Goal: Contribute content

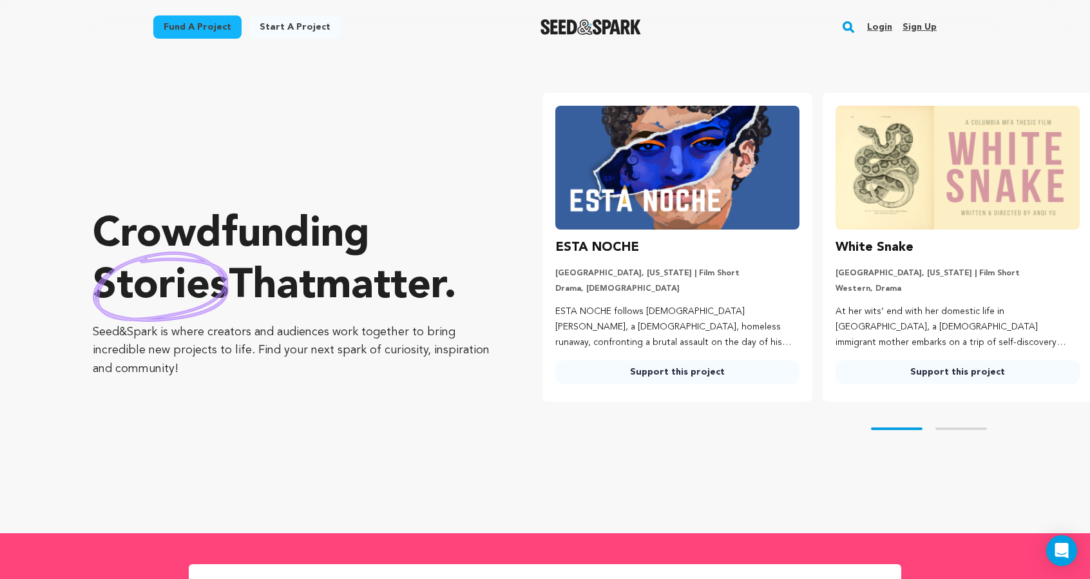
click at [892, 37] on link "Login" at bounding box center [879, 27] width 25 height 21
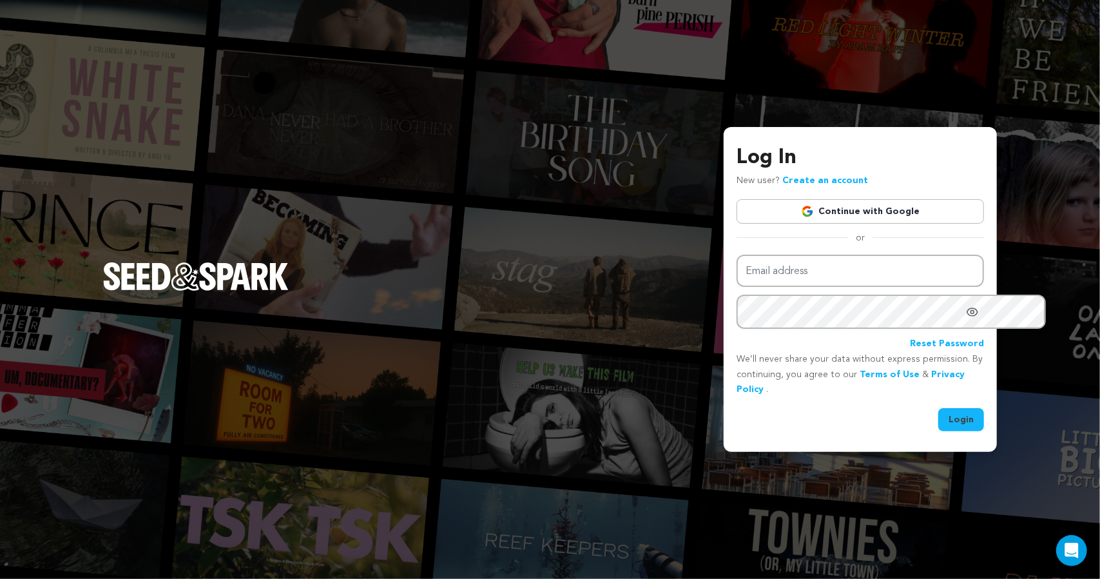
click at [825, 203] on link "Continue with Google" at bounding box center [859, 211] width 247 height 24
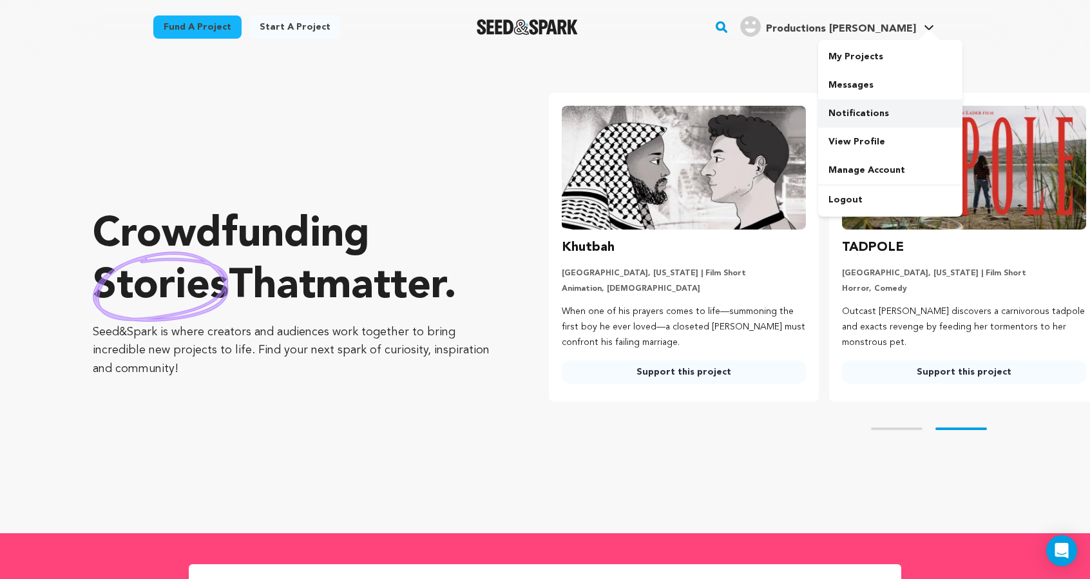
scroll to position [0, 285]
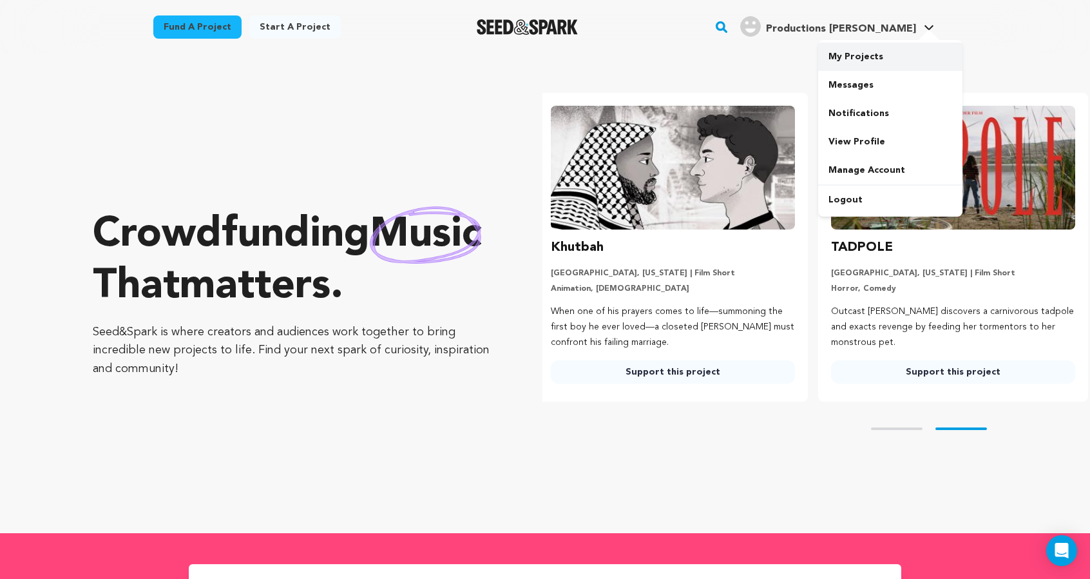
click at [948, 65] on link "My Projects" at bounding box center [890, 57] width 144 height 28
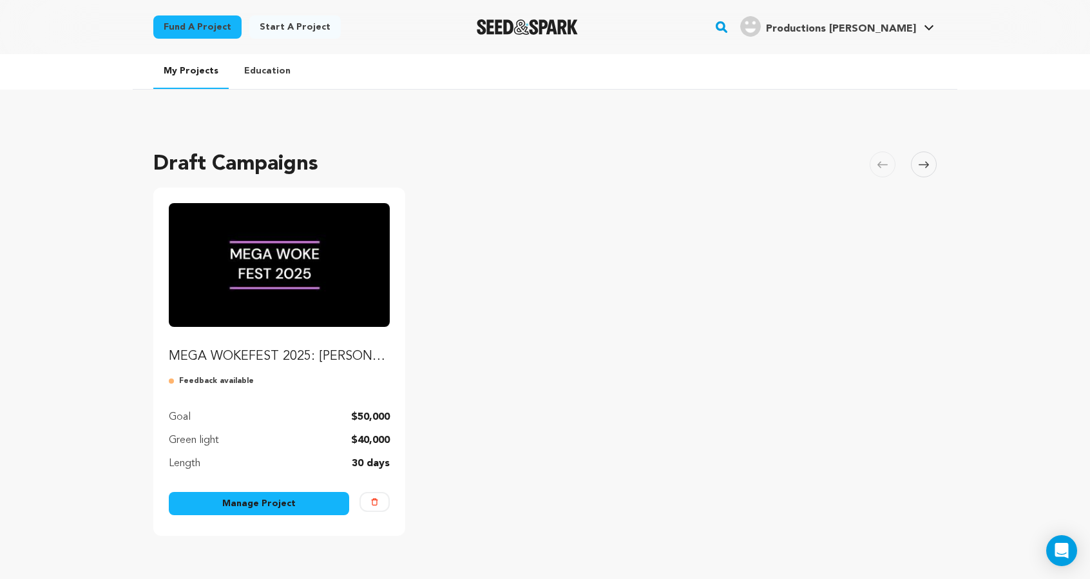
click at [207, 327] on img "Fund MEGA WOKEFEST 2025: Lauren Knight & Gabbie Watts Comedy Specials (and More…" at bounding box center [279, 265] width 221 height 124
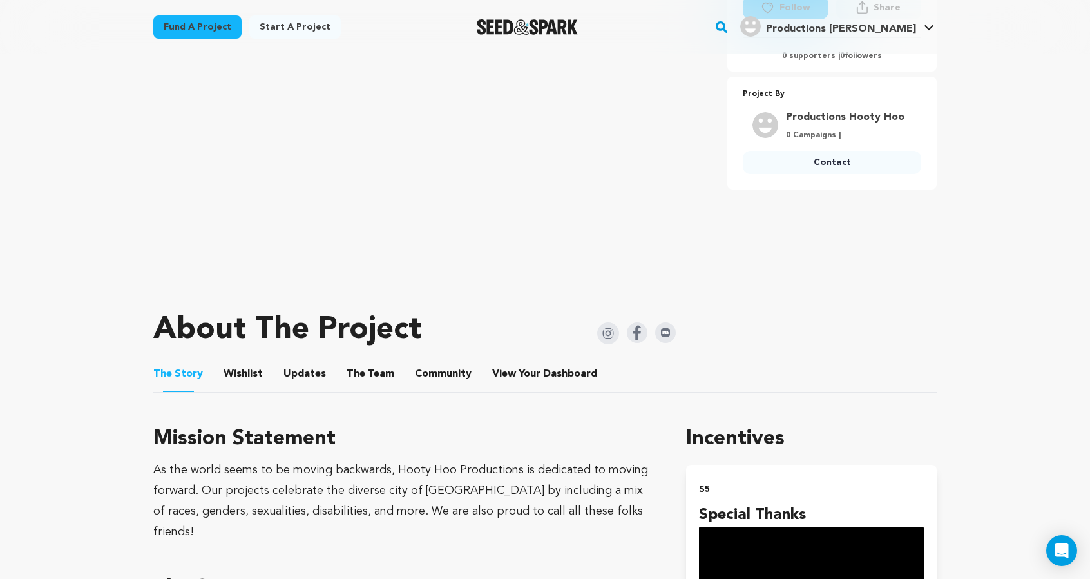
scroll to position [385, 0]
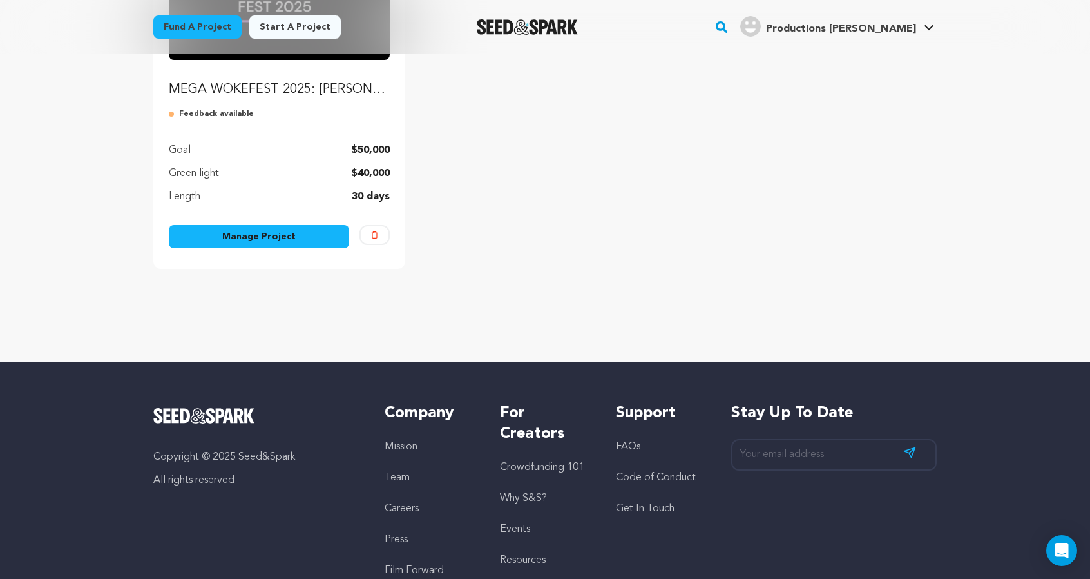
scroll to position [282, 0]
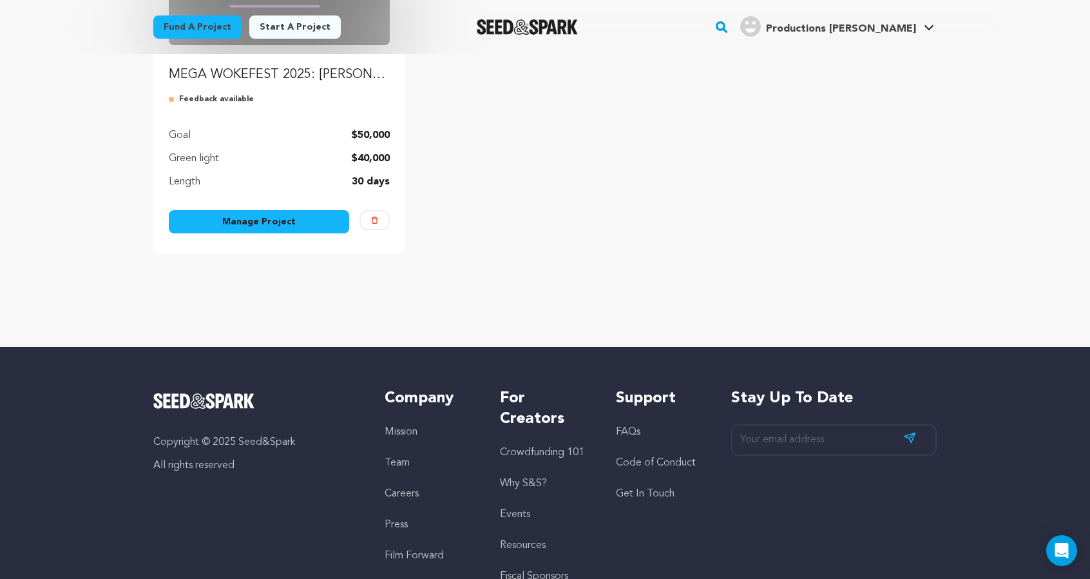
click at [173, 233] on link "Manage Project" at bounding box center [259, 221] width 180 height 23
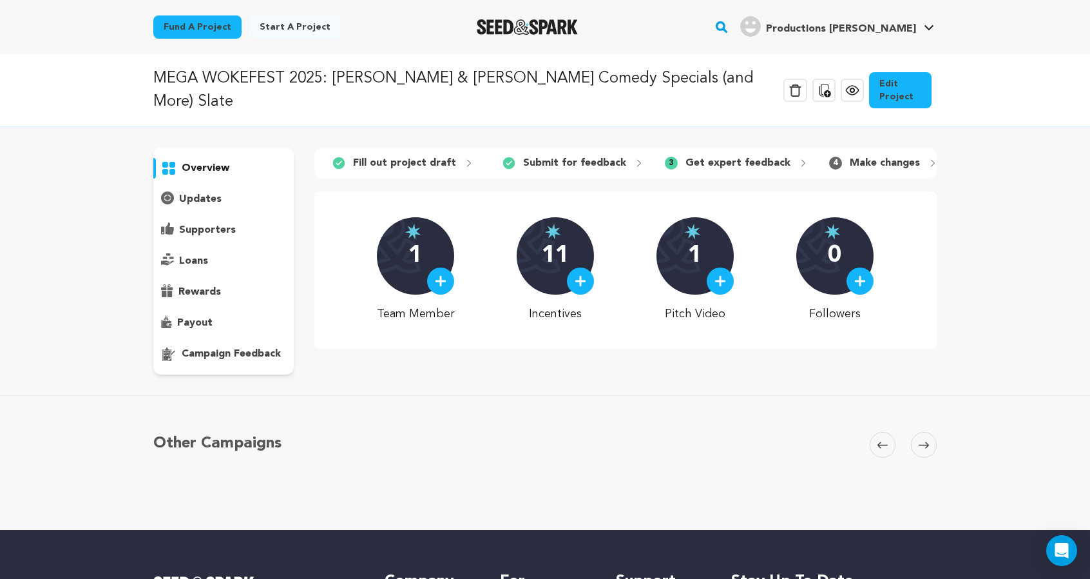
click at [182, 361] on p "campaign feedback" at bounding box center [231, 353] width 99 height 15
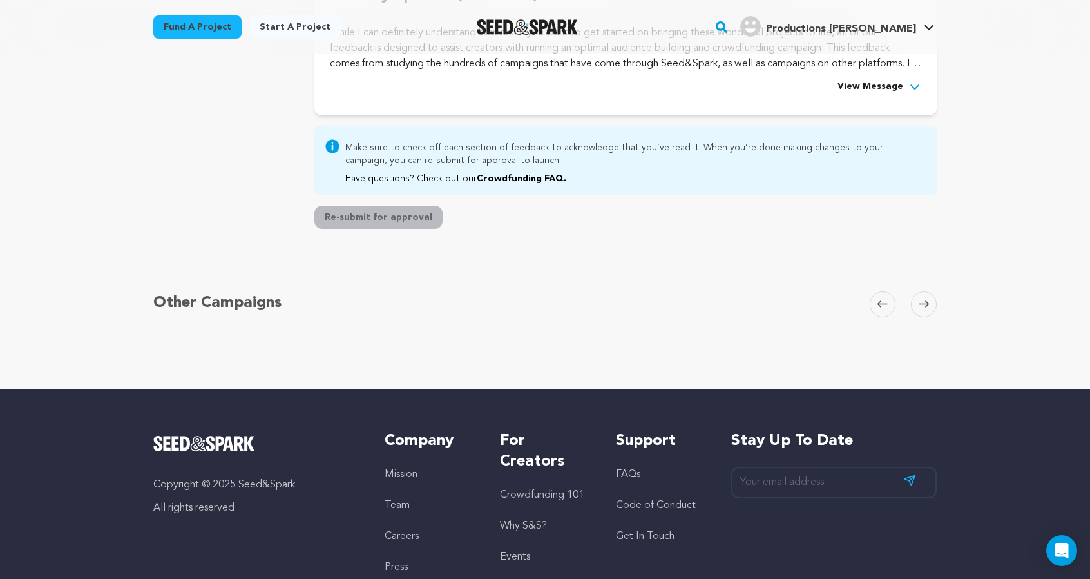
scroll to position [700, 0]
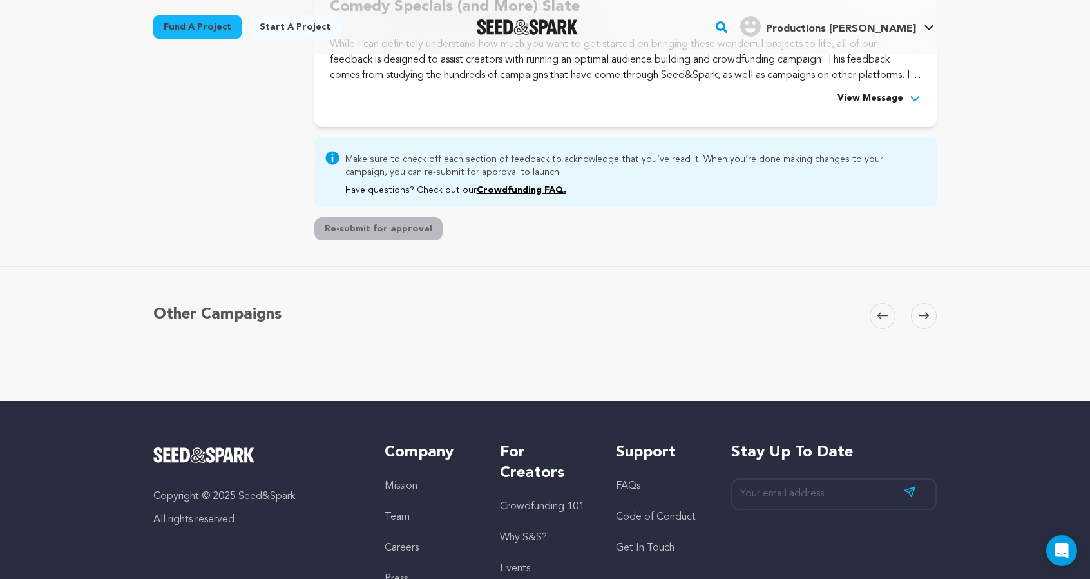
click at [903, 106] on span "View Message" at bounding box center [871, 98] width 66 height 15
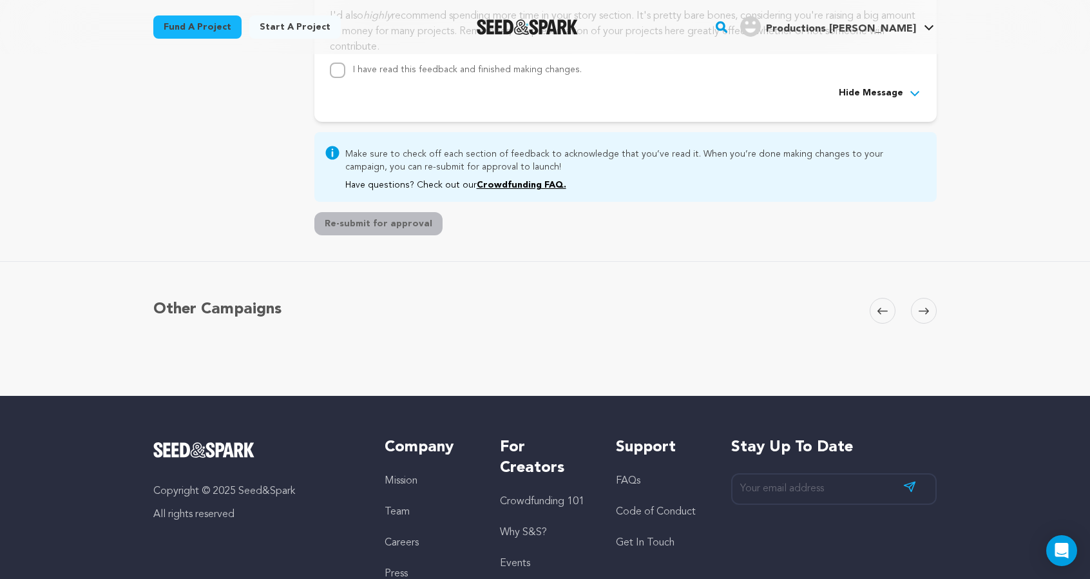
scroll to position [1450, 0]
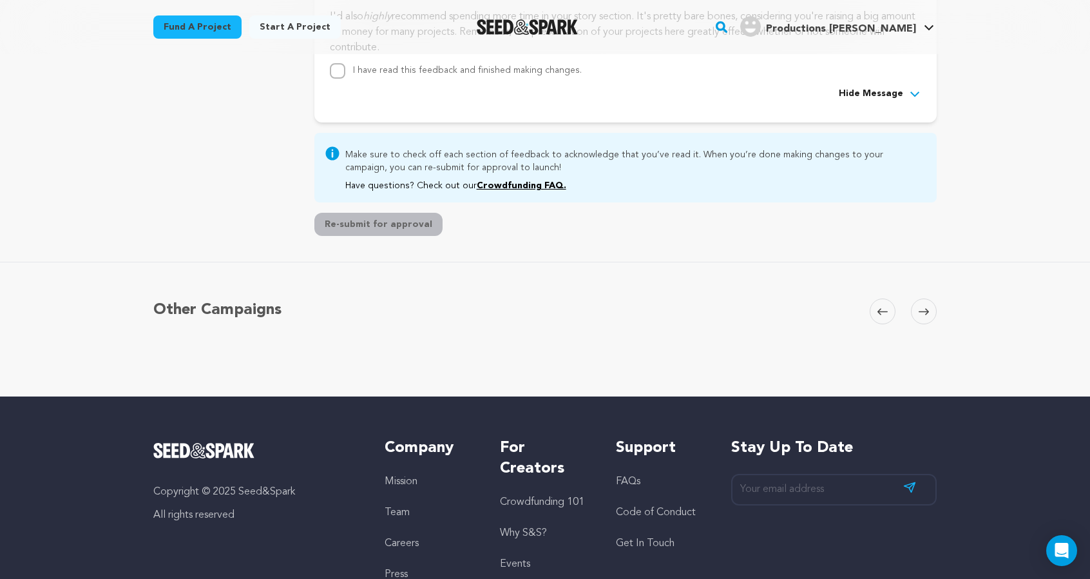
click at [903, 102] on span "Hide Message" at bounding box center [871, 93] width 64 height 15
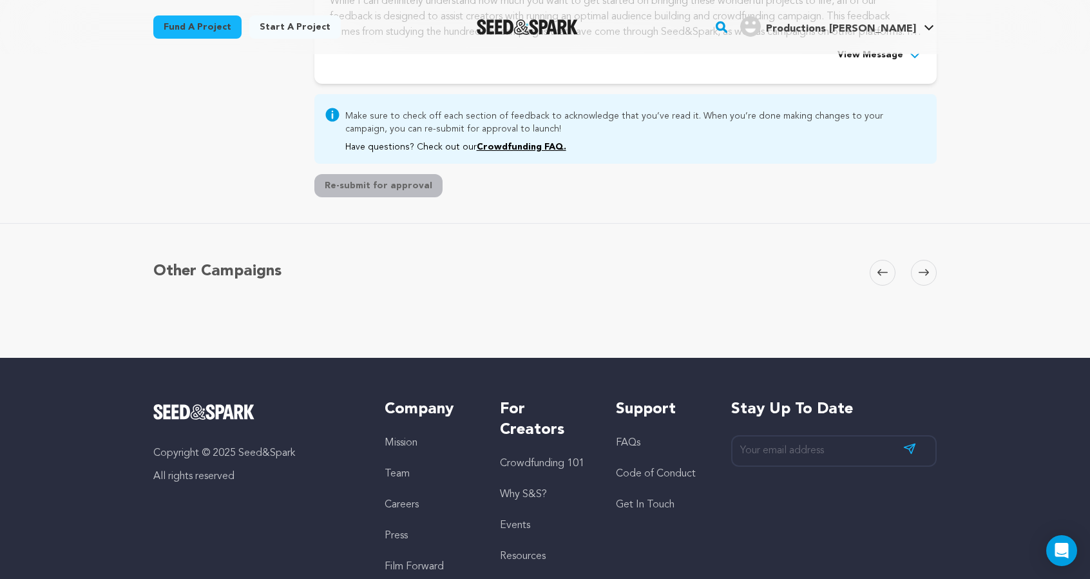
scroll to position [742, 0]
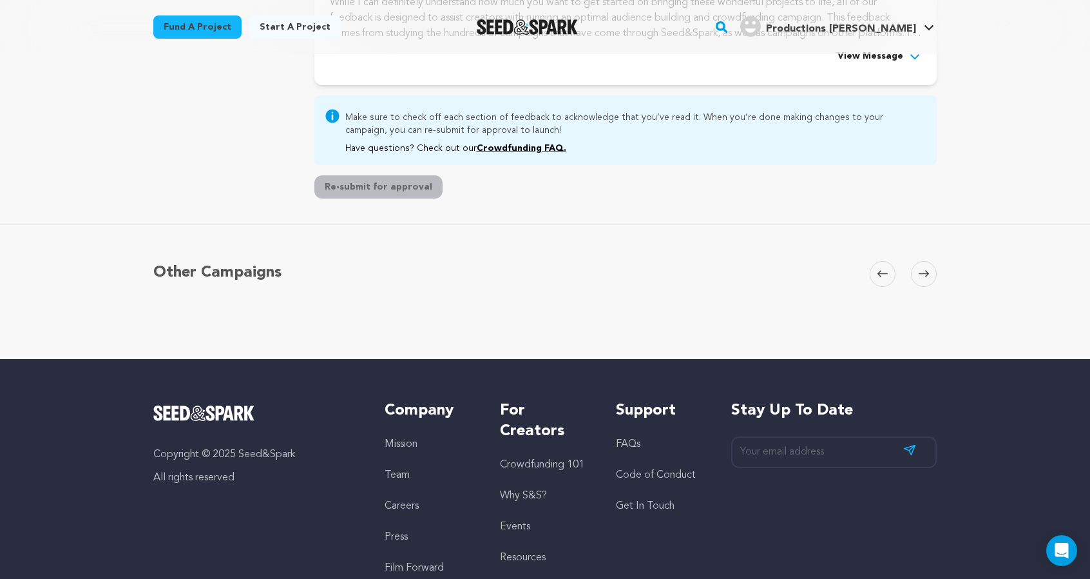
click at [903, 64] on span "View Message" at bounding box center [871, 56] width 66 height 15
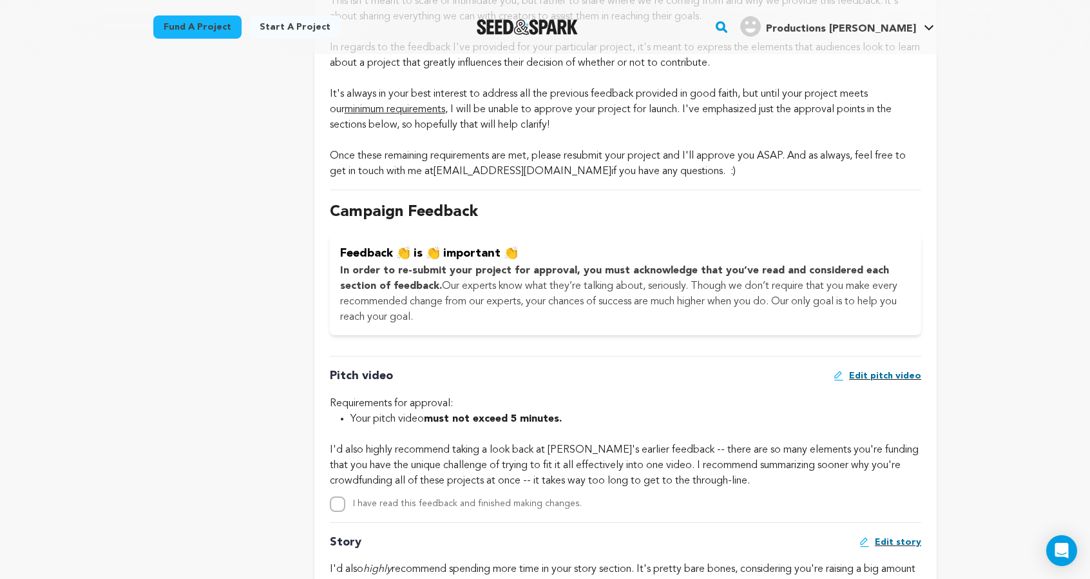
scroll to position [790, 0]
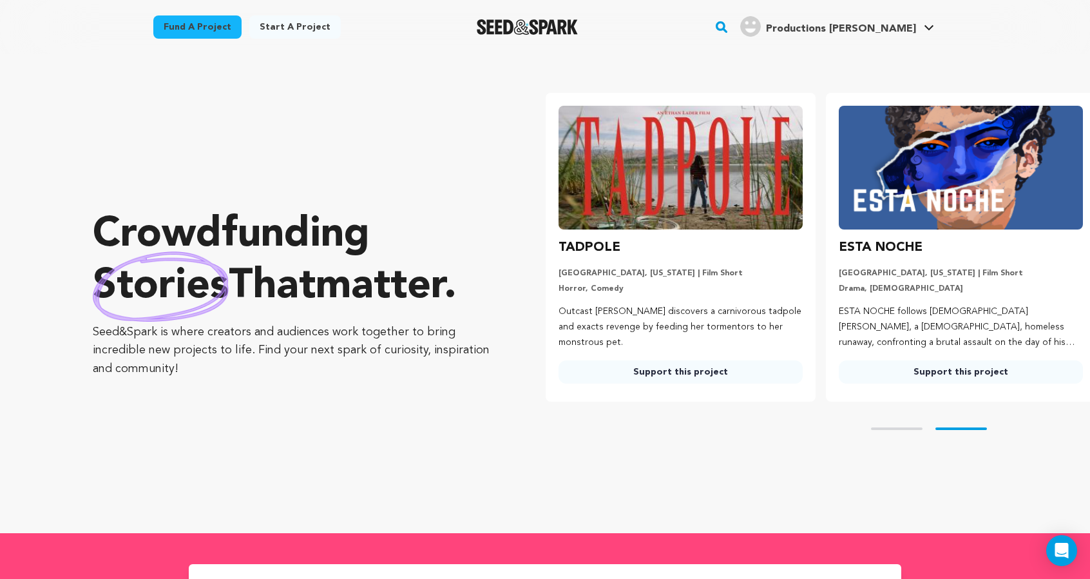
scroll to position [0, 285]
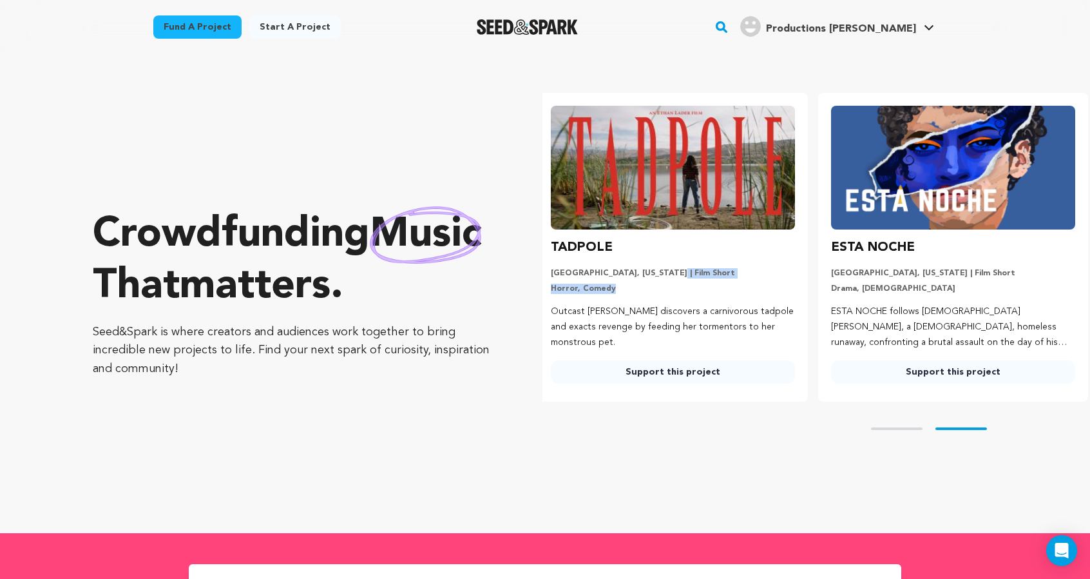
drag, startPoint x: 692, startPoint y: 341, endPoint x: 691, endPoint y: 359, distance: 17.4
click at [691, 294] on div "Los Angeles, California | Film Short Horror, Comedy" at bounding box center [673, 281] width 244 height 26
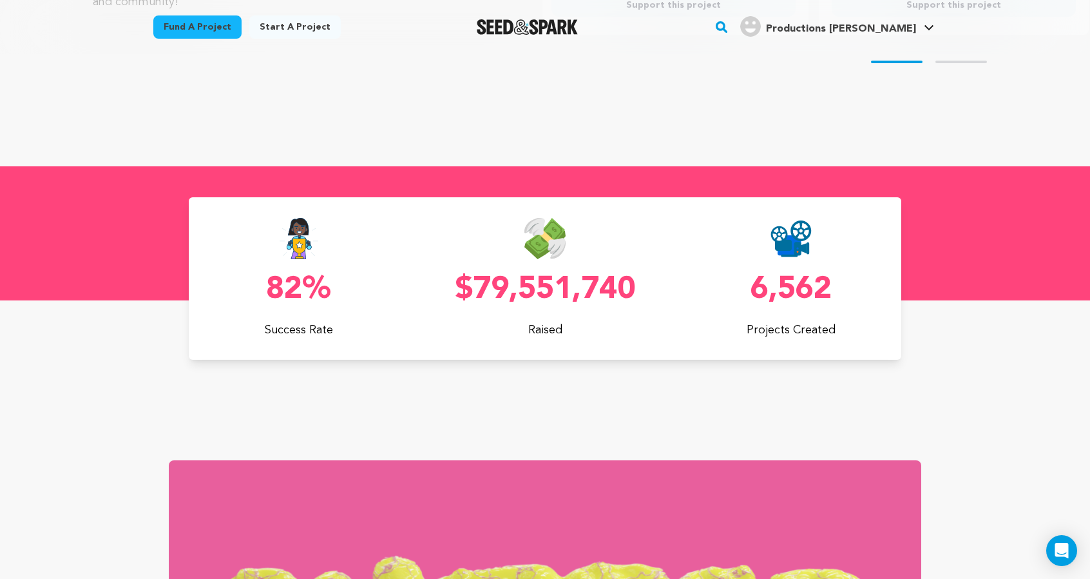
scroll to position [0, 0]
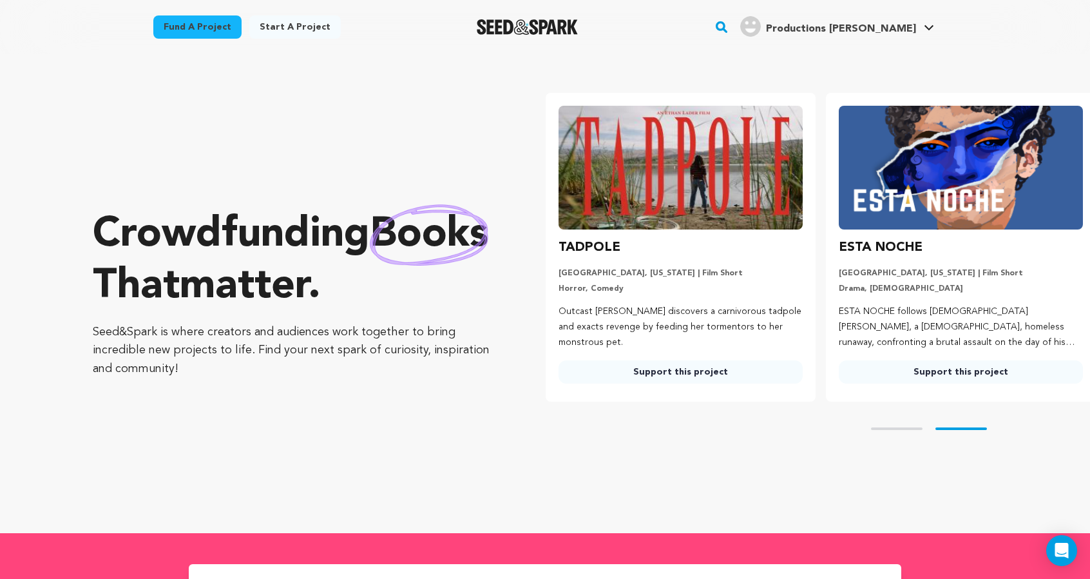
scroll to position [0, 285]
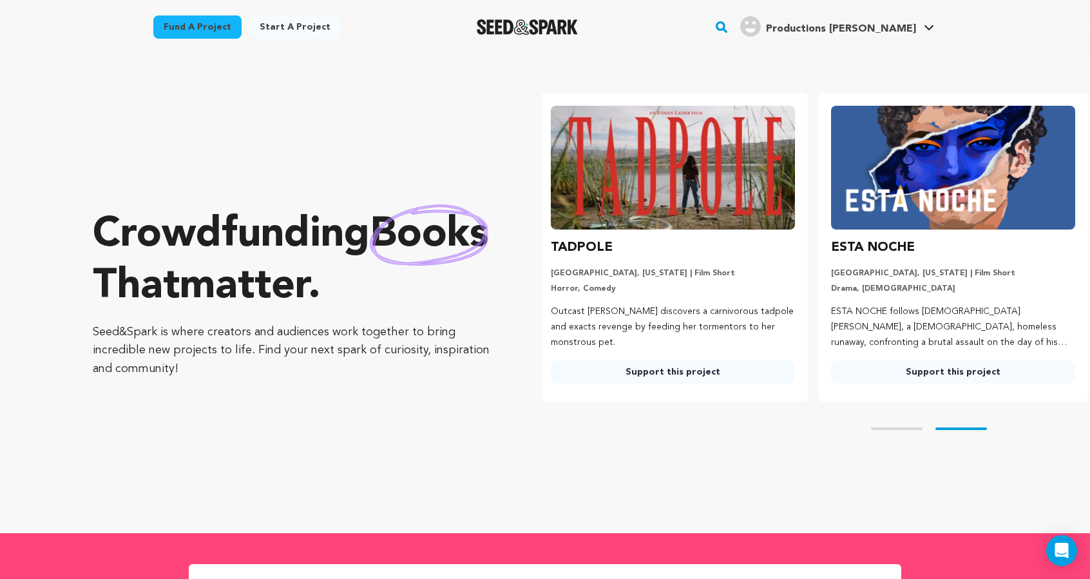
click at [153, 39] on link "Fund a project" at bounding box center [197, 26] width 88 height 23
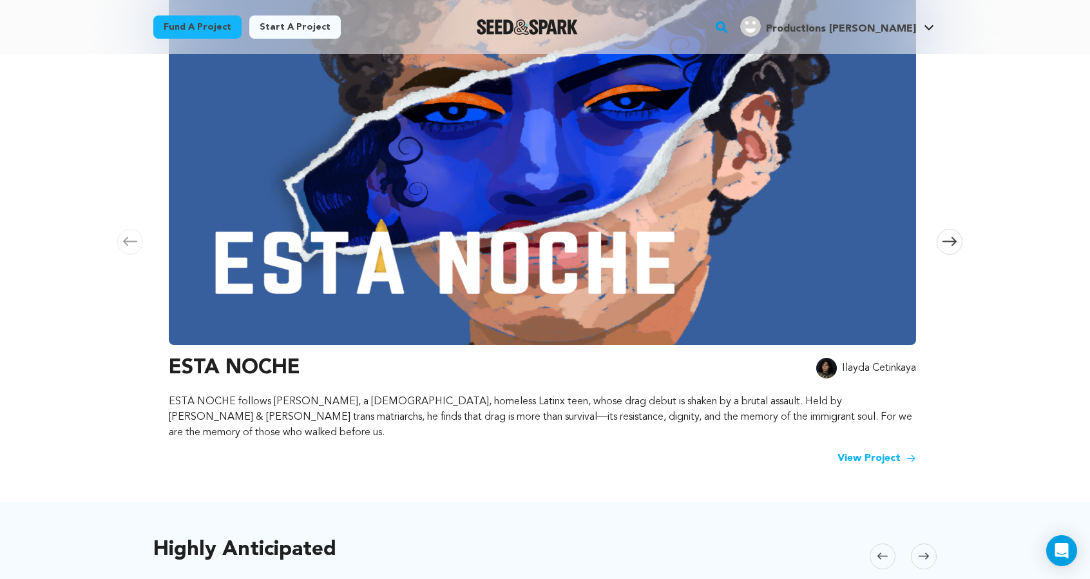
scroll to position [222, 0]
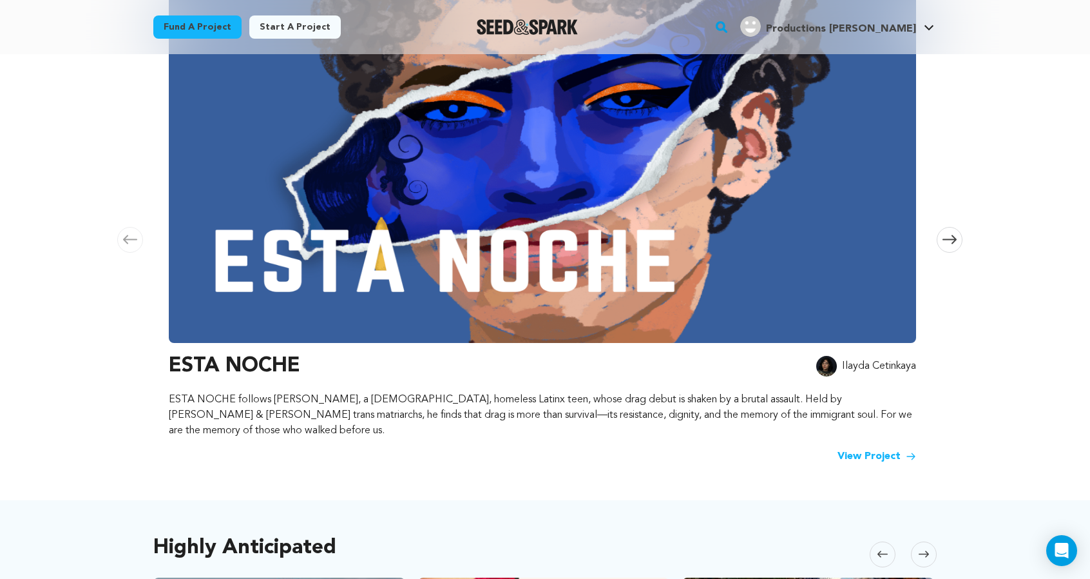
click at [183, 381] on h3 "ESTA NOCHE" at bounding box center [234, 365] width 131 height 31
click at [216, 385] on li "ESTA NOCHE Ilayda [GEOGRAPHIC_DATA] ESTA NOCHE follows [PERSON_NAME], a [DEMOGR…" at bounding box center [545, 227] width 752 height 474
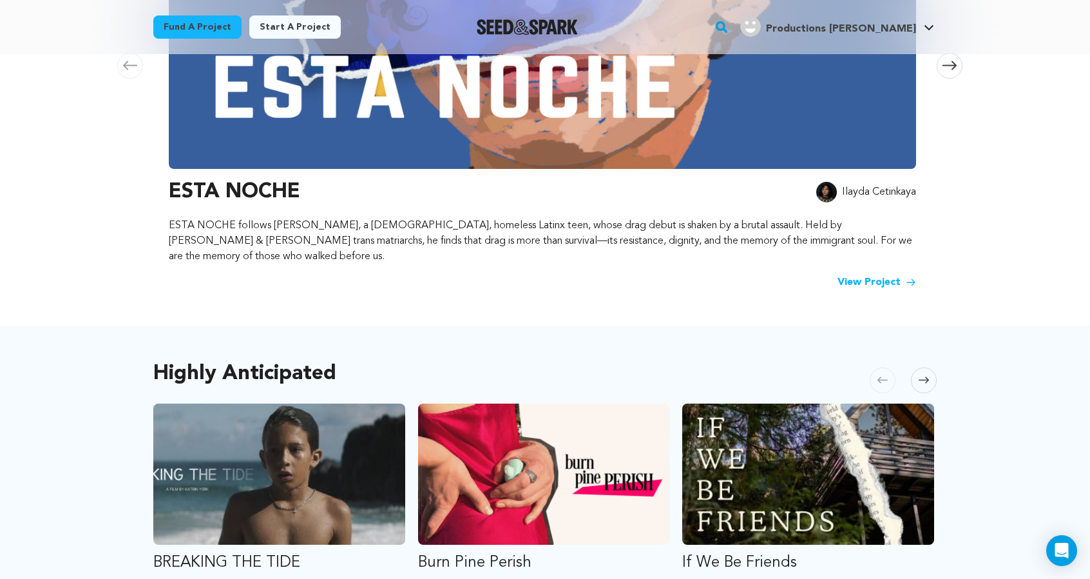
scroll to position [396, 0]
click at [916, 289] on link "View Project" at bounding box center [877, 281] width 79 height 15
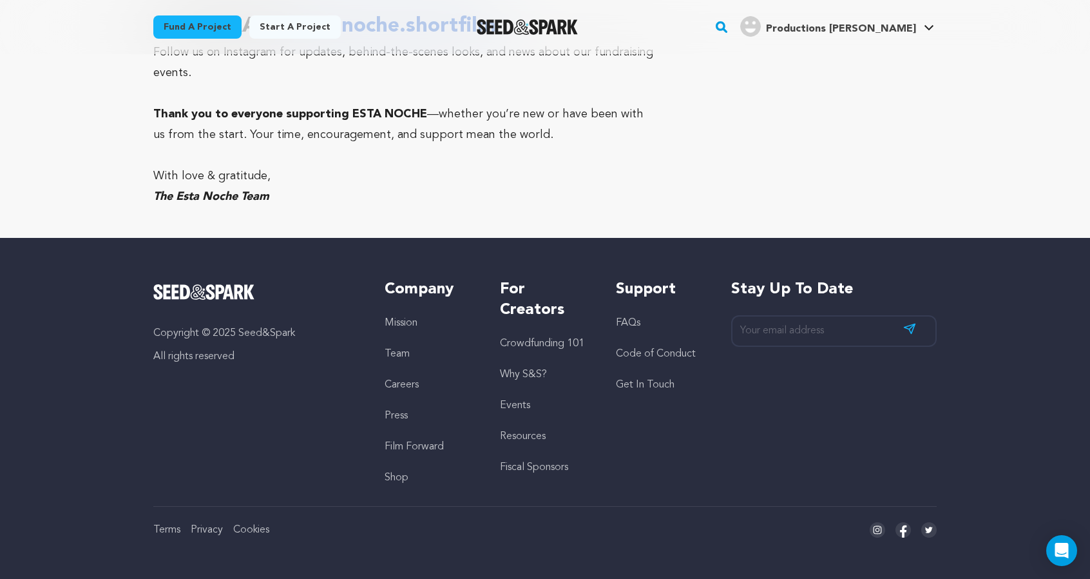
scroll to position [8649, 0]
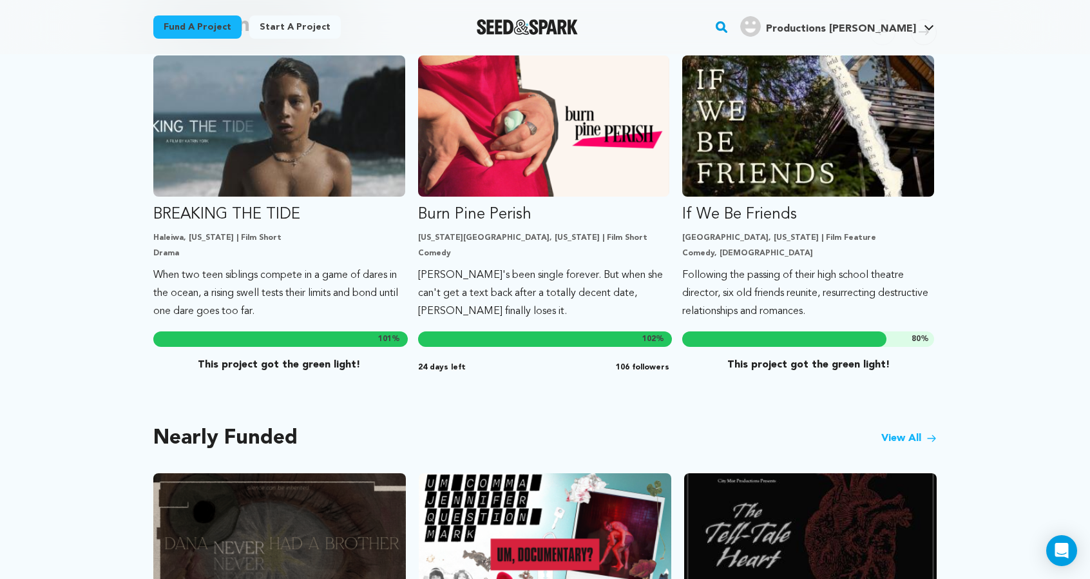
scroll to position [745, 0]
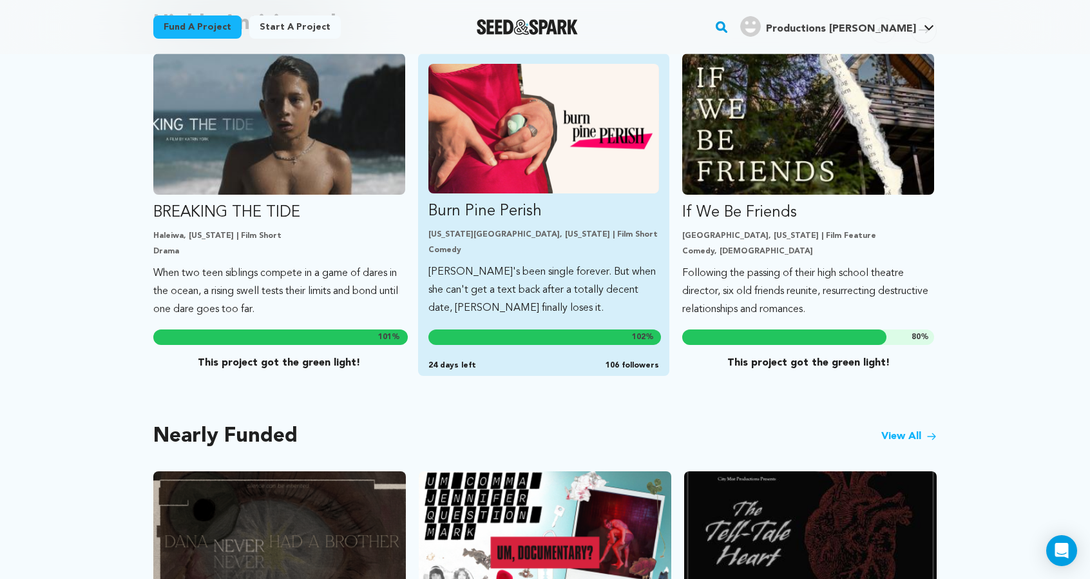
click at [489, 222] on p "Burn Pine Perish" at bounding box center [543, 211] width 231 height 21
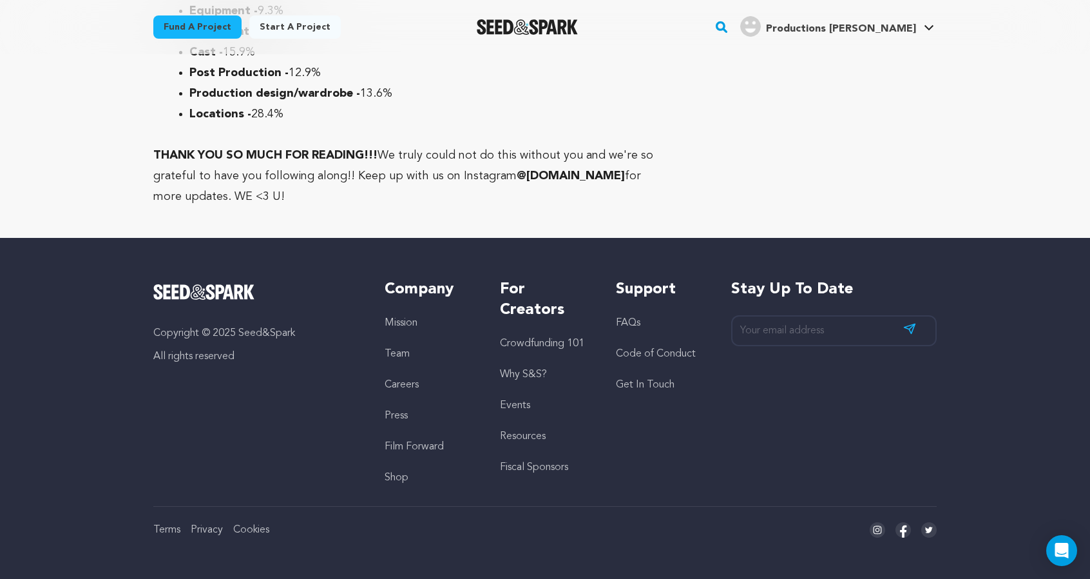
scroll to position [4968, 0]
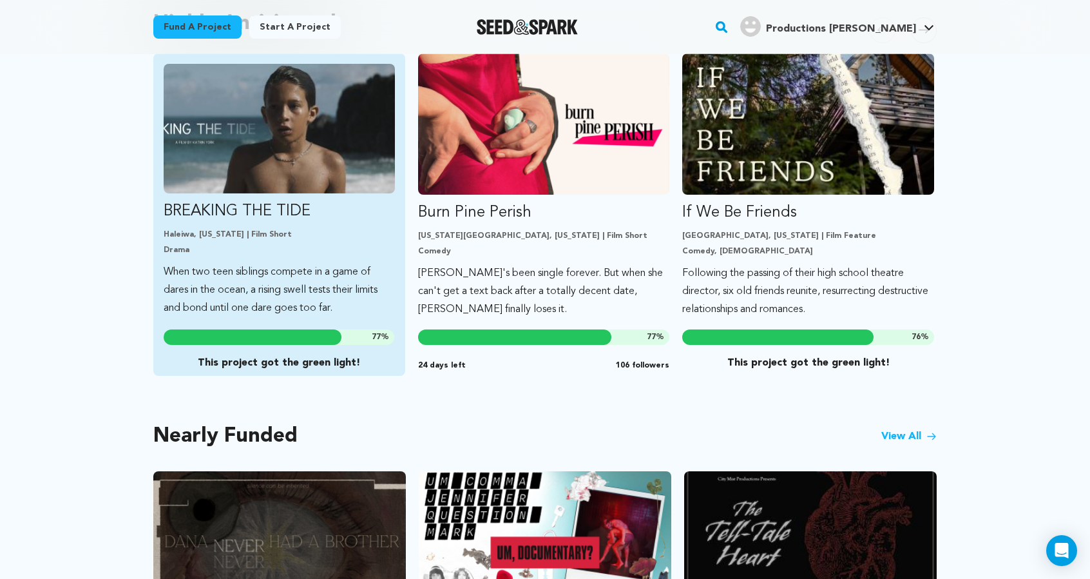
scroll to position [9, 0]
click at [200, 222] on p "BREAKING THE TIDE" at bounding box center [279, 211] width 231 height 21
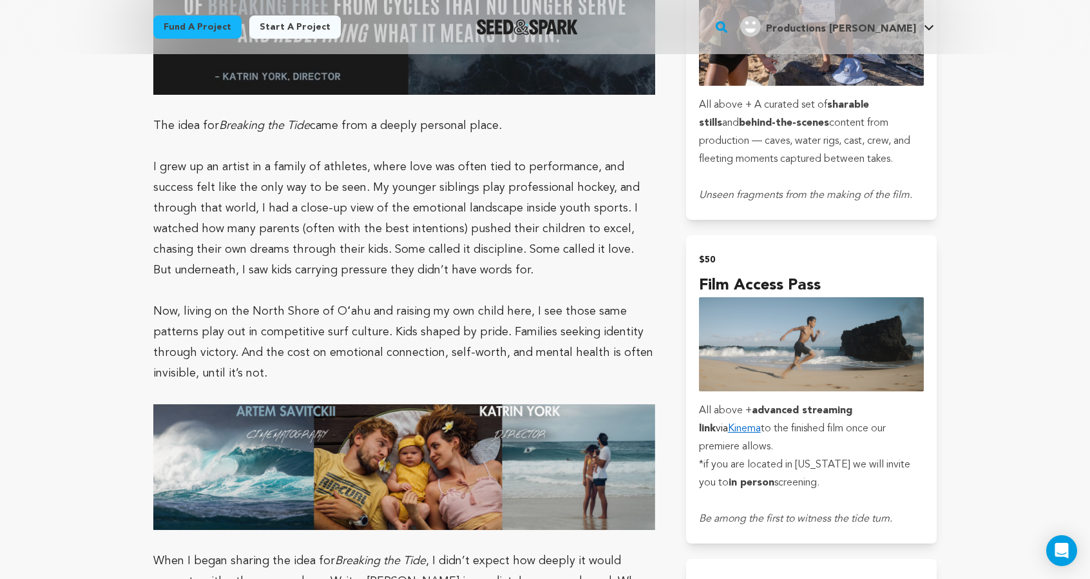
scroll to position [1253, 0]
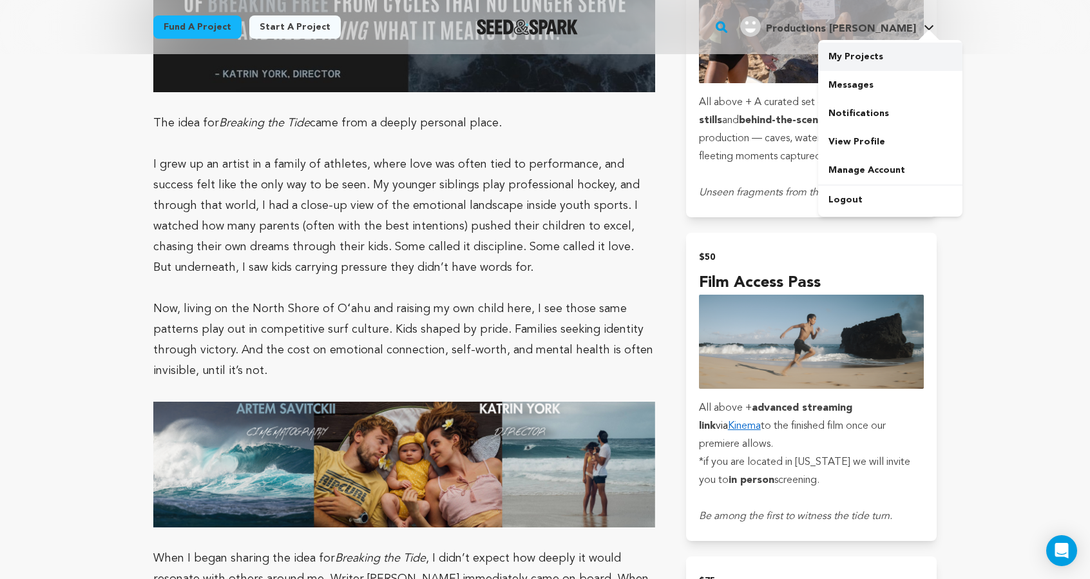
click at [963, 69] on link "My Projects" at bounding box center [890, 57] width 144 height 28
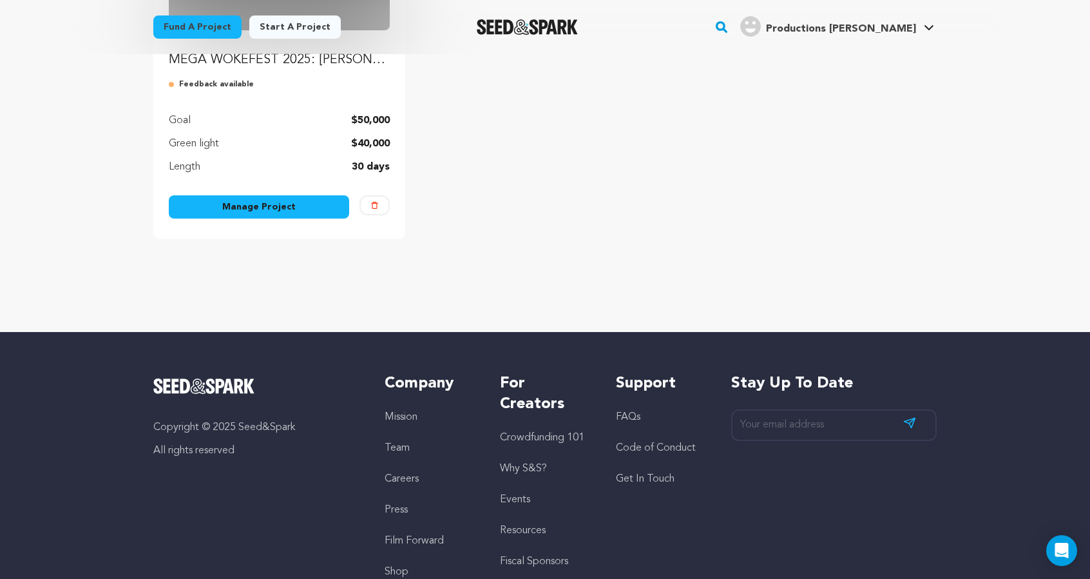
scroll to position [309, 0]
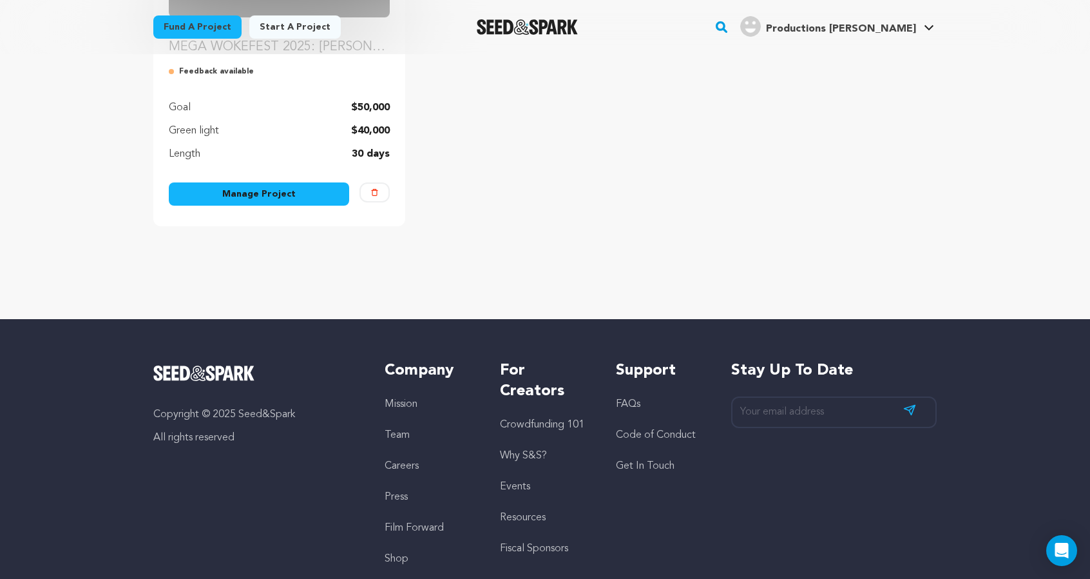
click at [229, 206] on link "Manage Project" at bounding box center [259, 193] width 180 height 23
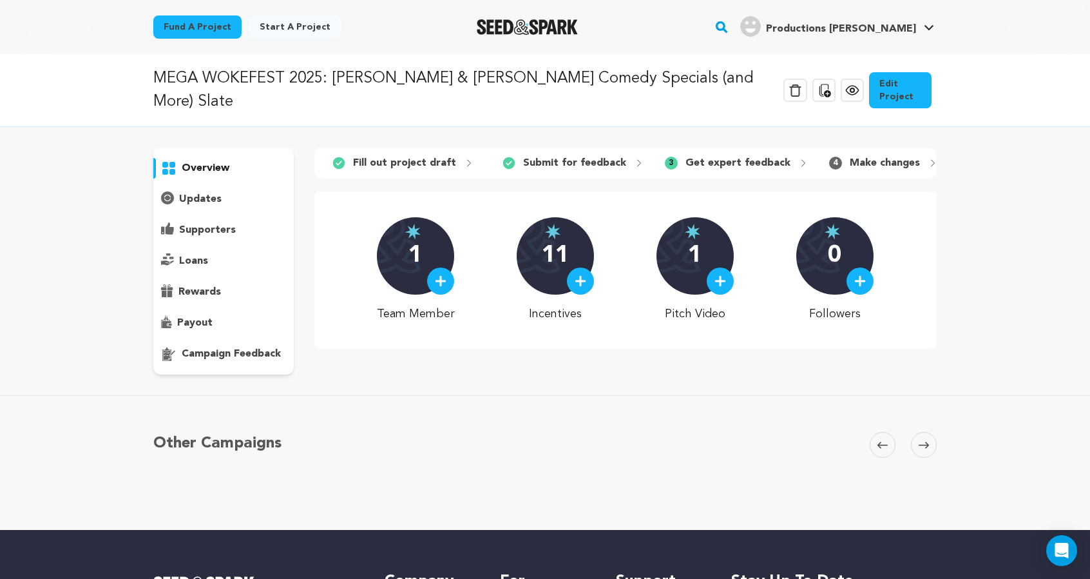
click at [932, 108] on link "Edit Project" at bounding box center [900, 90] width 62 height 36
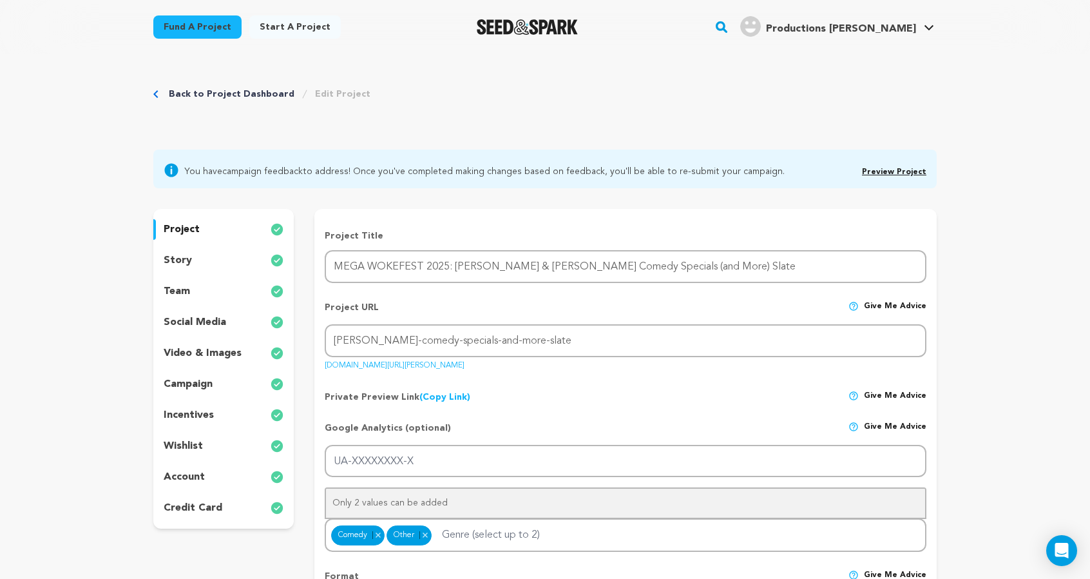
click at [153, 271] on div "story" at bounding box center [223, 260] width 140 height 21
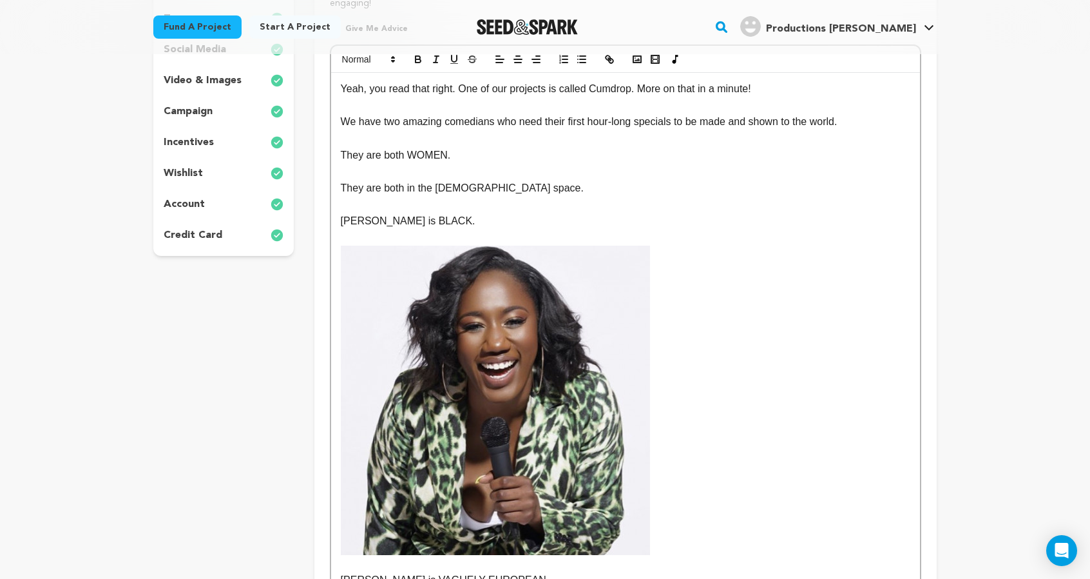
scroll to position [273, 0]
click at [718, 97] on p "Yeah, you read that right. One of our projects is called Cumdrop. More on that …" at bounding box center [626, 88] width 570 height 17
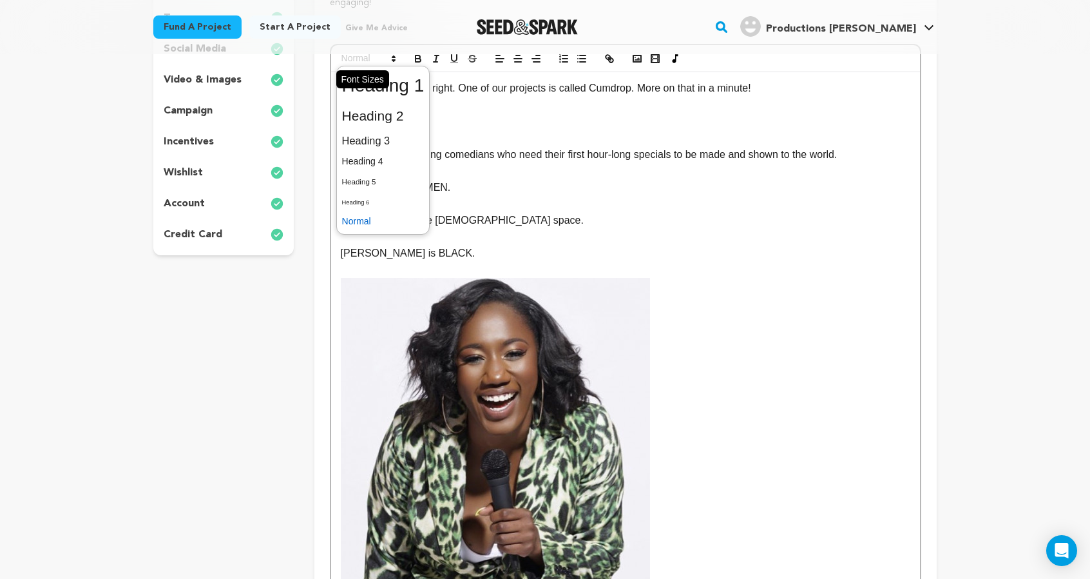
click at [388, 64] on icon at bounding box center [394, 59] width 12 height 12
click at [342, 102] on span at bounding box center [383, 86] width 82 height 34
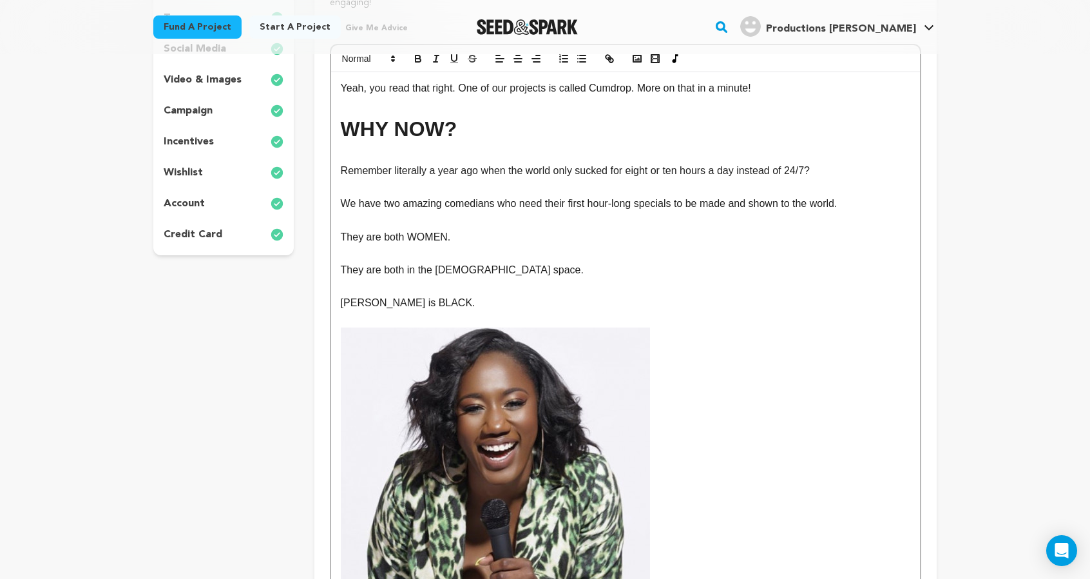
click at [371, 179] on p "Remember literally a year ago when the world only sucked for eight or ten hours…" at bounding box center [626, 170] width 570 height 17
click at [789, 179] on p "Remember literally just a year ago when the world only sucked for eight or ten …" at bounding box center [626, 170] width 570 height 17
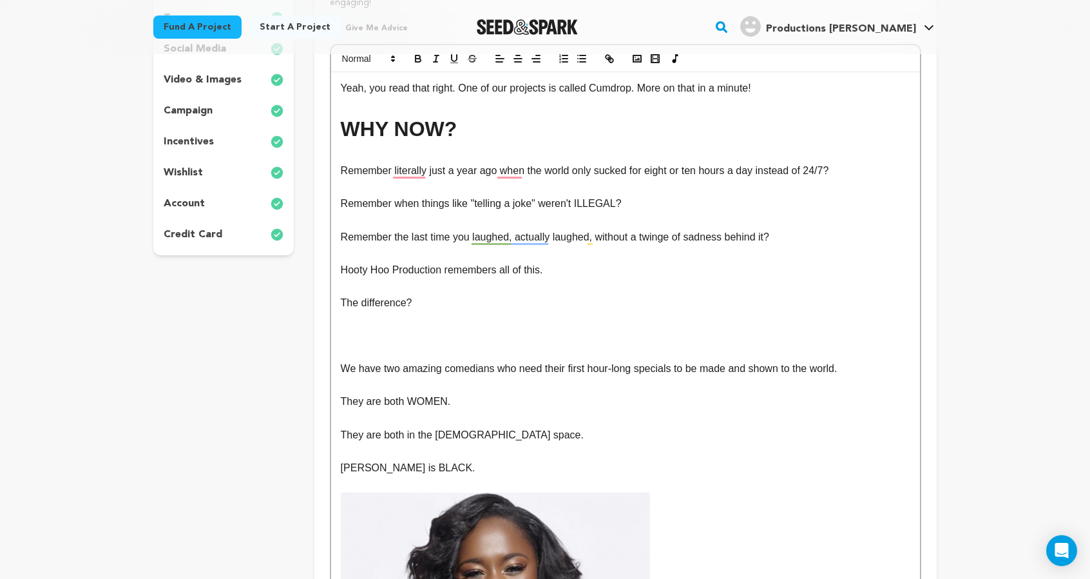
scroll to position [245, 0]
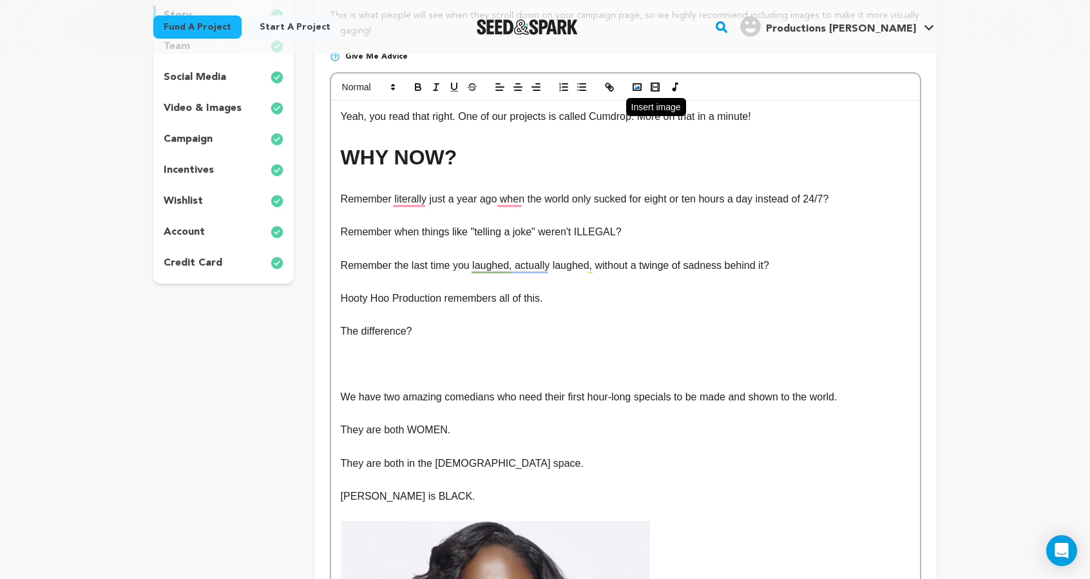
click at [635, 89] on polyline "button" at bounding box center [637, 87] width 5 height 3
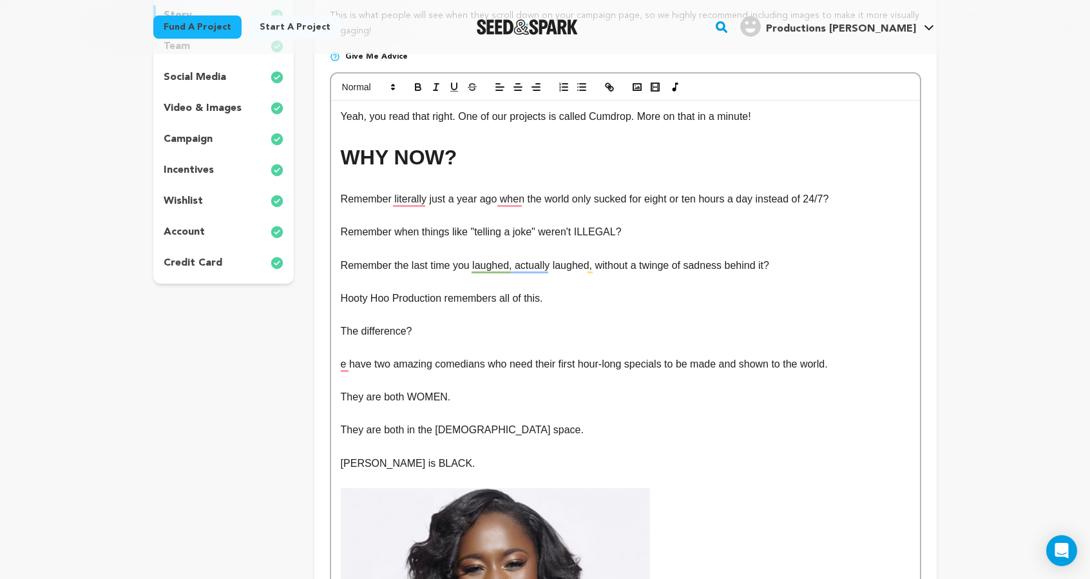
click at [452, 340] on p "The difference?" at bounding box center [626, 331] width 570 height 17
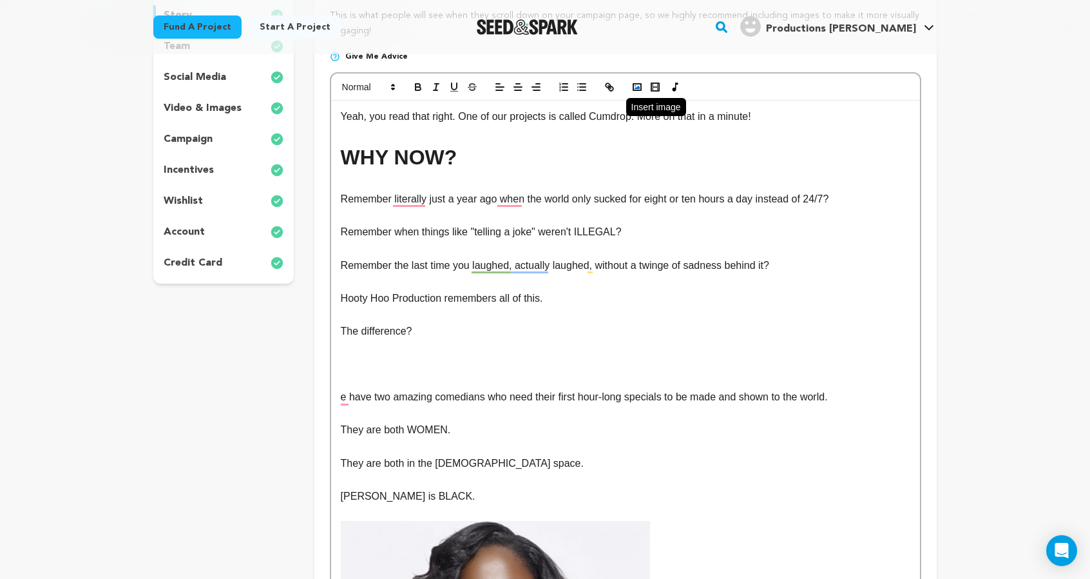
click at [633, 90] on rect "button" at bounding box center [637, 87] width 8 height 6
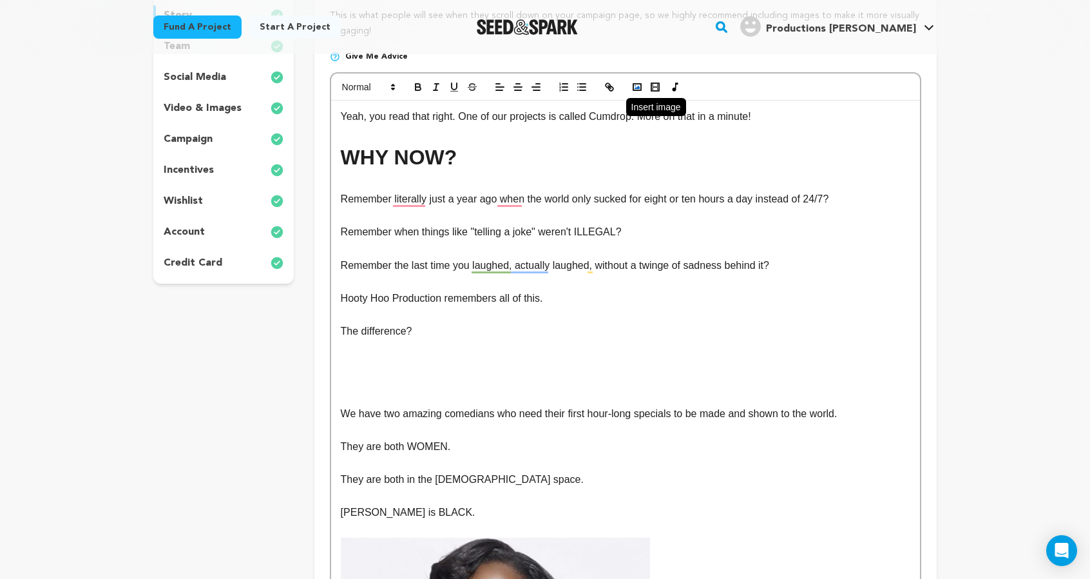
click at [631, 93] on icon "button" at bounding box center [637, 87] width 12 height 12
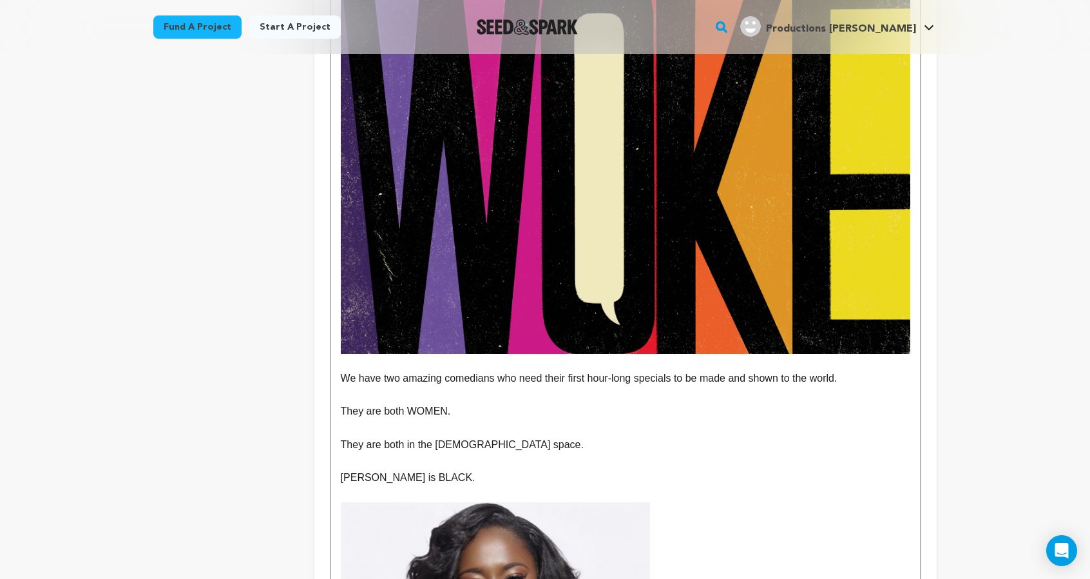
scroll to position [631, 0]
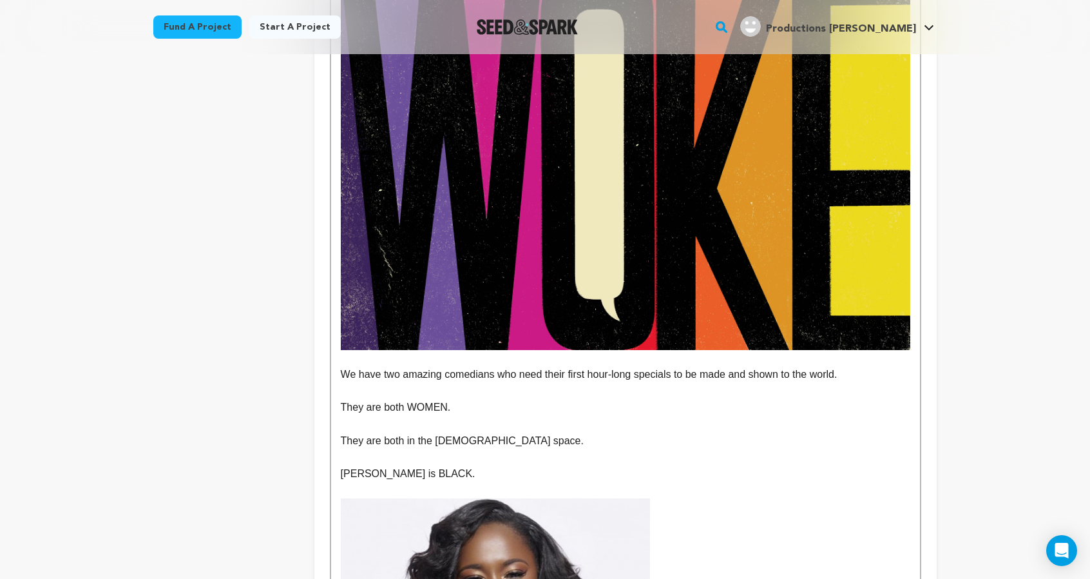
click at [804, 350] on img "To enrich screen reader interactions, please activate Accessibility in Grammarl…" at bounding box center [626, 160] width 570 height 380
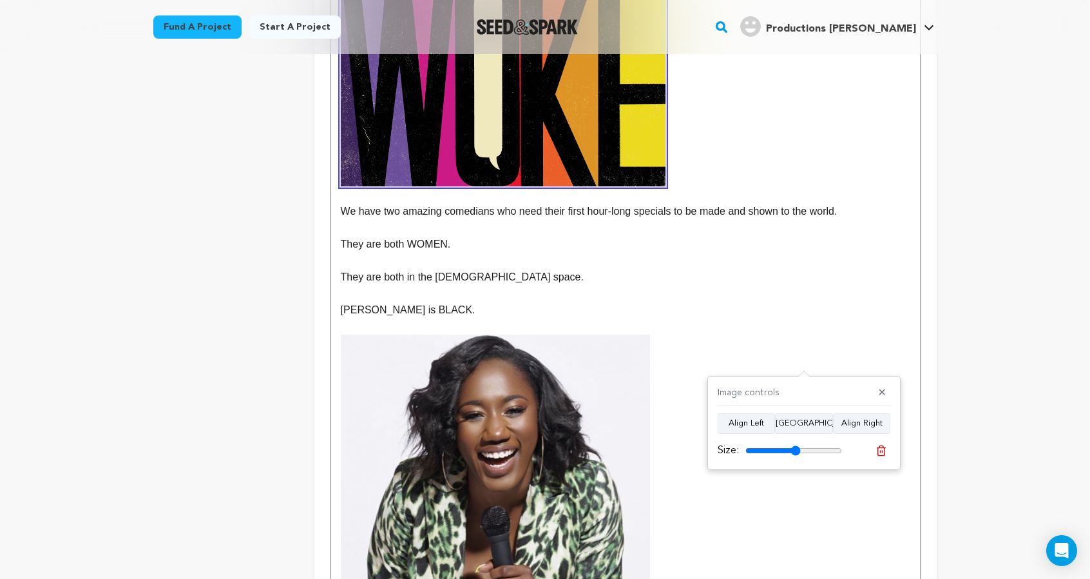
drag, startPoint x: 840, startPoint y: 446, endPoint x: 800, endPoint y: 453, distance: 40.5
type input "57"
click at [800, 453] on input "range" at bounding box center [793, 450] width 97 height 10
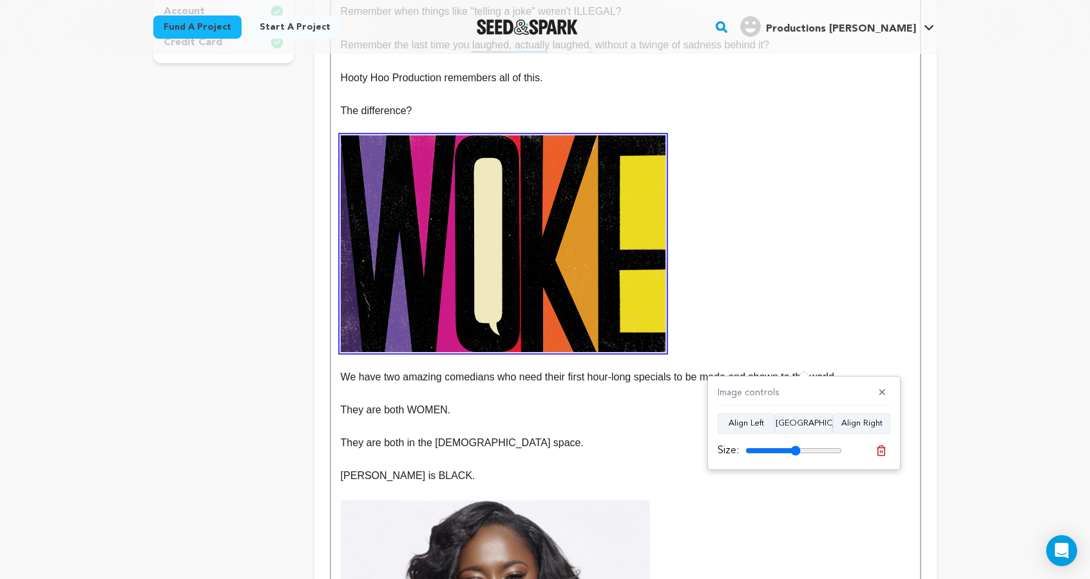
click at [775, 337] on p "To enrich screen reader interactions, please activate Accessibility in Grammarl…" at bounding box center [626, 243] width 570 height 216
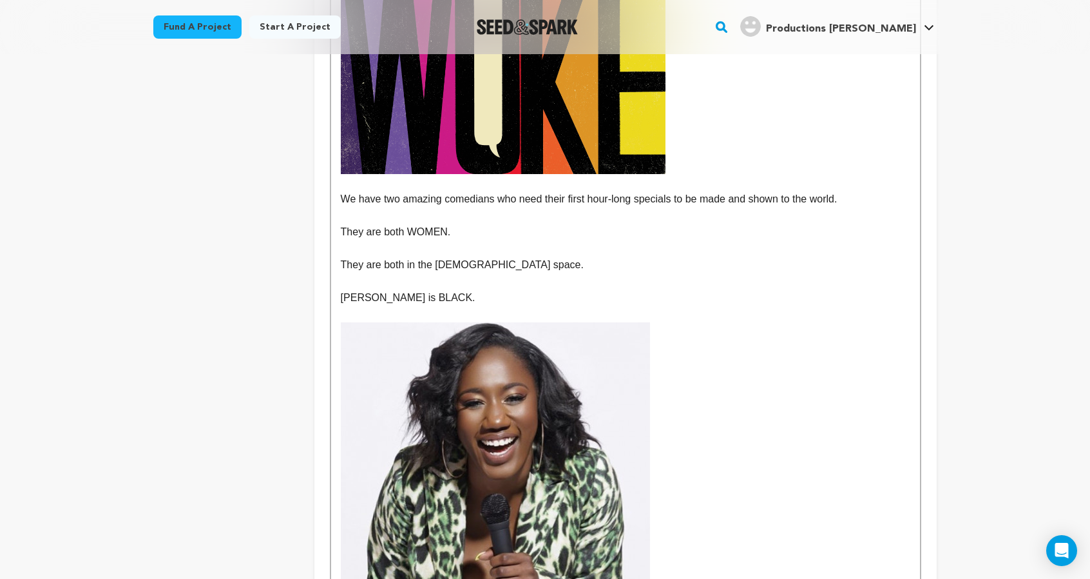
scroll to position [646, 0]
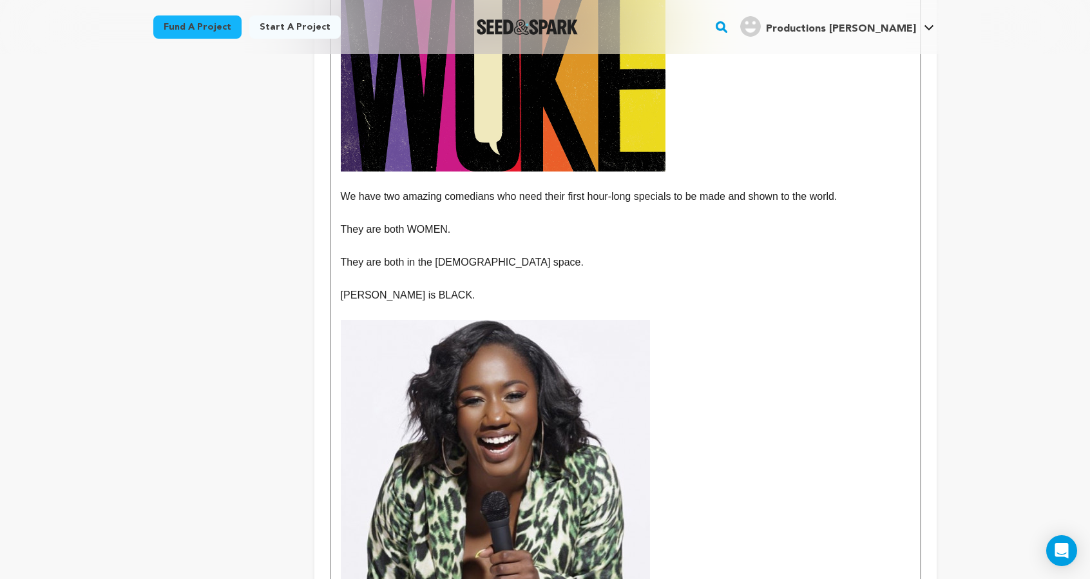
click at [341, 205] on p "We have two amazing comedians who need their first hour-long specials to be mad…" at bounding box center [626, 196] width 570 height 17
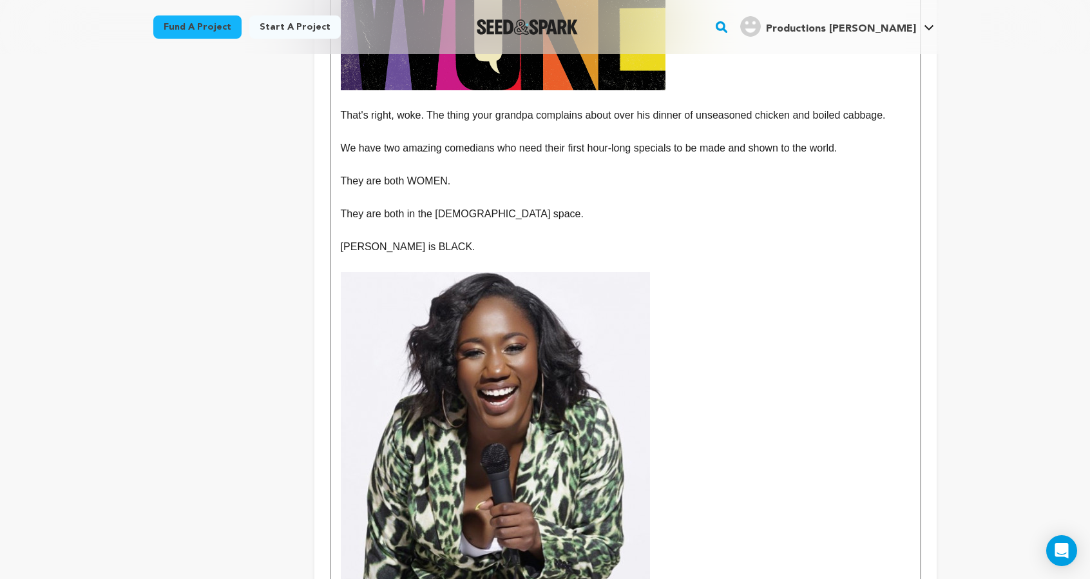
scroll to position [729, 0]
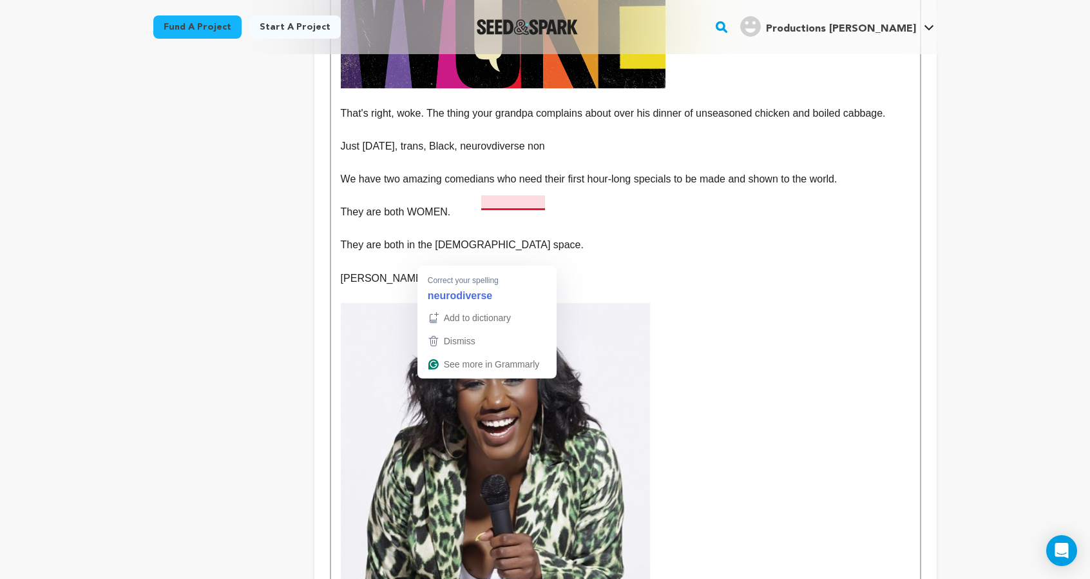
click at [457, 155] on p "Just [DATE], trans, Black, neurovdiverse non" at bounding box center [626, 146] width 570 height 17
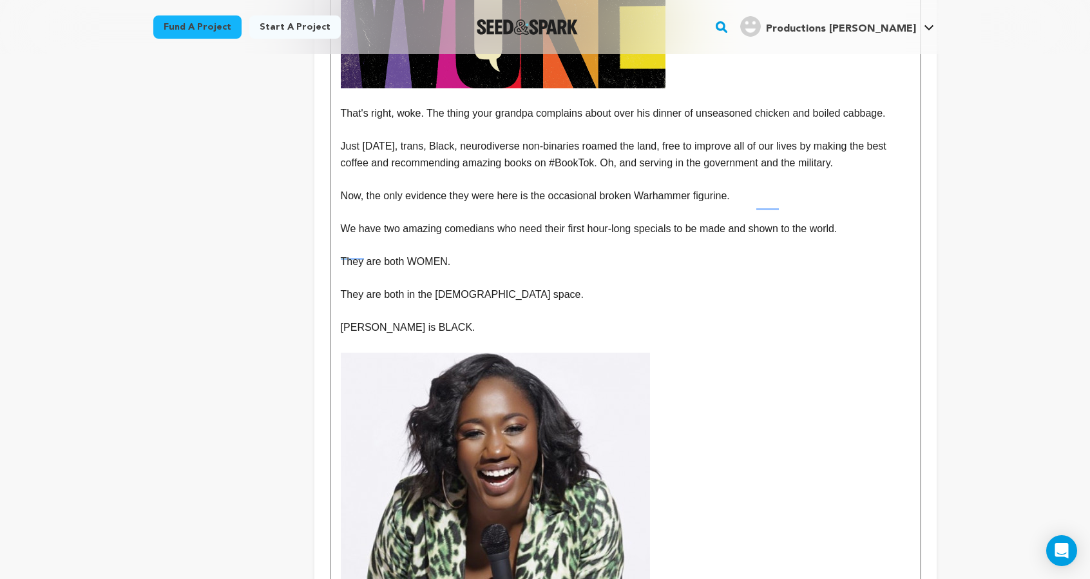
scroll to position [776, 0]
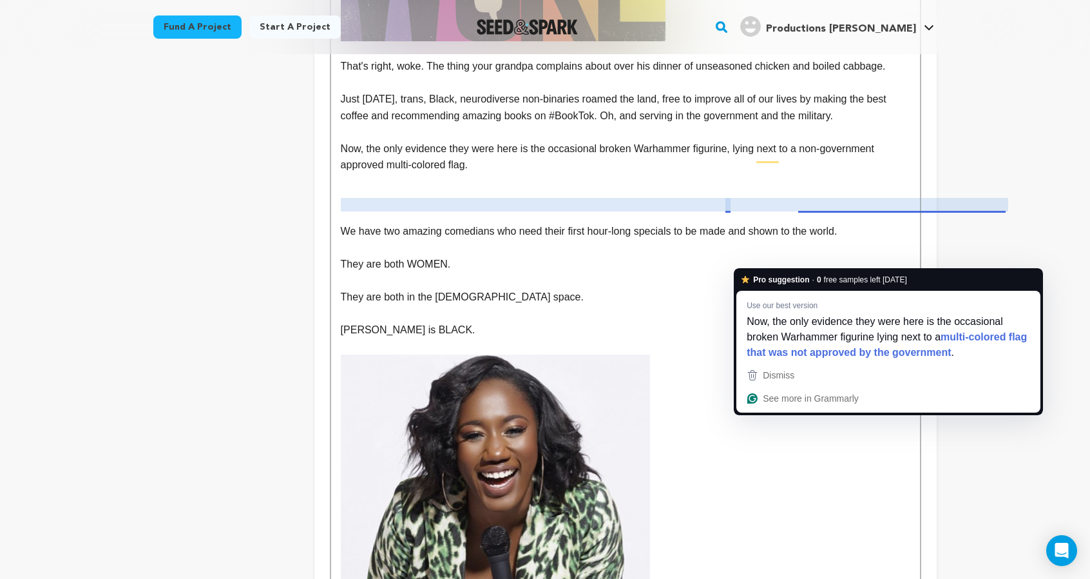
click at [827, 173] on p "Now, the only evidence they were here is the occasional broken Warhammer figuri…" at bounding box center [626, 156] width 570 height 33
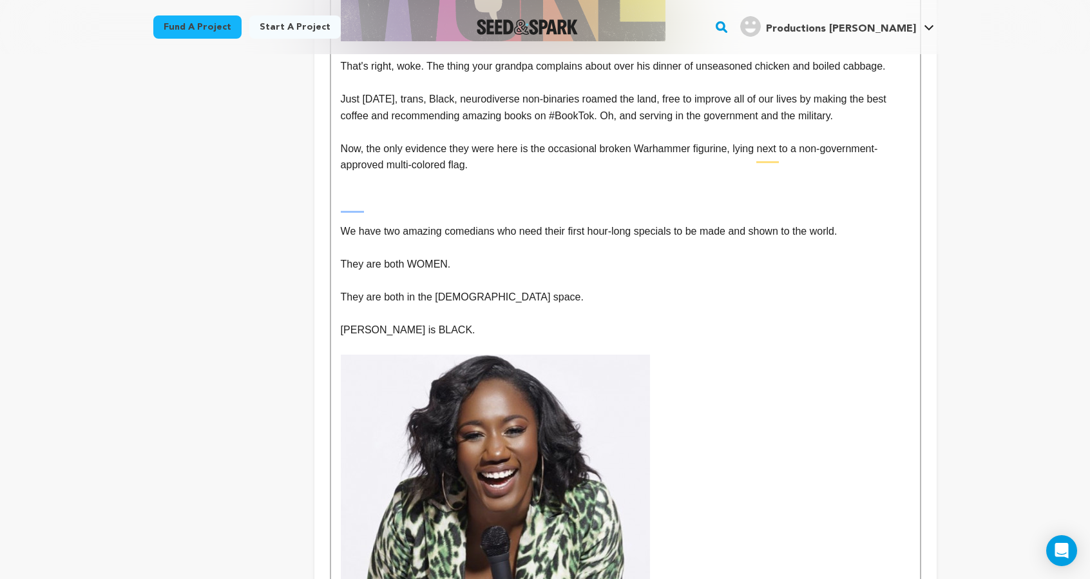
click at [771, 206] on p "To enrich screen reader interactions, please activate Accessibility in Grammarl…" at bounding box center [626, 197] width 570 height 17
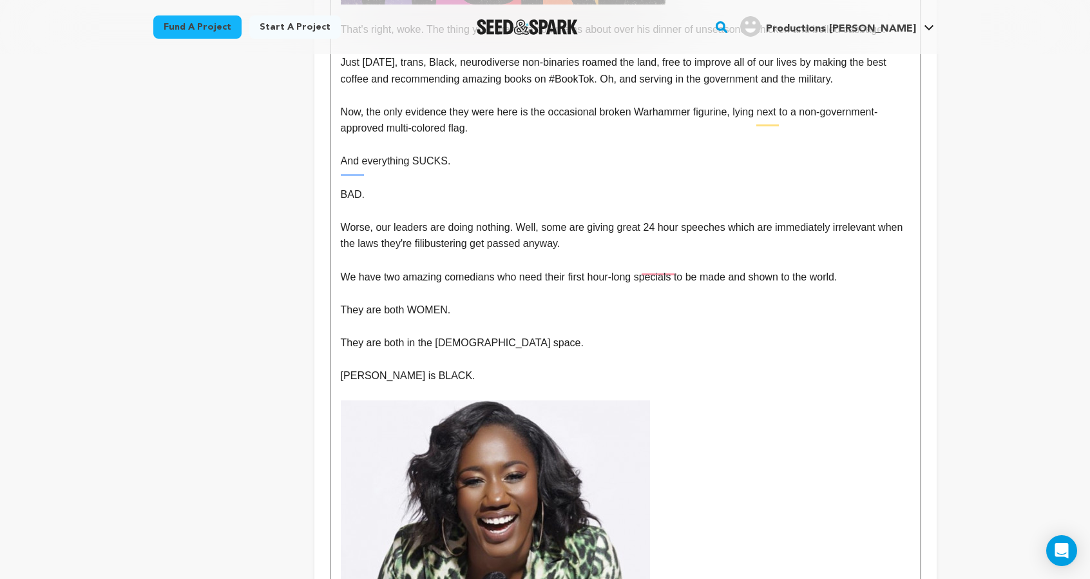
scroll to position [814, 0]
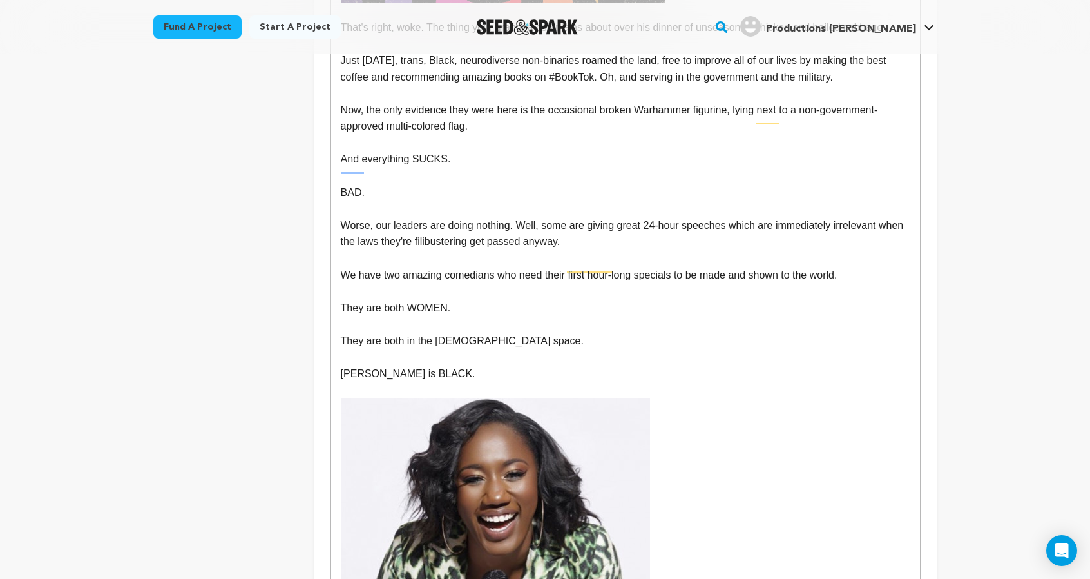
click at [481, 250] on p "Worse, our leaders are doing nothing. Well, some are giving great 24-hour speec…" at bounding box center [626, 233] width 570 height 33
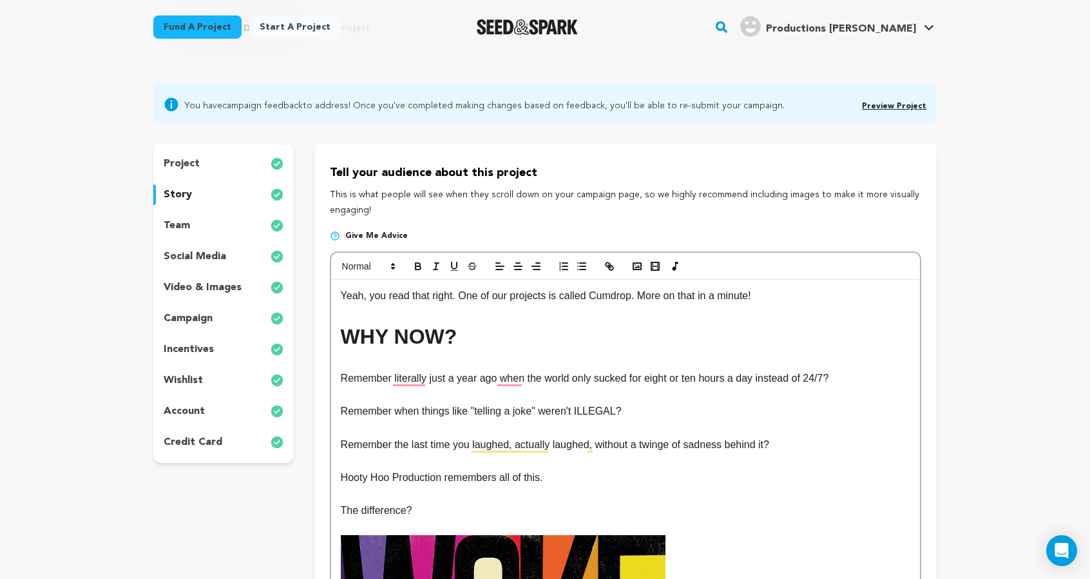
scroll to position [65, 0]
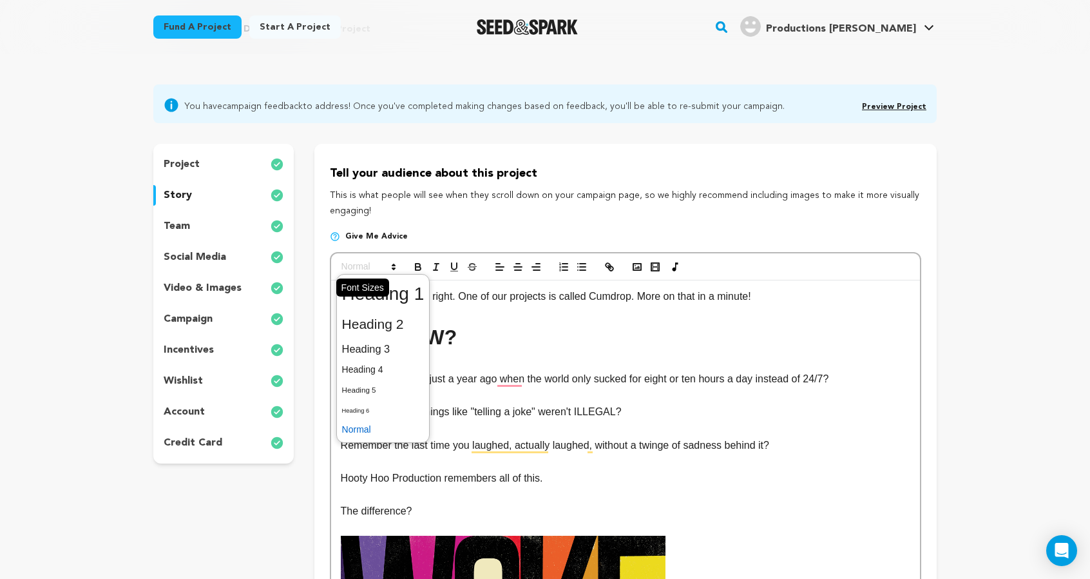
click at [336, 274] on span at bounding box center [367, 266] width 63 height 15
click at [356, 311] on span at bounding box center [383, 294] width 82 height 34
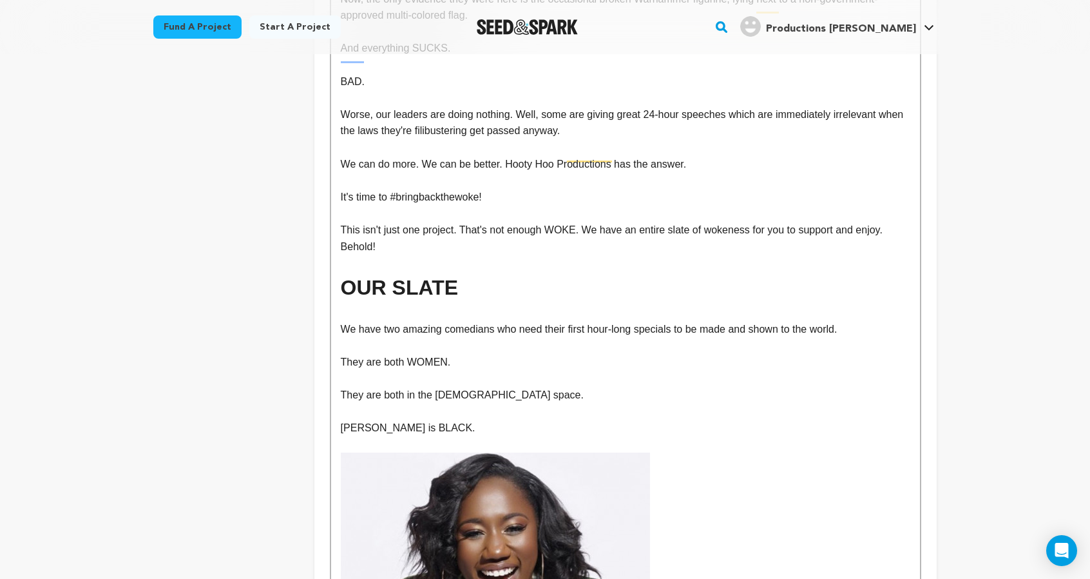
scroll to position [926, 0]
click at [341, 303] on h1 "OUR SLATE" at bounding box center [626, 286] width 570 height 33
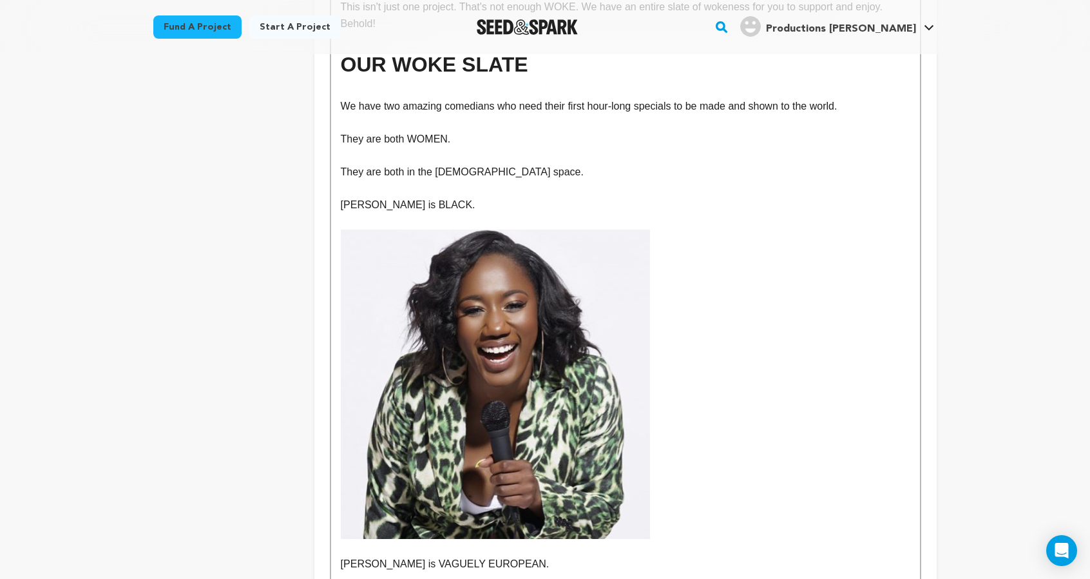
scroll to position [1126, 0]
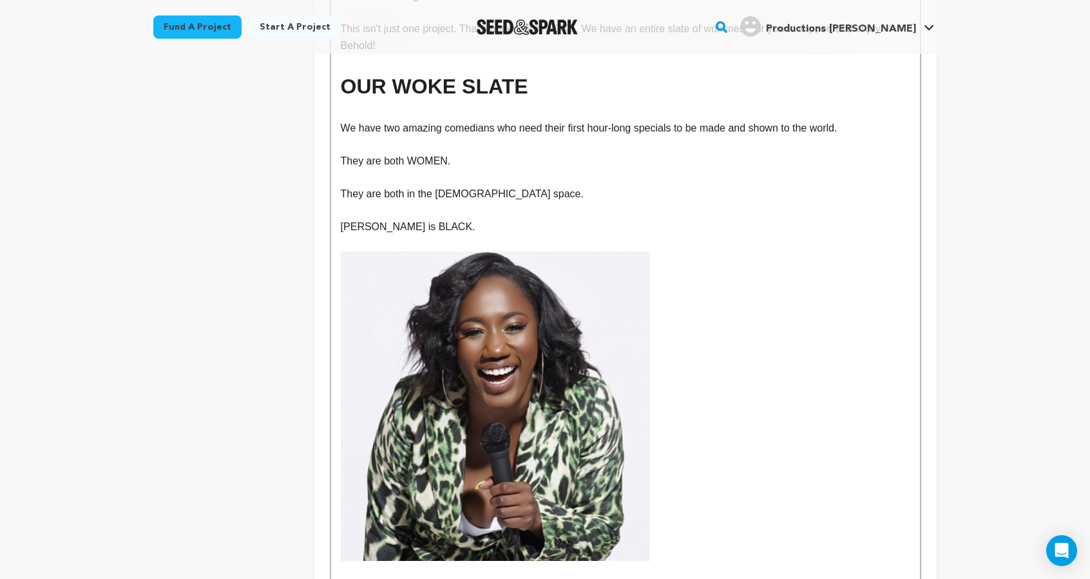
click at [443, 137] on p "We have two amazing comedians who need their first hour-long specials to be mad…" at bounding box center [626, 128] width 570 height 17
click at [341, 137] on p "We have two amazing comedians who need their first hour-long specials to be mad…" at bounding box center [626, 128] width 570 height 17
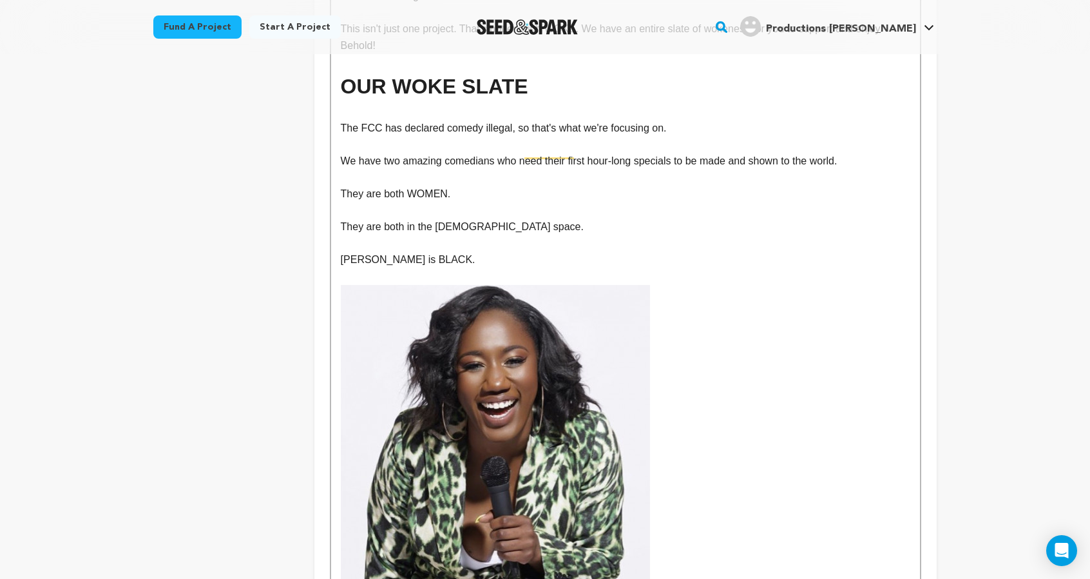
click at [570, 169] on p "We have two amazing comedians who need their first hour-long specials to be mad…" at bounding box center [626, 161] width 570 height 17
click at [628, 137] on p "The FCC has declared comedy illegal, so that's what we're focusing on." at bounding box center [626, 128] width 570 height 17
click at [341, 169] on p "We have two amazing comedians who need their first hour-long specials to be mad…" at bounding box center [626, 161] width 570 height 17
click at [341, 202] on p "They are both WOMEN." at bounding box center [626, 194] width 570 height 17
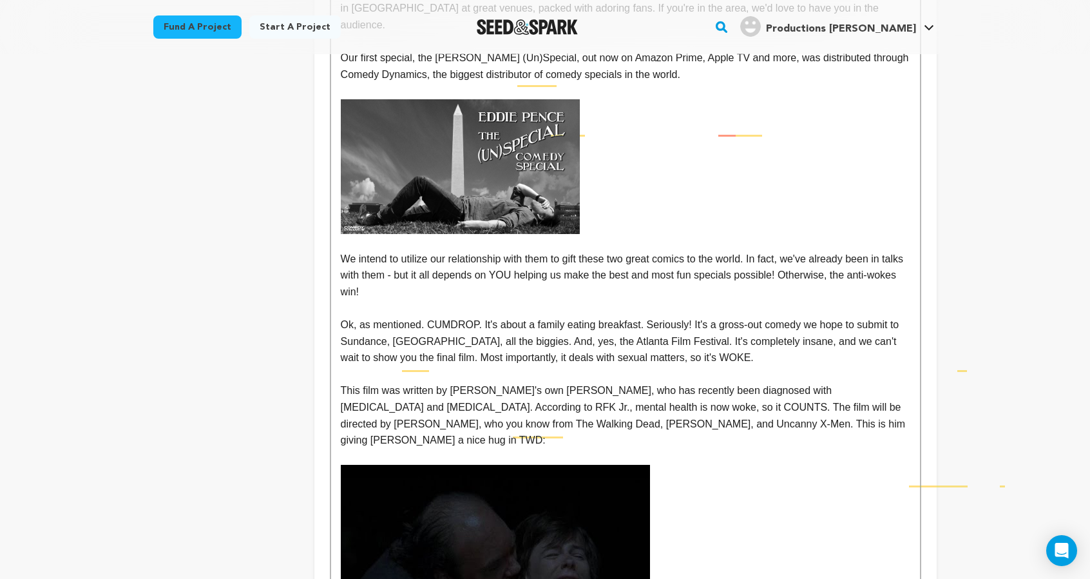
scroll to position [2297, 0]
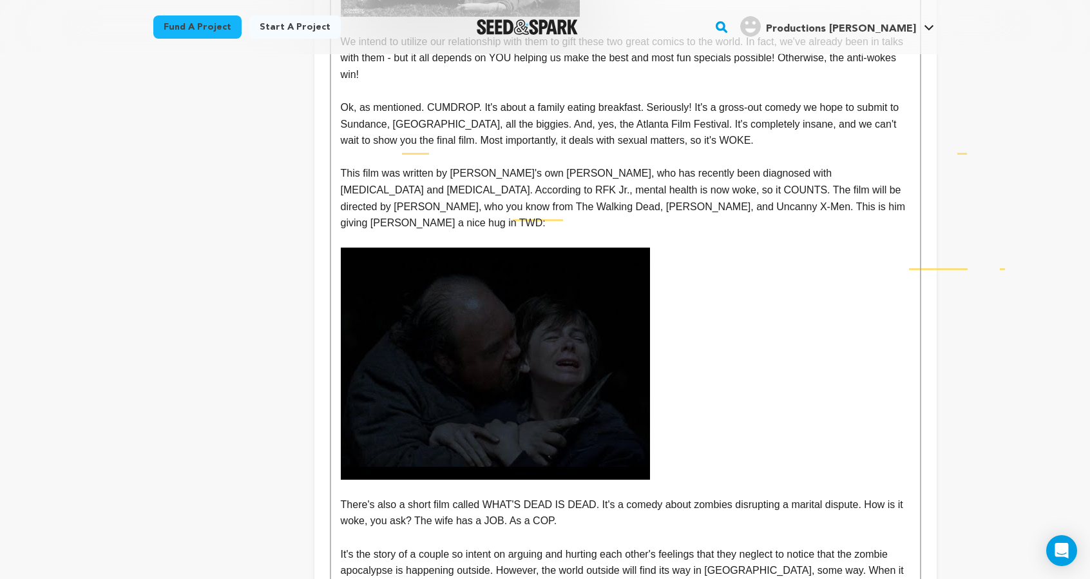
click at [737, 83] on p "We intend to utilize our relationship with them to gift these two great comics …" at bounding box center [626, 59] width 570 height 50
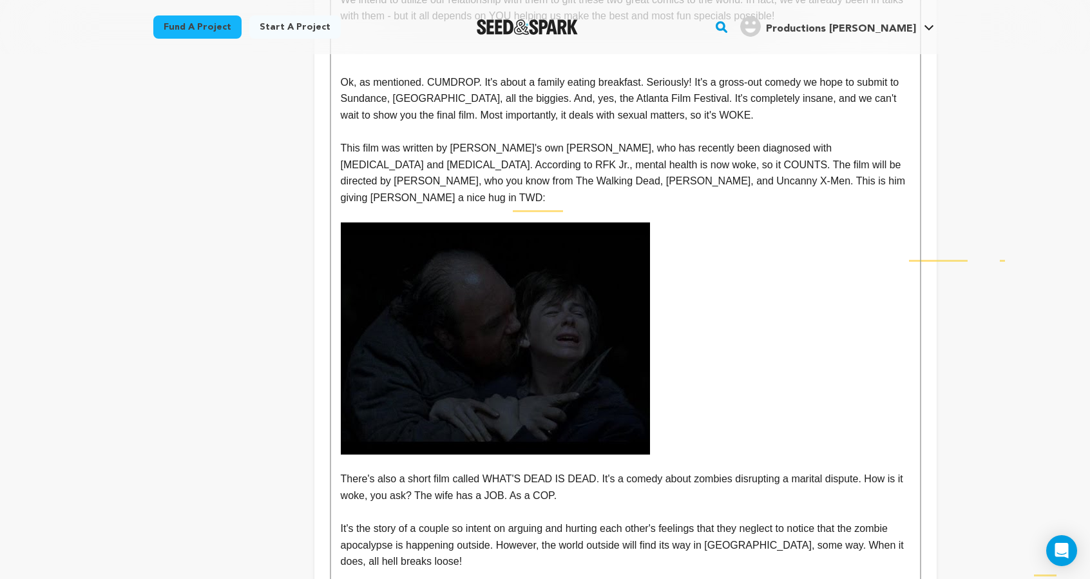
scroll to position [2339, 0]
click at [341, 24] on p "We intend to utilize our relationship with them to gift these two great comics …" at bounding box center [626, 7] width 570 height 33
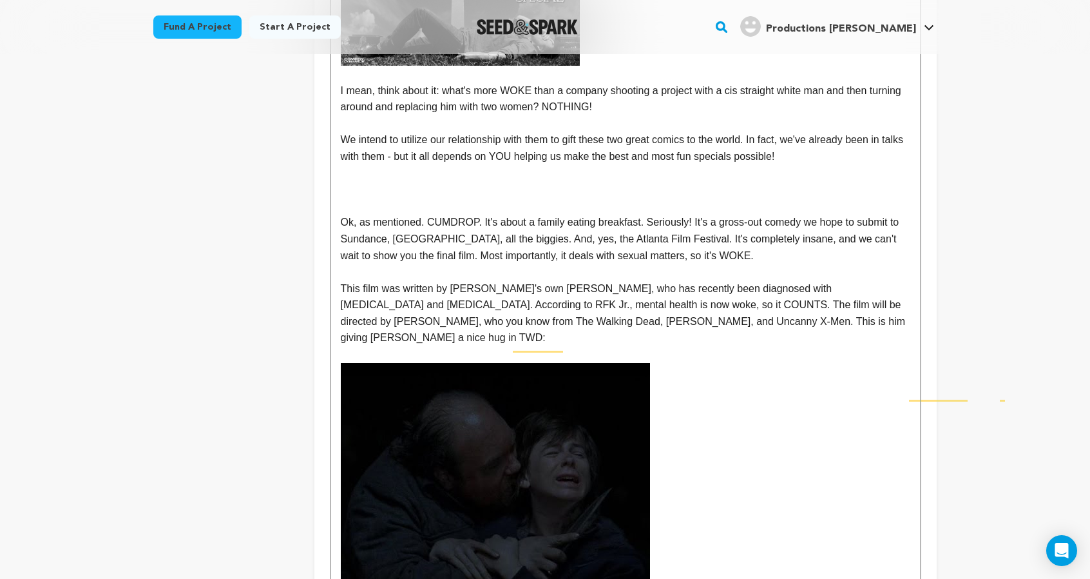
scroll to position [2288, 0]
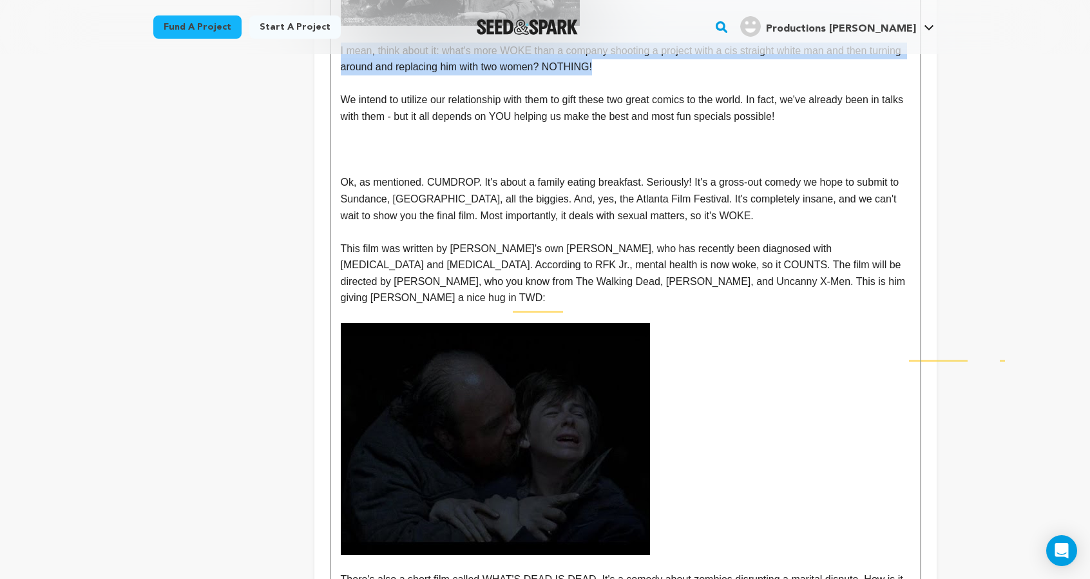
drag, startPoint x: 414, startPoint y: 227, endPoint x: 287, endPoint y: 216, distance: 127.4
click at [341, 75] on p "I mean, think about it: what's more WOKE than a company shooting a project with…" at bounding box center [626, 59] width 570 height 33
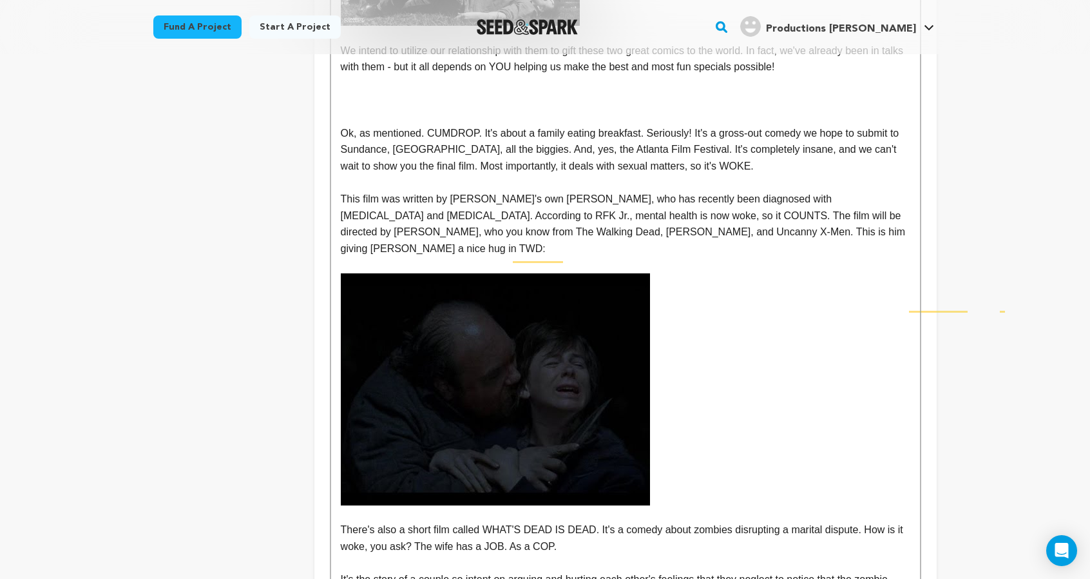
click at [603, 75] on p "We intend to utilize our relationship with them to gift these two great comics …" at bounding box center [626, 59] width 570 height 33
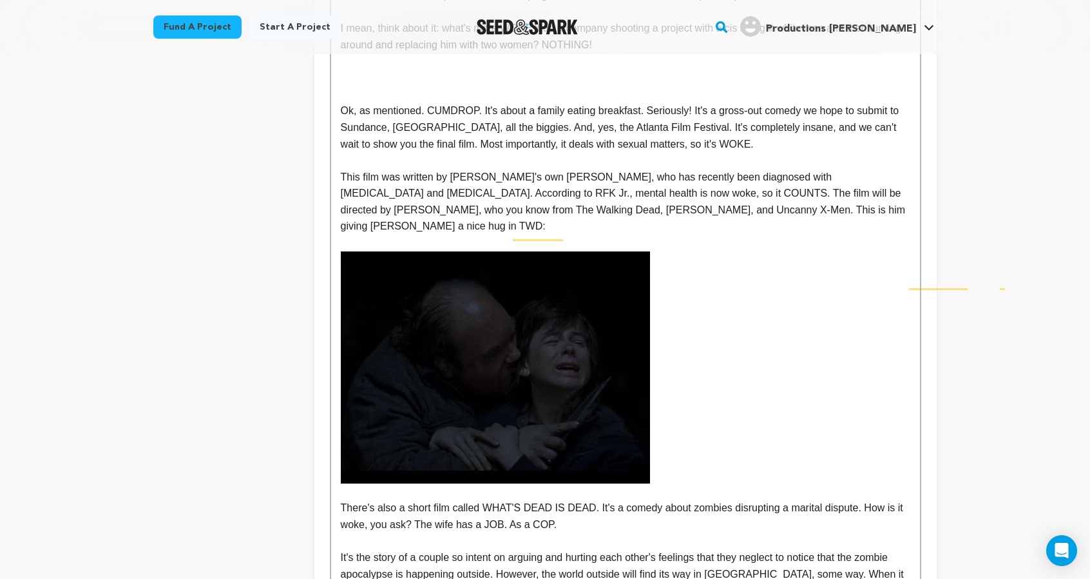
scroll to position [2368, 0]
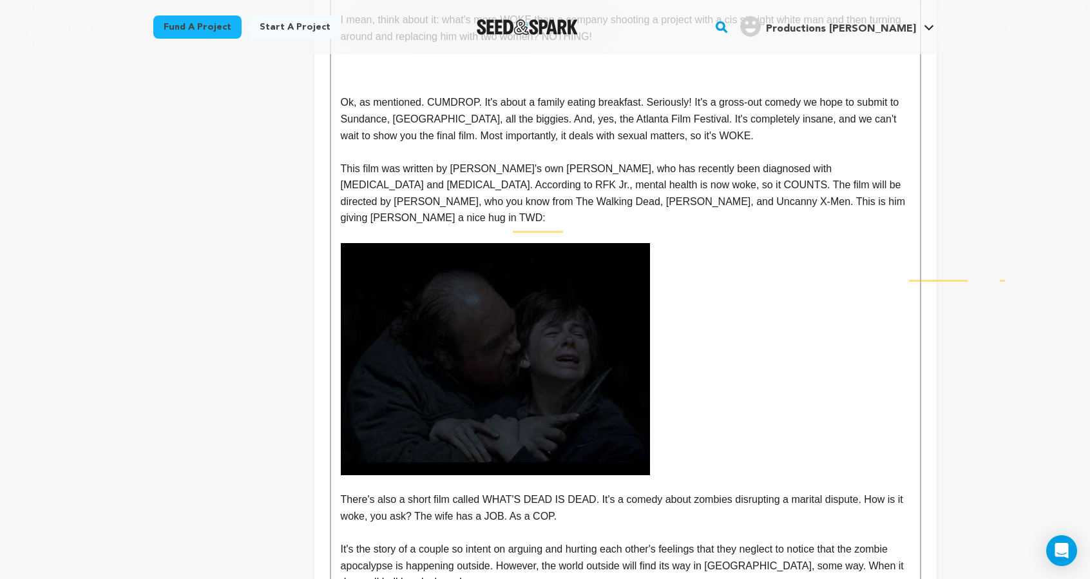
click at [367, 78] on p "To enrich screen reader interactions, please activate Accessibility in Grammarl…" at bounding box center [626, 69] width 570 height 17
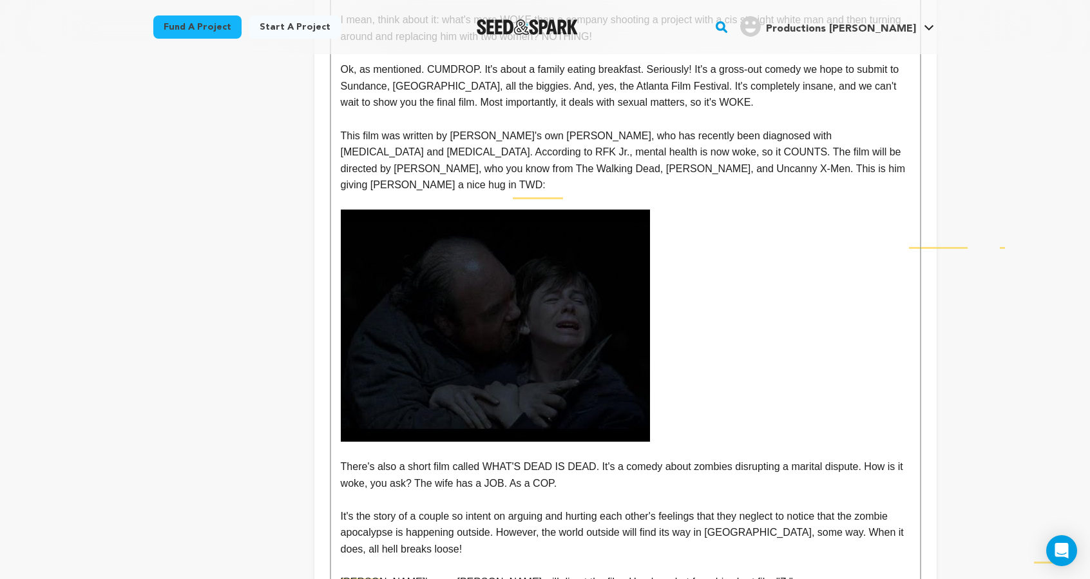
click at [429, 44] on p "I mean, think about it: what's more WOKE than a company shooting a project with…" at bounding box center [626, 28] width 570 height 33
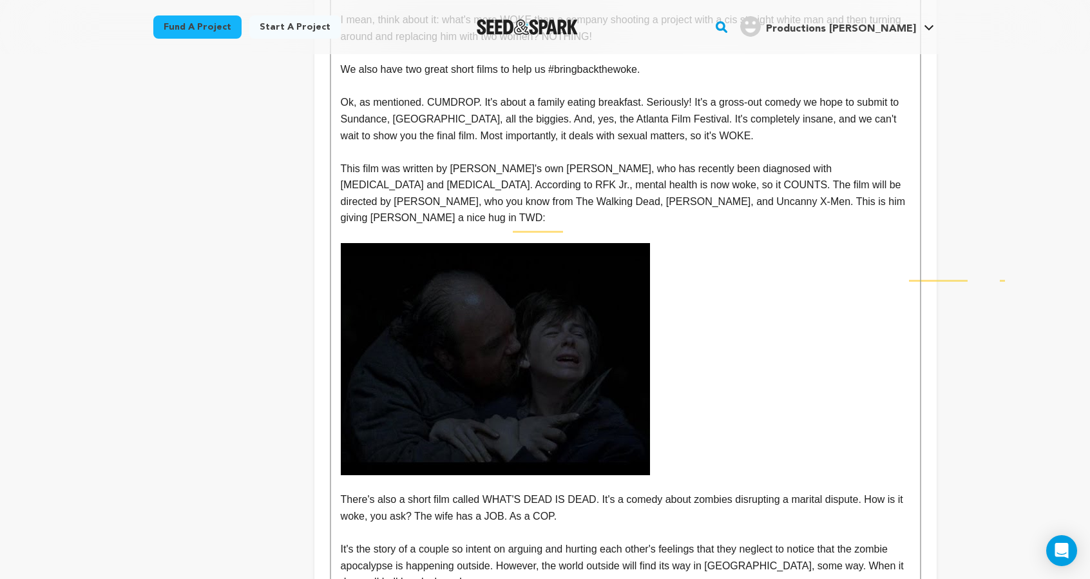
click at [421, 78] on p "We also have two great short films to help us #bringbackthewoke." at bounding box center [626, 69] width 570 height 17
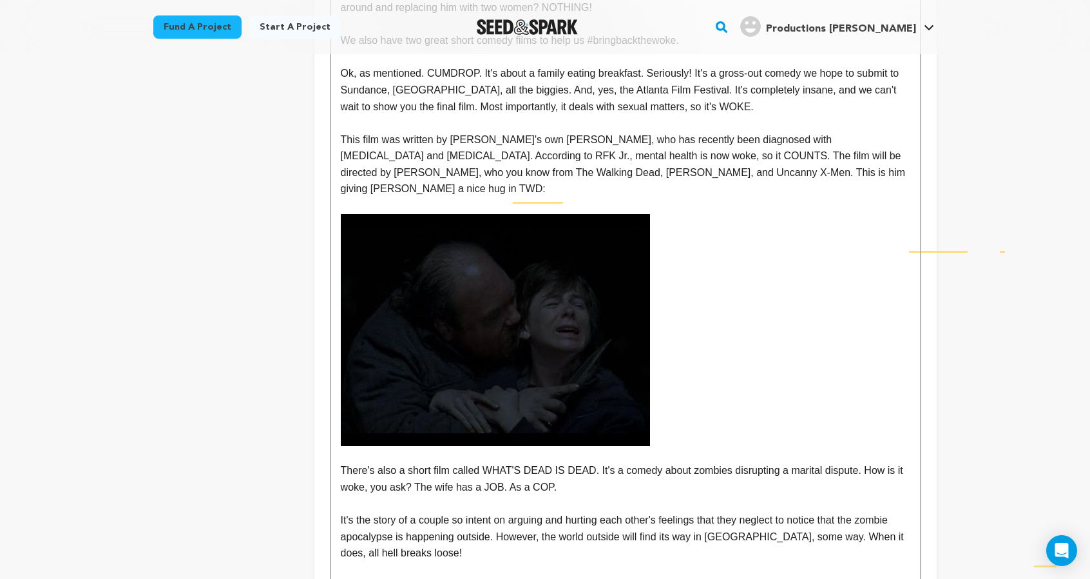
scroll to position [2396, 0]
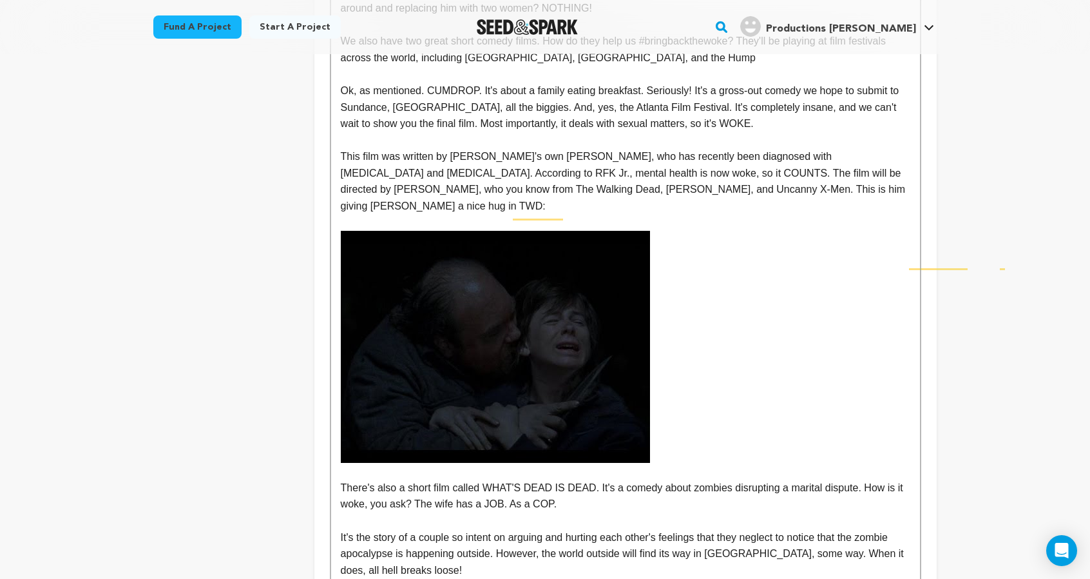
click at [777, 66] on p "We also have two great short comedy films. How do they help us #bringbackthewok…" at bounding box center [626, 49] width 570 height 33
click at [538, 66] on p "We also have two great short comedy films. How do they help us #bringbackthewok…" at bounding box center [626, 49] width 570 height 33
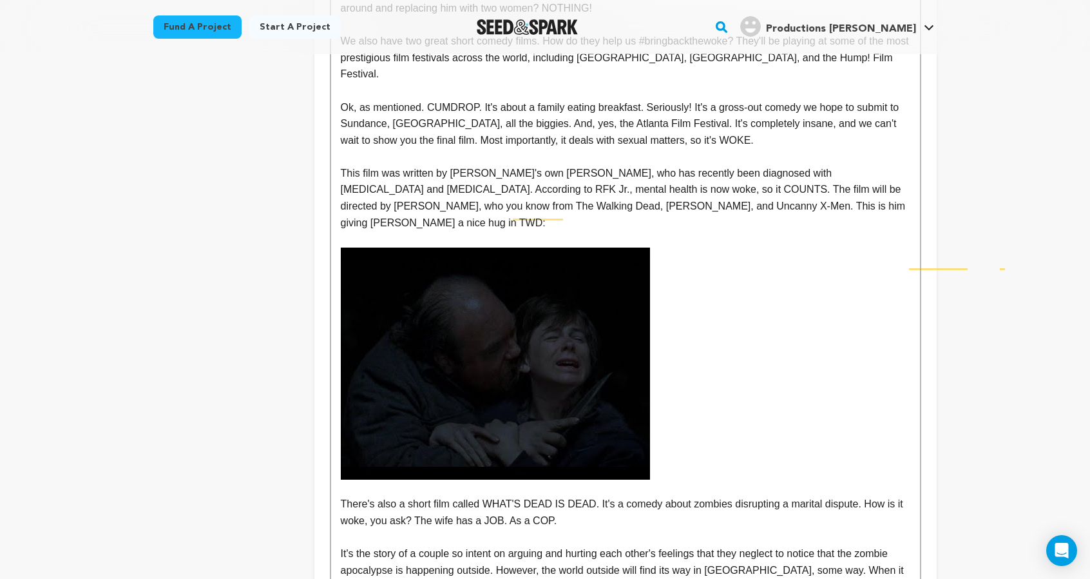
click at [426, 82] on p "We also have two great short comedy films. How do they help us #bringbackthewok…" at bounding box center [626, 58] width 570 height 50
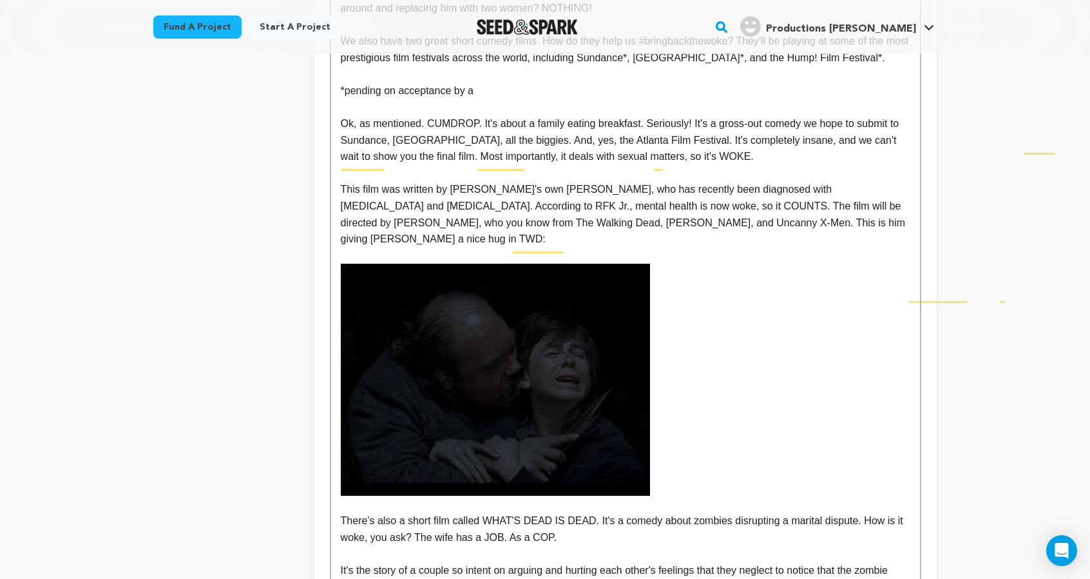
click at [635, 66] on p "We also have two great short comedy films. How do they help us #bringbackthewok…" at bounding box center [626, 49] width 570 height 33
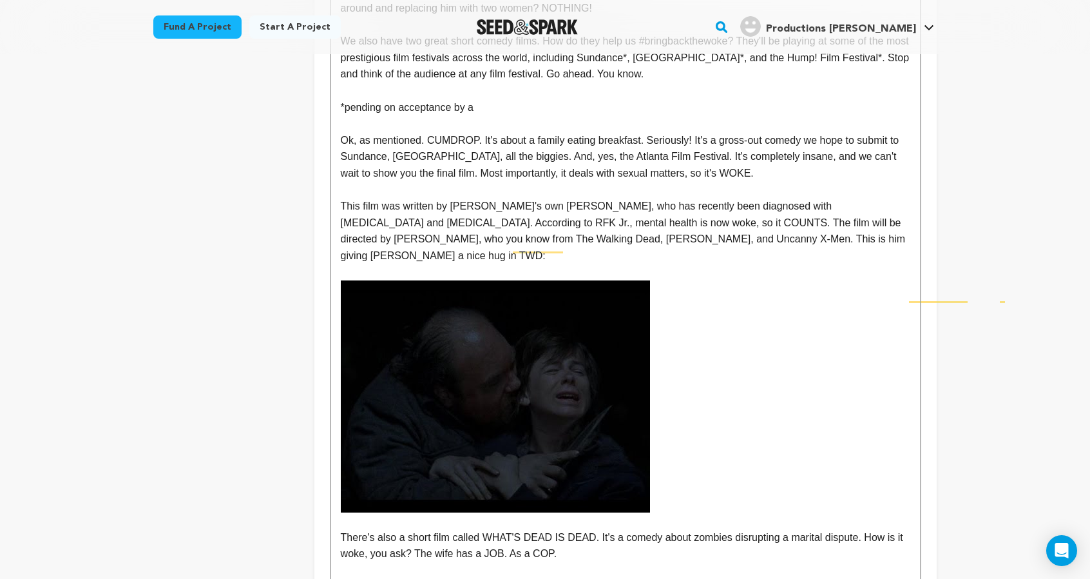
click at [456, 116] on p "*pending on acceptance by a" at bounding box center [626, 107] width 570 height 17
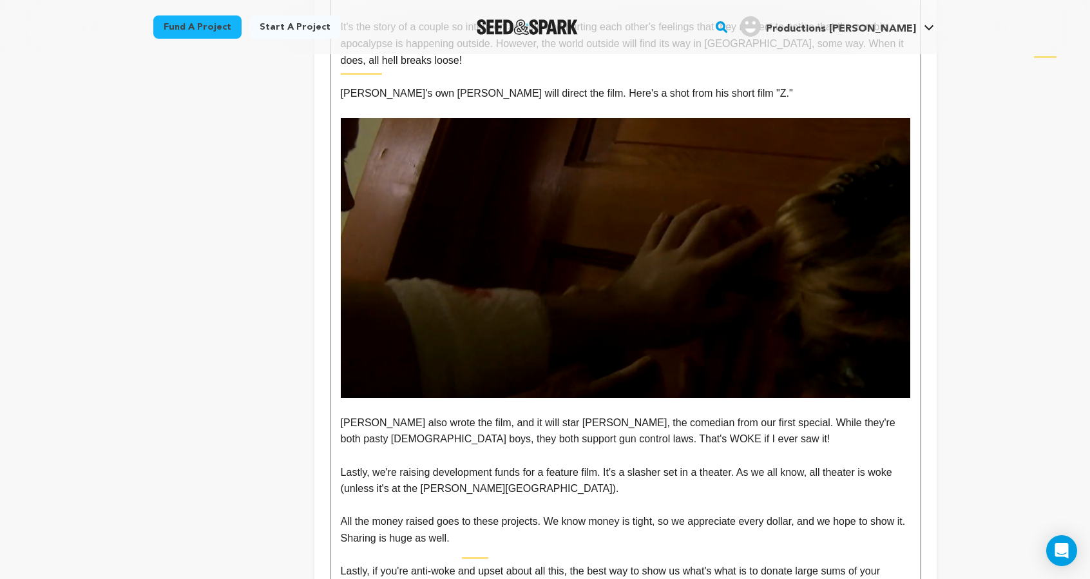
scroll to position [3018, 0]
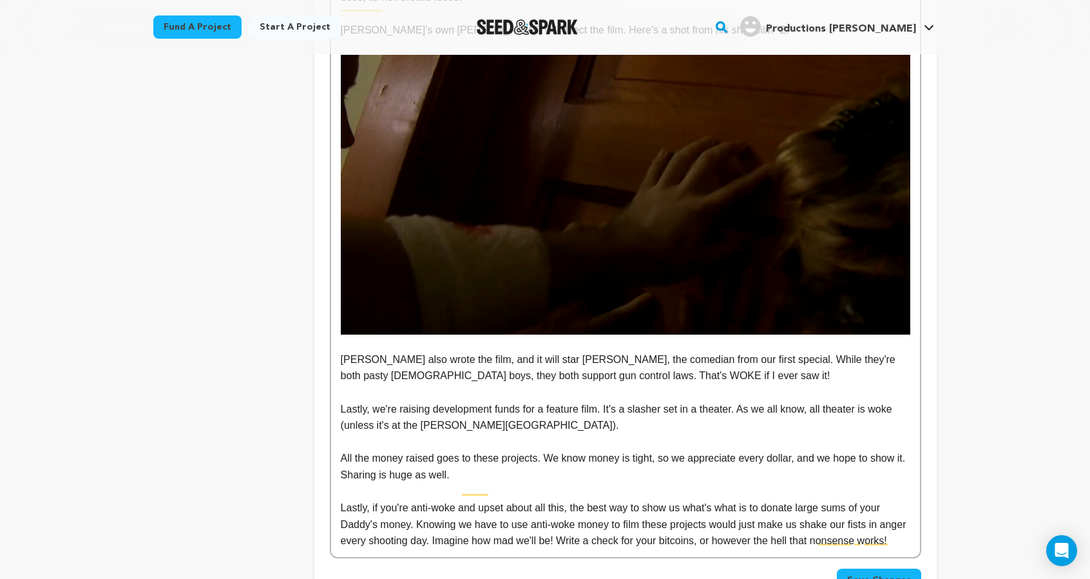
click at [868, 331] on img "To enrich screen reader interactions, please activate Accessibility in Grammarl…" at bounding box center [626, 195] width 570 height 280
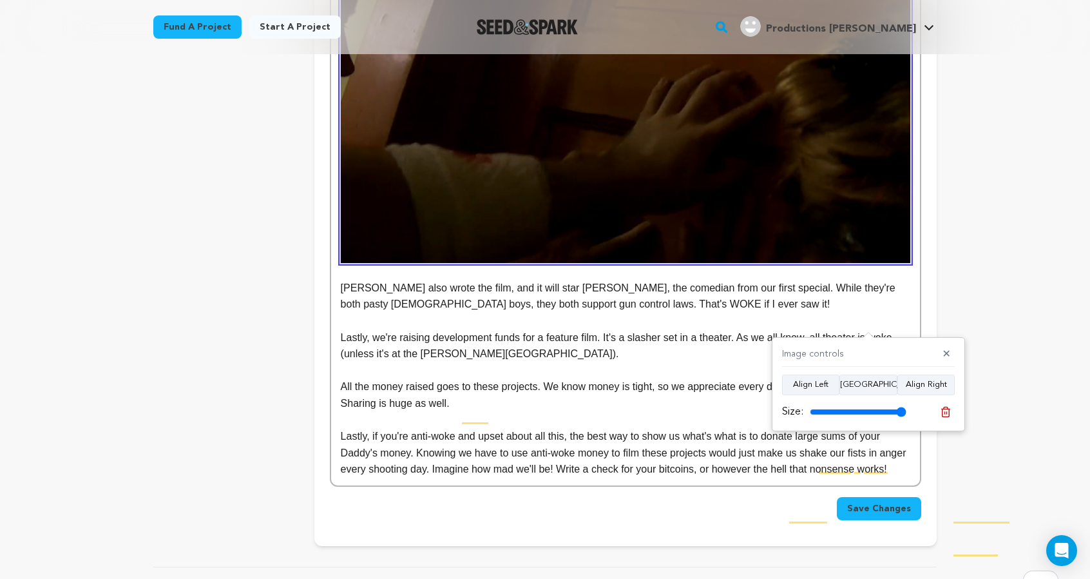
scroll to position [3090, 0]
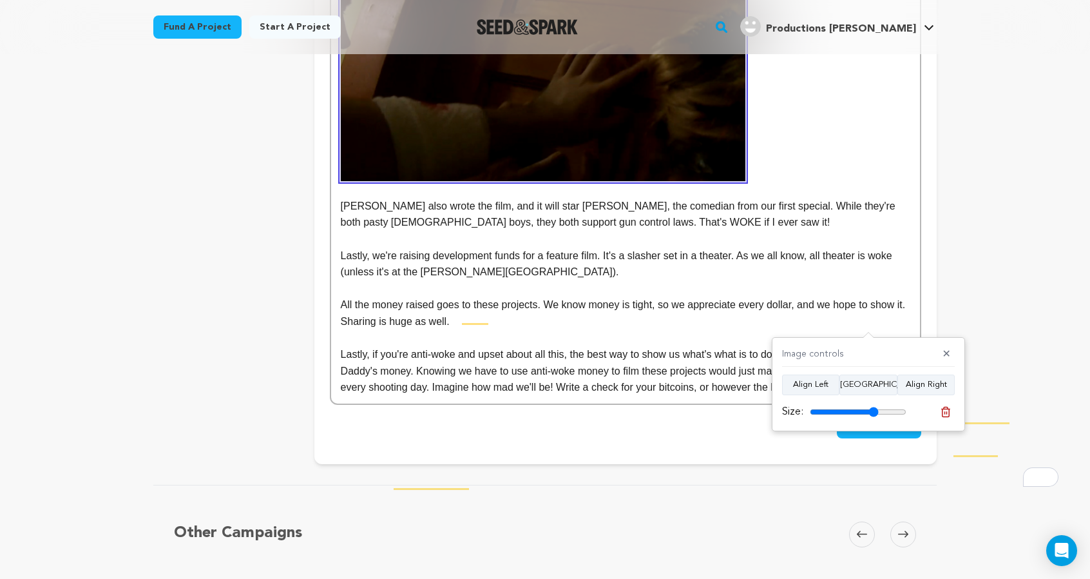
drag, startPoint x: 903, startPoint y: 409, endPoint x: 879, endPoint y: 417, distance: 25.7
type input "71"
click at [879, 417] on input "range" at bounding box center [858, 412] width 97 height 10
click at [888, 181] on p "To enrich screen reader interactions, please activate Accessibility in Grammarl…" at bounding box center [626, 82] width 570 height 198
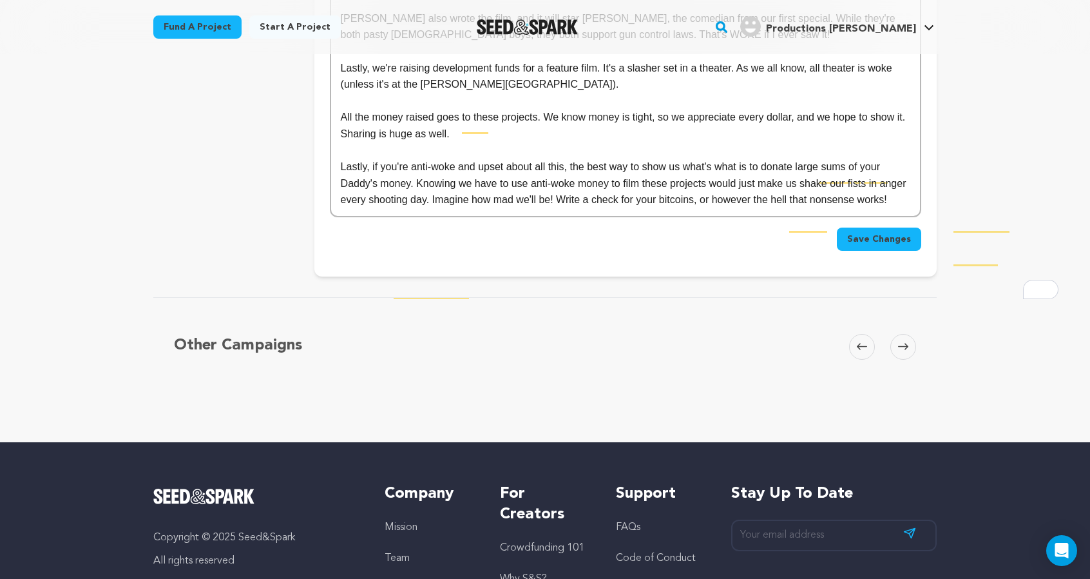
scroll to position [3279, 0]
click at [429, 92] on p "Lastly, we're raising development funds for a feature film. It's a slasher set …" at bounding box center [626, 75] width 570 height 33
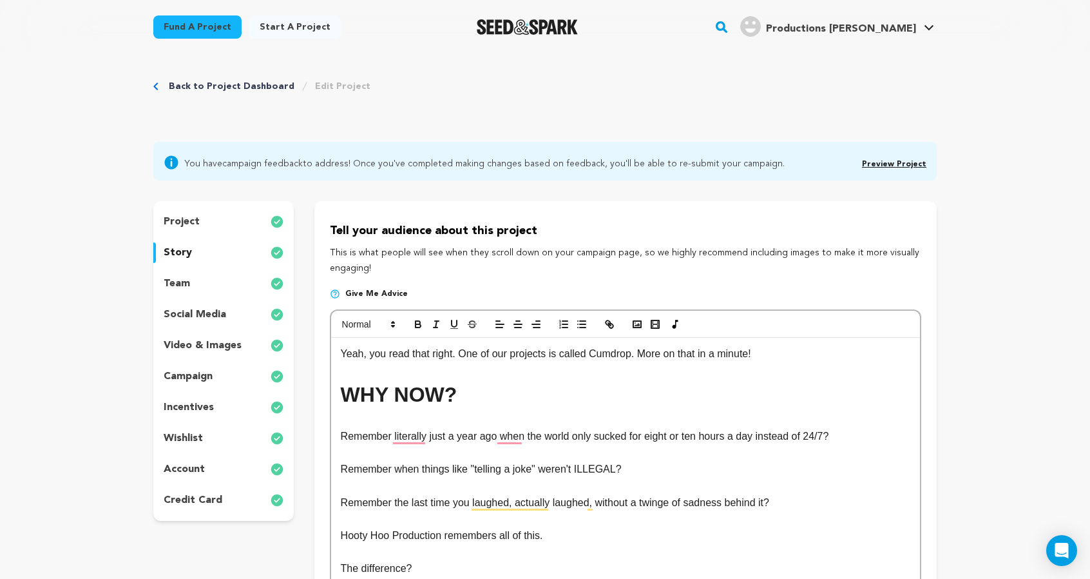
scroll to position [0, 0]
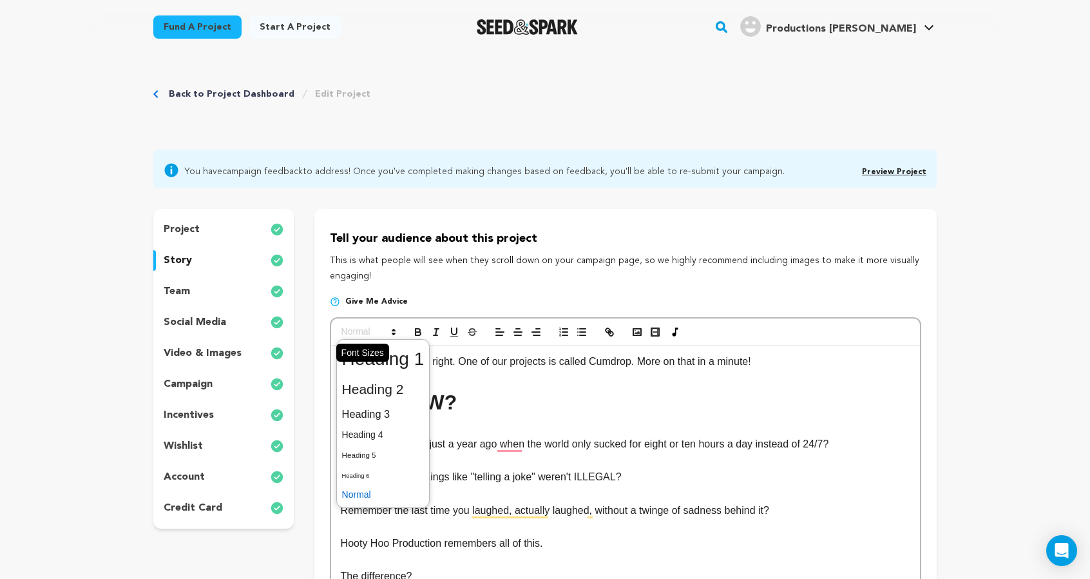
click at [336, 340] on span at bounding box center [367, 331] width 63 height 15
click at [363, 376] on span at bounding box center [383, 359] width 82 height 34
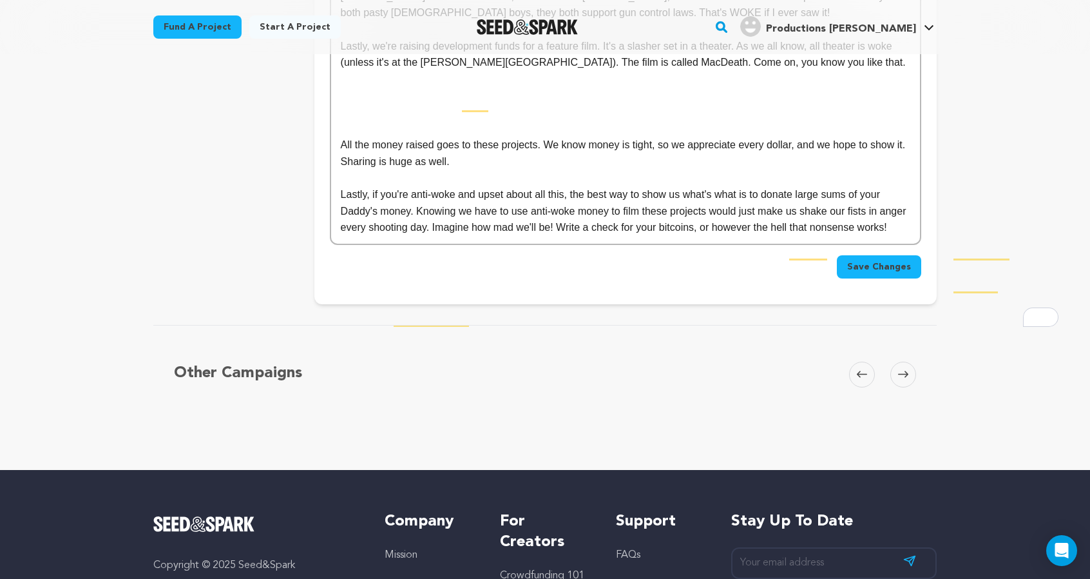
scroll to position [3244, 0]
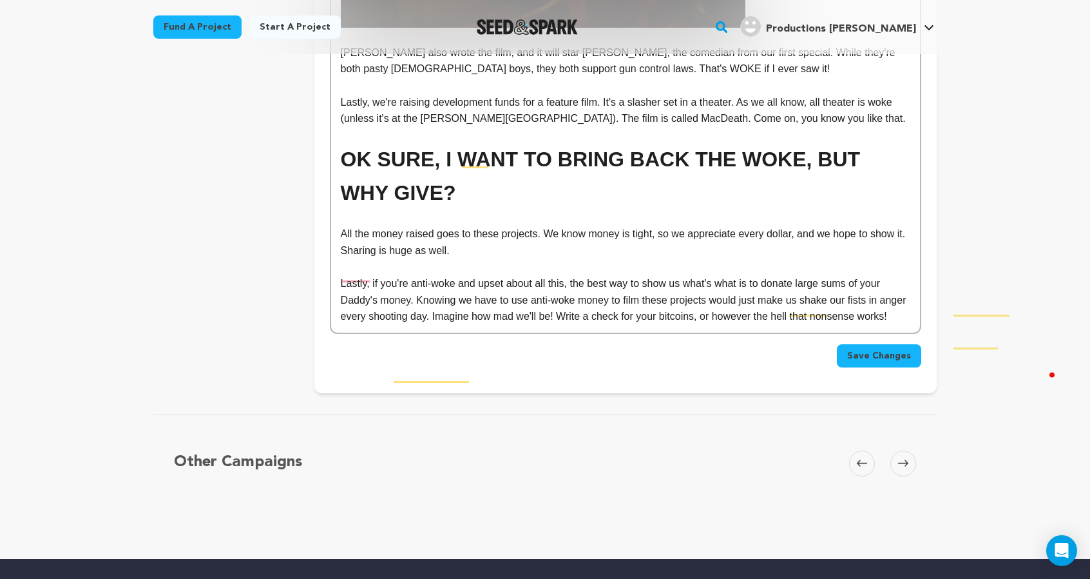
click at [341, 258] on p "All the money raised goes to these projects. We know money is tight, so we appr…" at bounding box center [626, 241] width 570 height 33
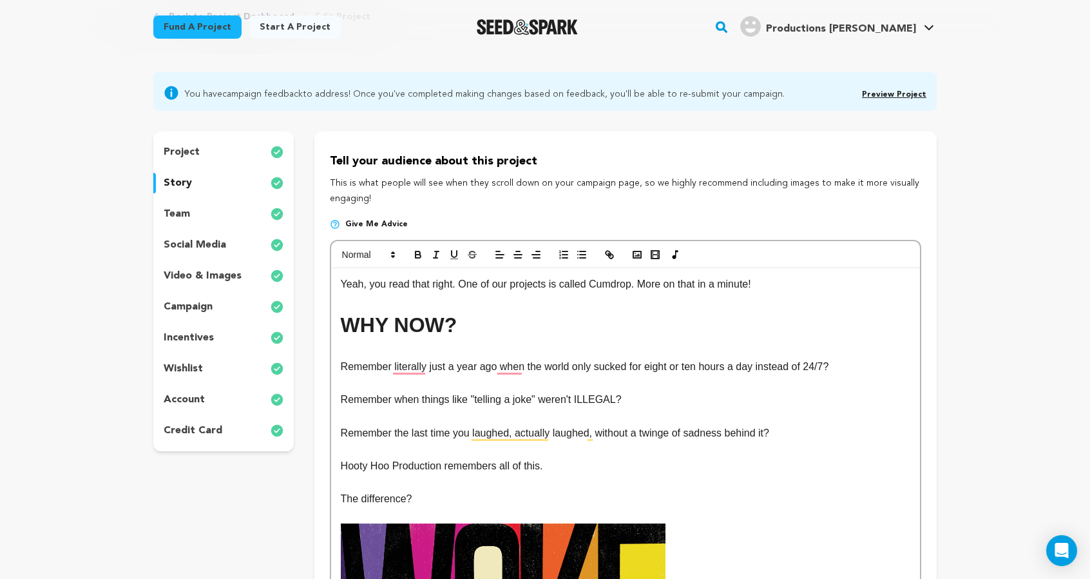
scroll to position [0, 0]
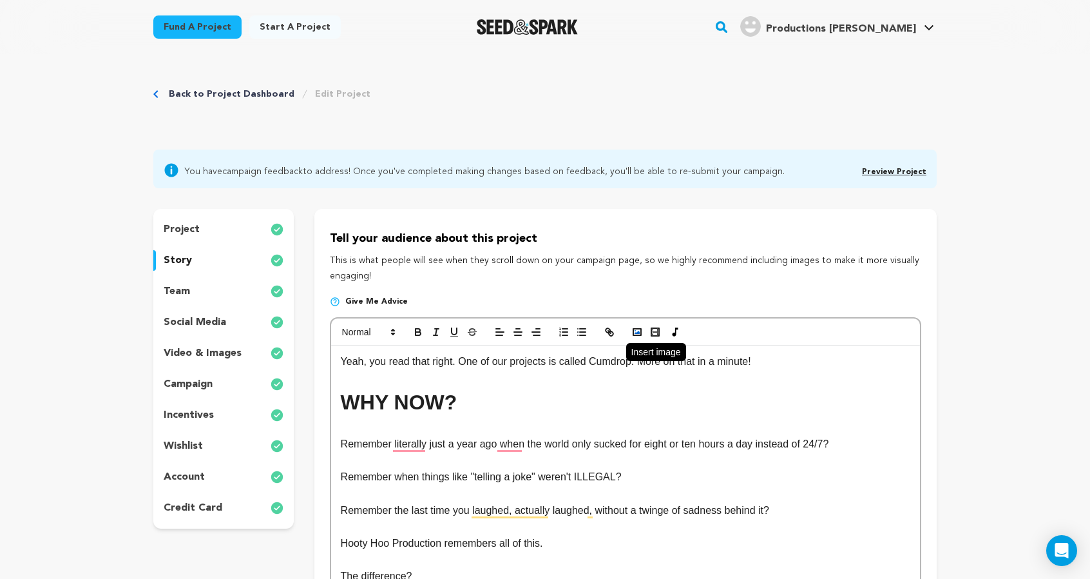
click at [628, 340] on button "button" at bounding box center [637, 331] width 18 height 15
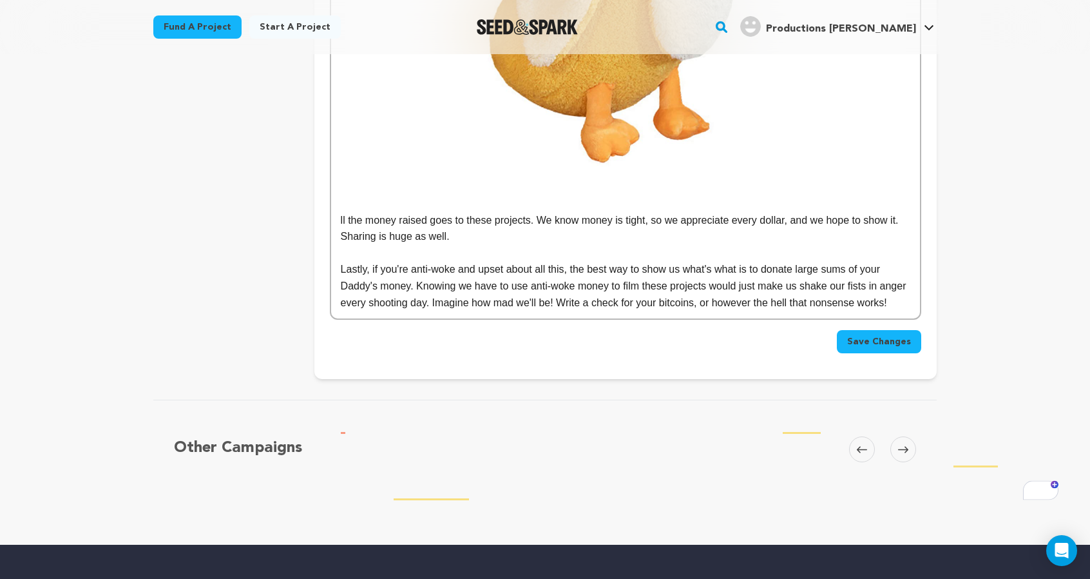
scroll to position [3878, 0]
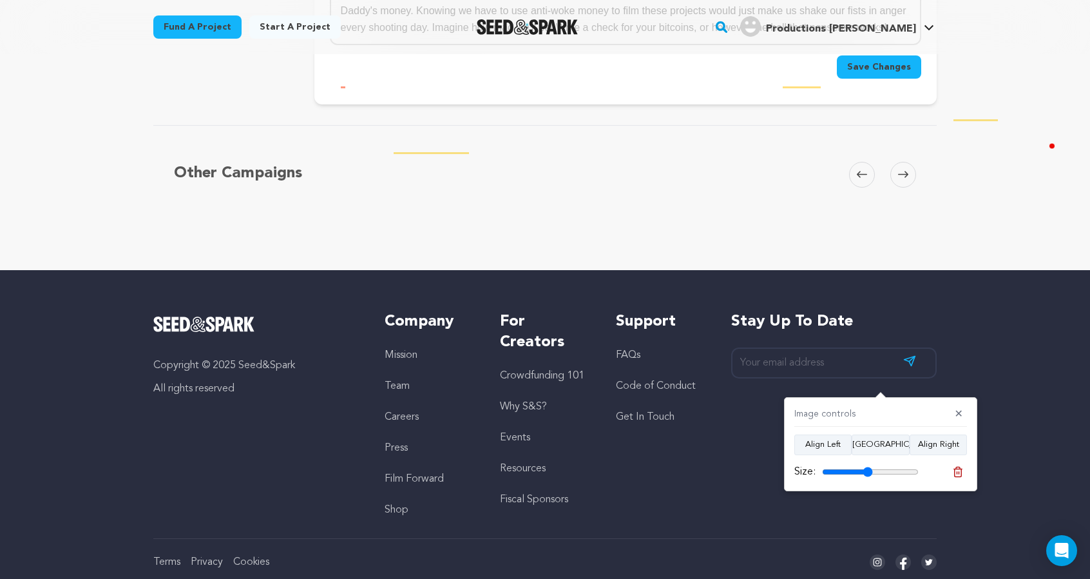
drag, startPoint x: 919, startPoint y: 474, endPoint x: 872, endPoint y: 472, distance: 47.0
type input "52"
click at [872, 472] on input "range" at bounding box center [870, 471] width 97 height 10
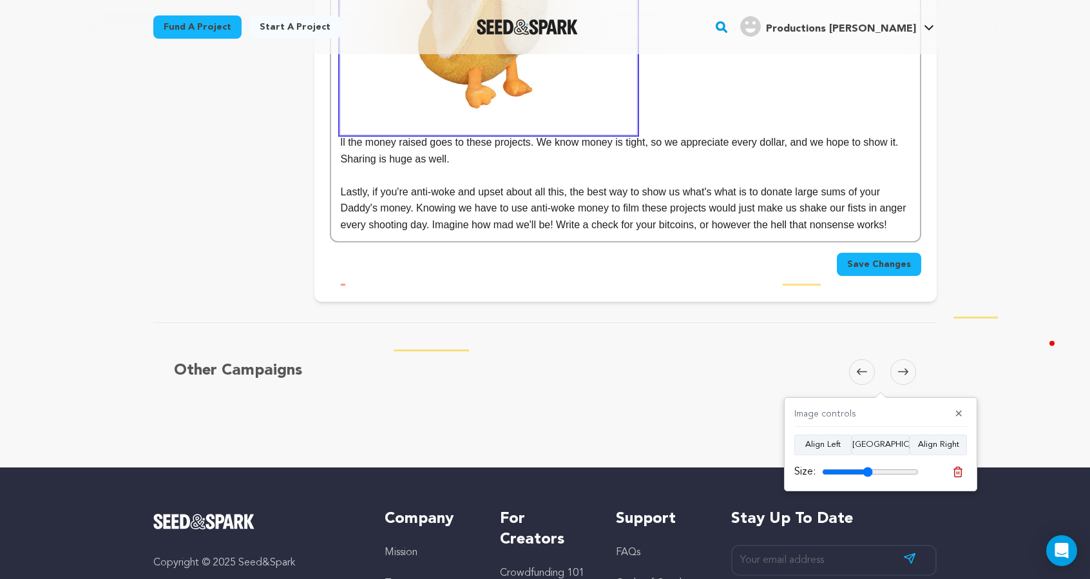
scroll to position [3681, 0]
click at [341, 167] on p "ll the money raised goes to these projects. We know money is tight, so we appre…" at bounding box center [626, 2] width 570 height 329
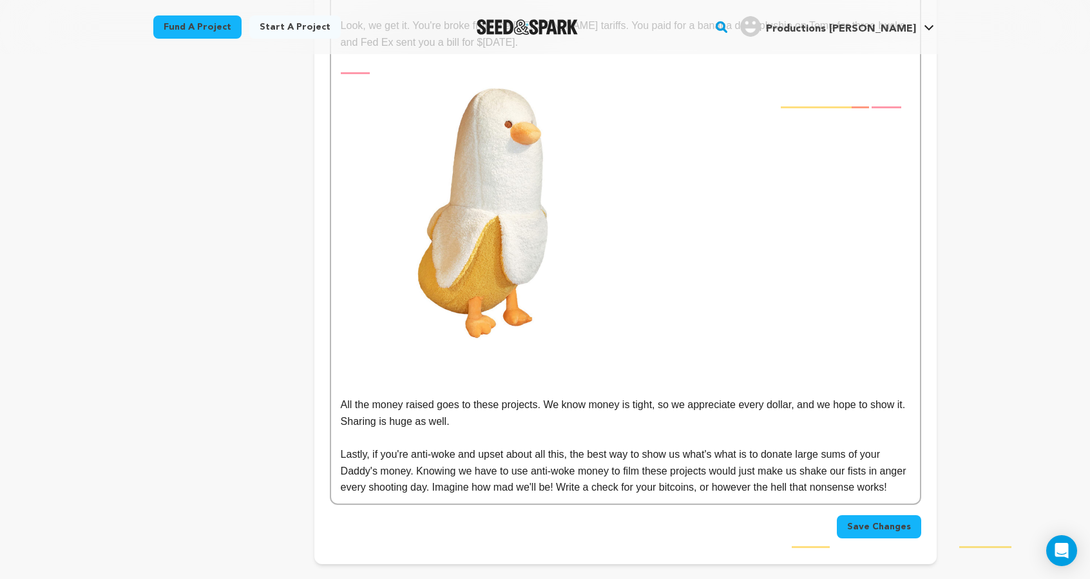
scroll to position [3451, 0]
click at [341, 52] on p "Look, we get it. You're broke from the [PERSON_NAME] tariffs. You paid for a ba…" at bounding box center [626, 35] width 570 height 33
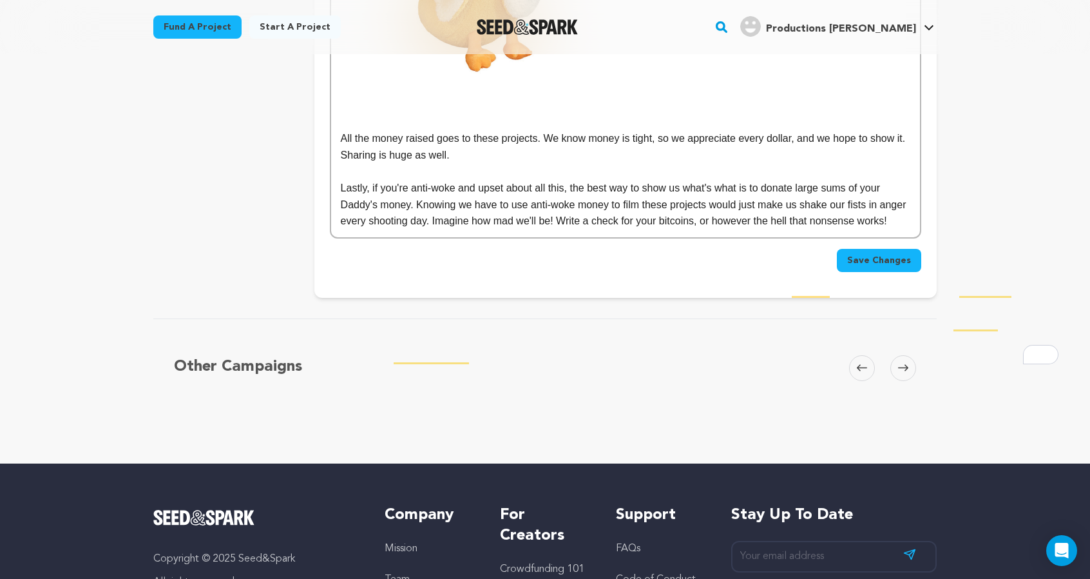
scroll to position [3719, 0]
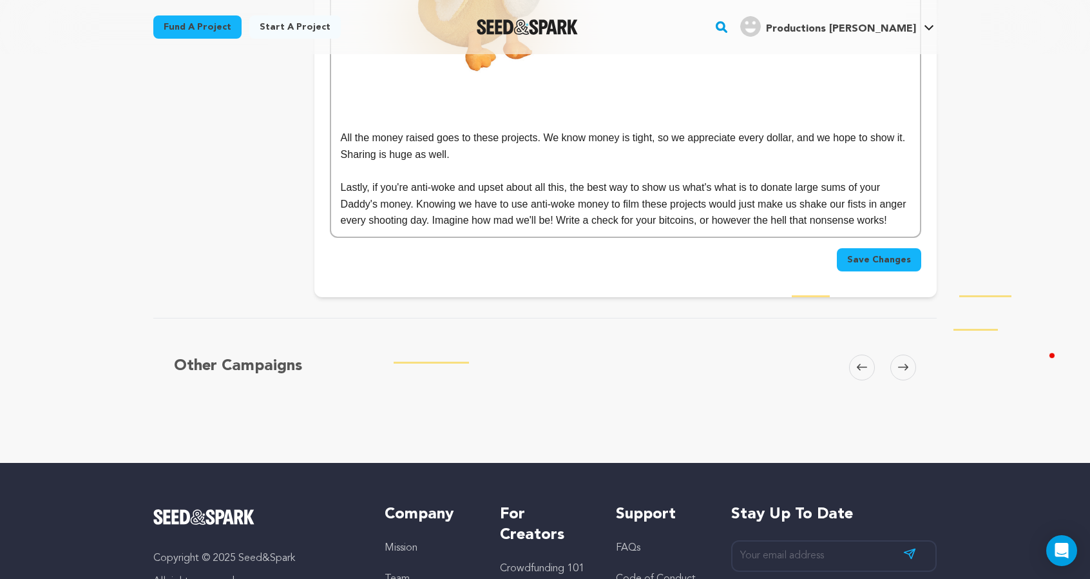
click at [446, 113] on p "To enrich screen reader interactions, please activate Accessibility in Grammarl…" at bounding box center [626, 105] width 570 height 17
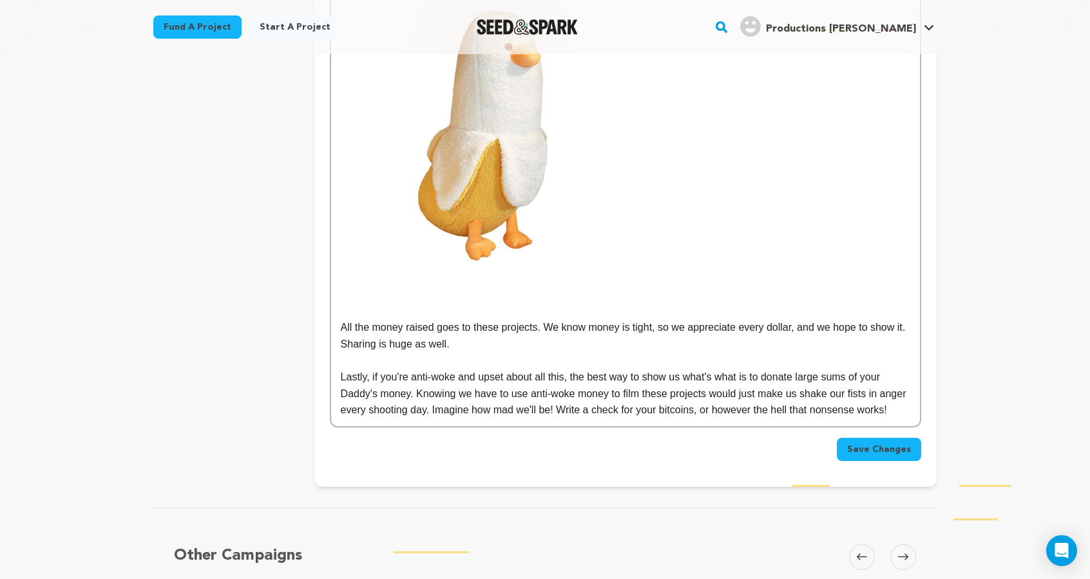
scroll to position [3527, 0]
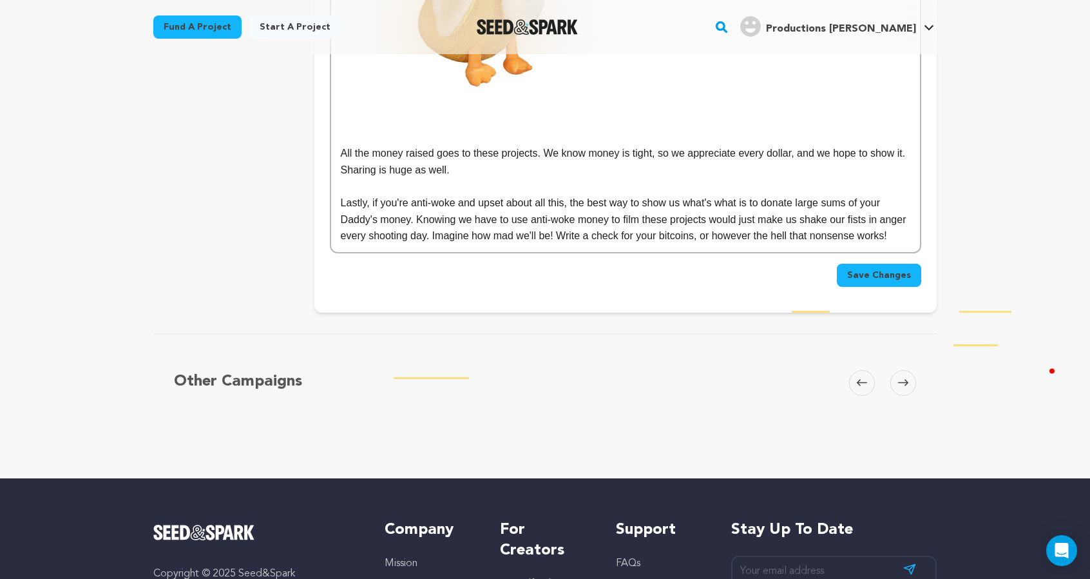
scroll to position [3710, 0]
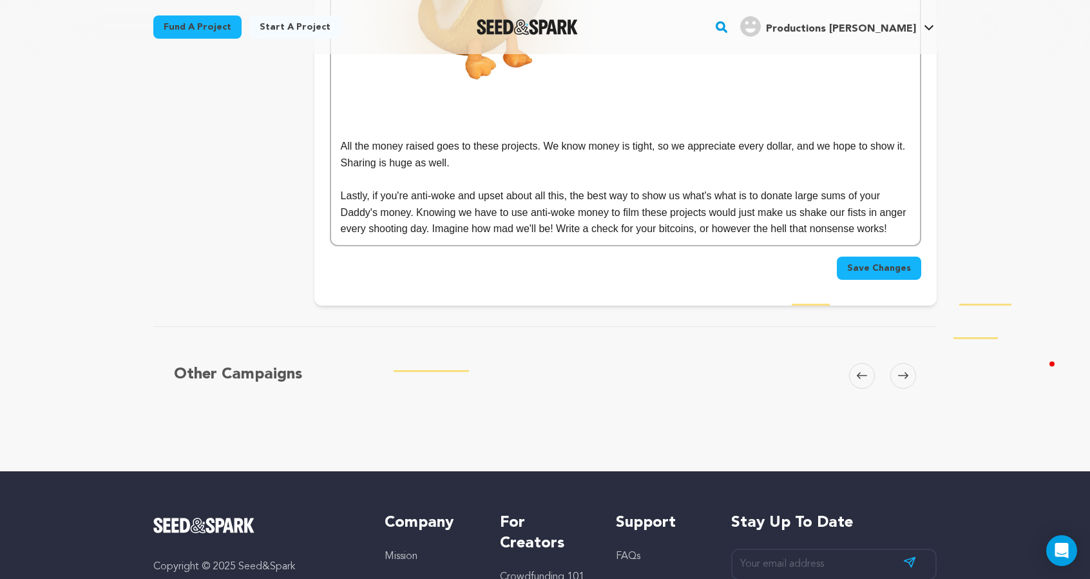
click at [368, 122] on p "To enrich screen reader interactions, please activate Accessibility in Grammarl…" at bounding box center [626, 113] width 570 height 17
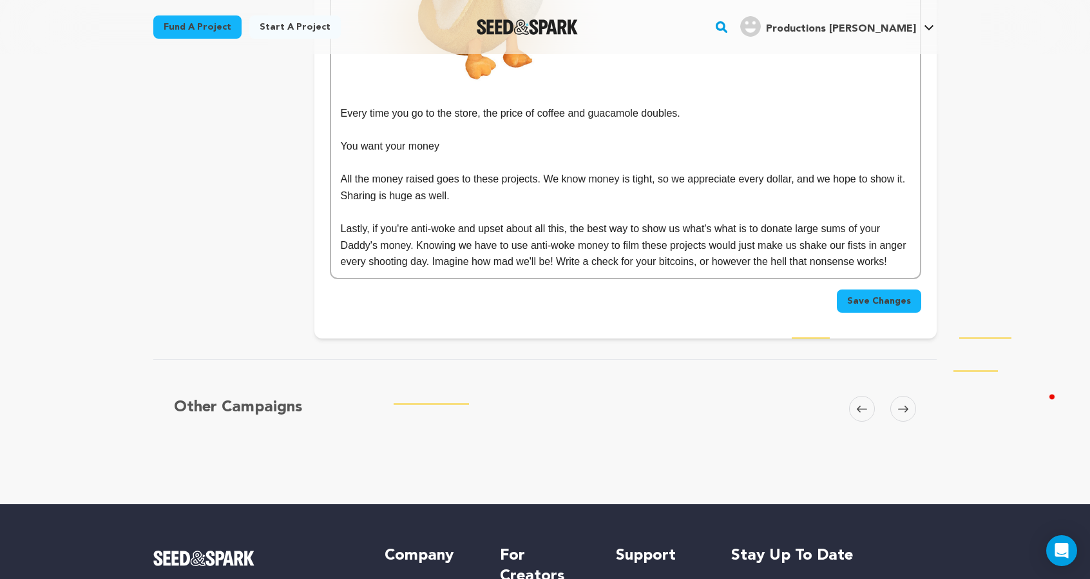
click at [639, 122] on p "Every time you go to the store, the price of coffee and guacamole doubles." at bounding box center [626, 113] width 570 height 17
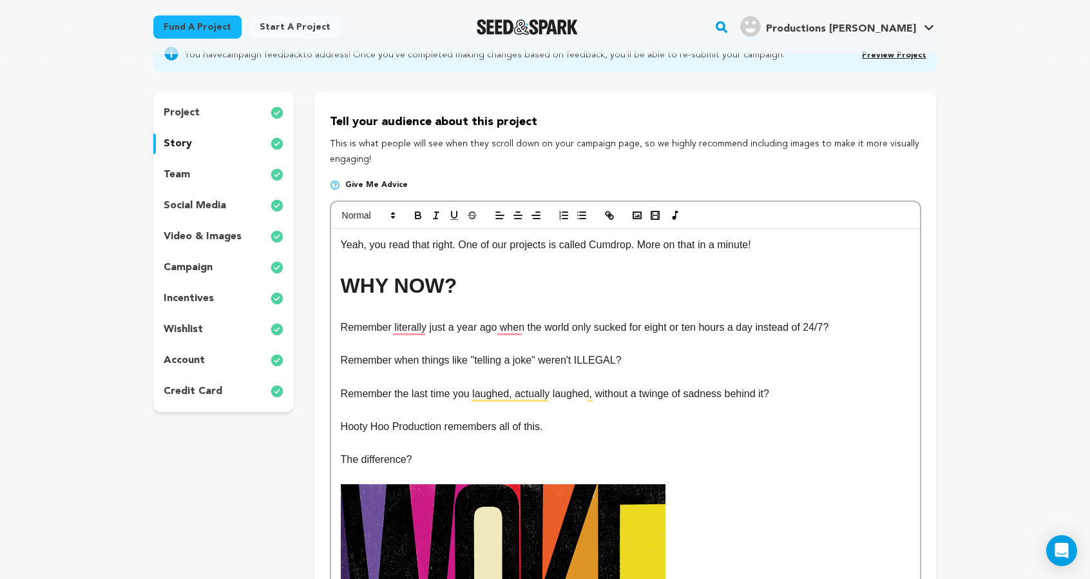
scroll to position [119, 0]
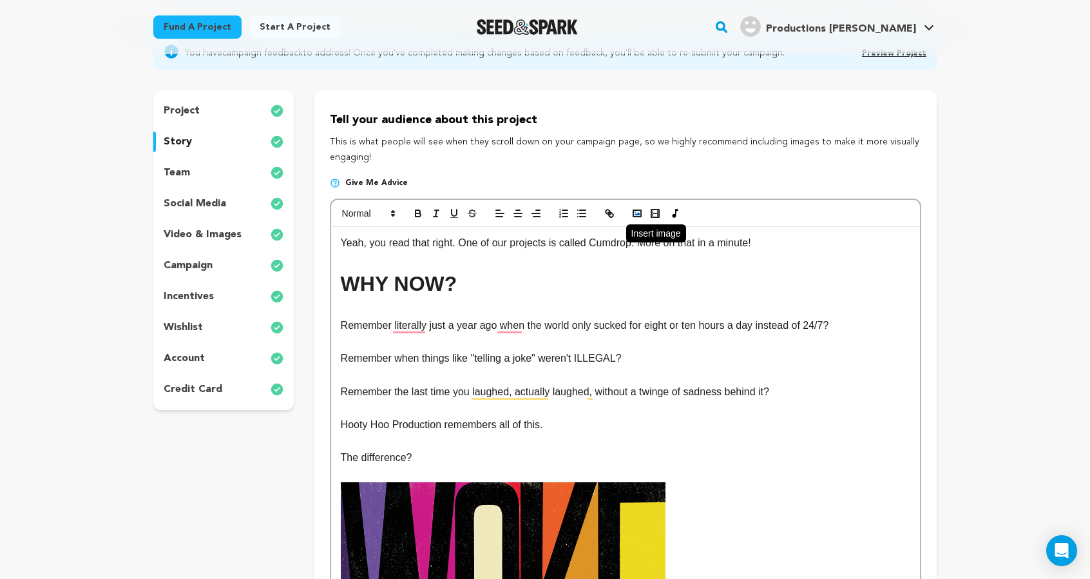
click at [635, 215] on polyline "button" at bounding box center [637, 213] width 5 height 3
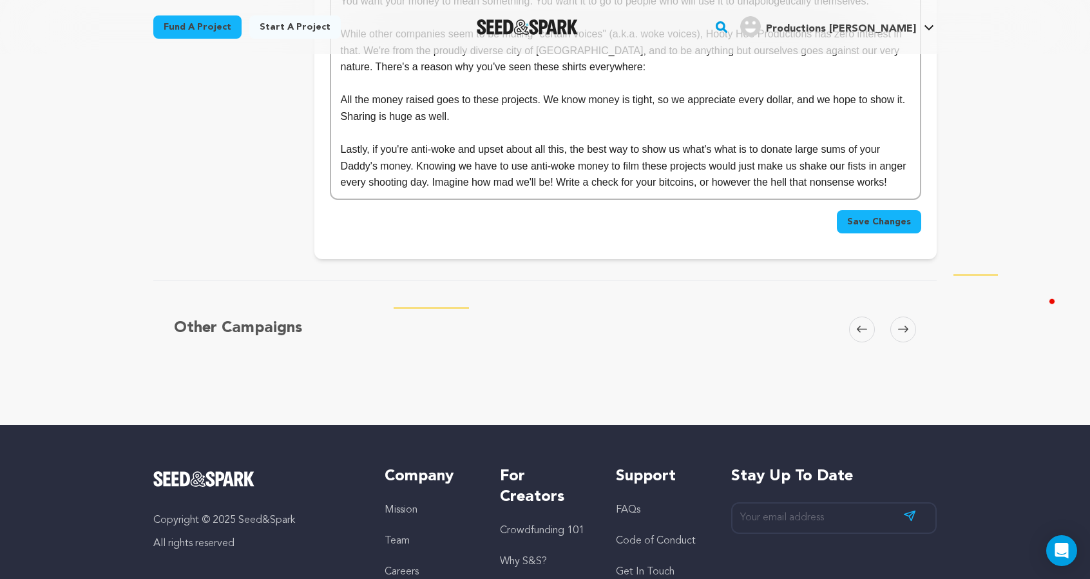
click at [910, 75] on p "While other companies seem to be muting "certain voices" (a.k.a. woke voices), …" at bounding box center [626, 51] width 570 height 50
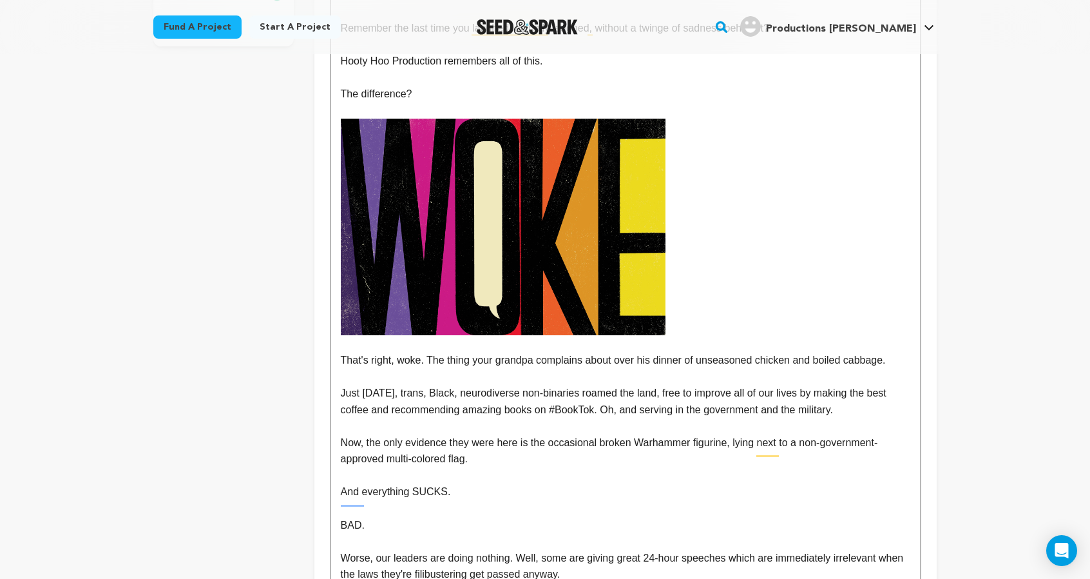
scroll to position [0, 0]
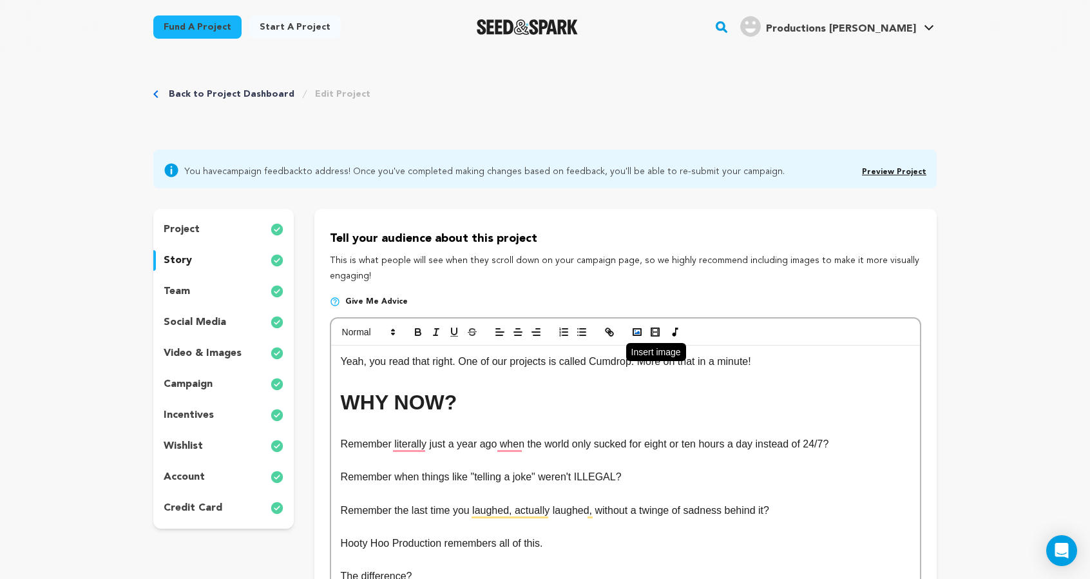
click at [633, 335] on rect "button" at bounding box center [637, 332] width 8 height 6
click at [604, 338] on icon "button" at bounding box center [610, 332] width 12 height 12
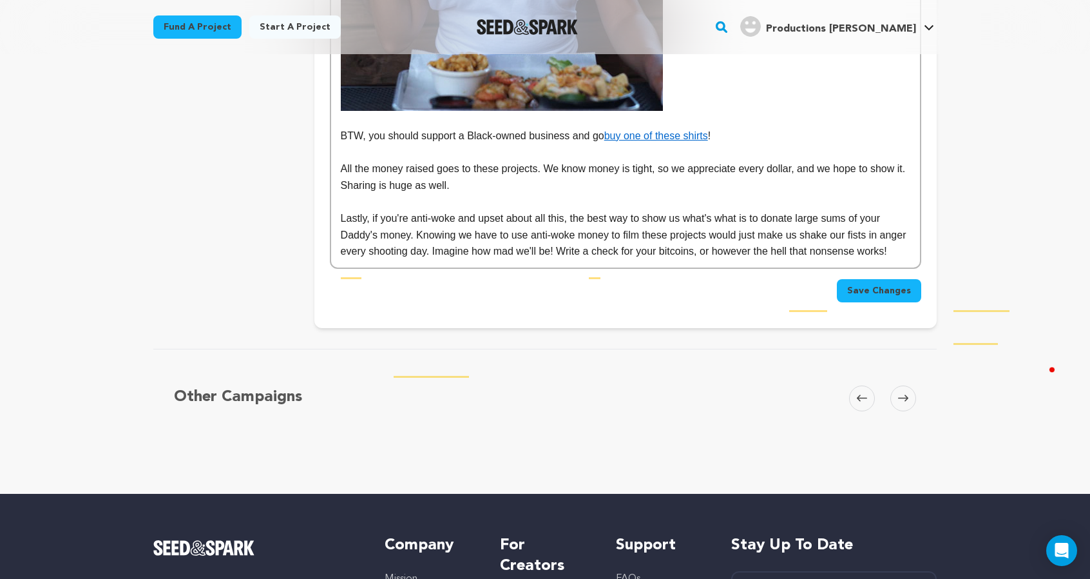
scroll to position [4173, 0]
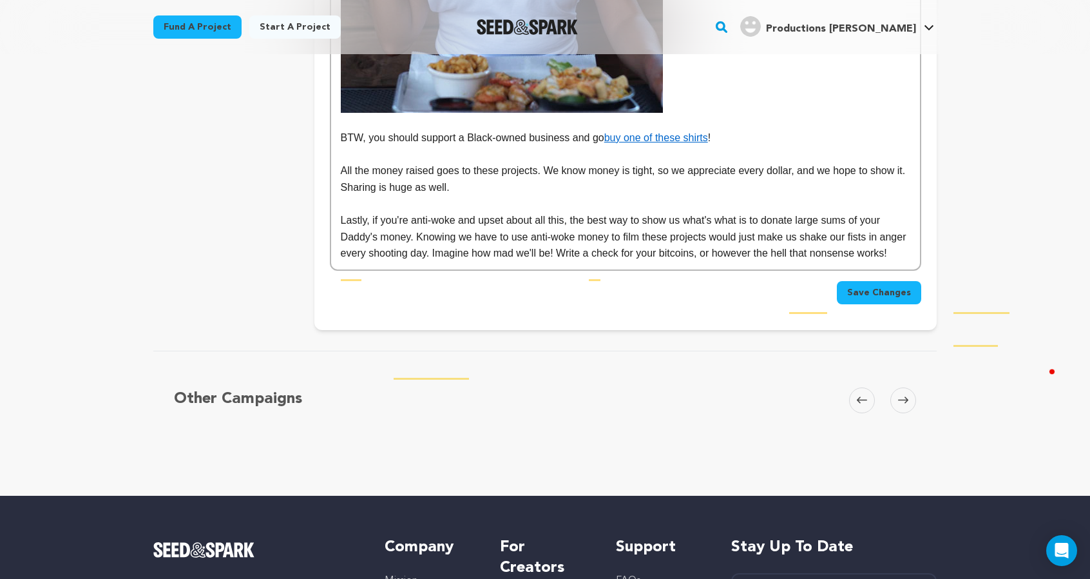
click at [715, 262] on p "Lastly, if you're anti-woke and upset about all this, the best way to show us w…" at bounding box center [626, 237] width 570 height 50
click at [341, 195] on p "All the money raised goes to these projects. We know money is tight, so we appr…" at bounding box center [626, 178] width 570 height 33
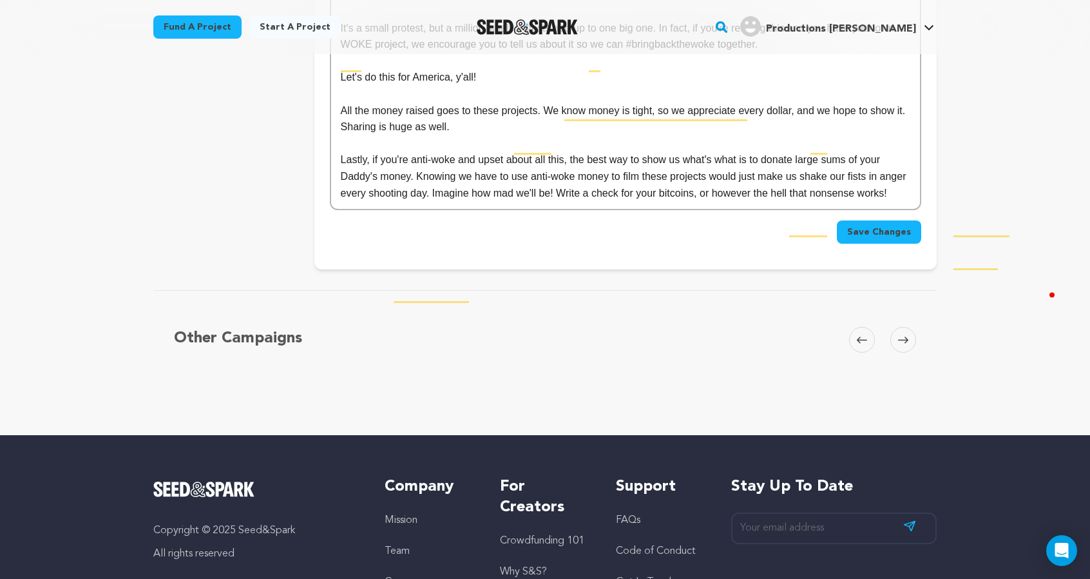
scroll to position [4384, 0]
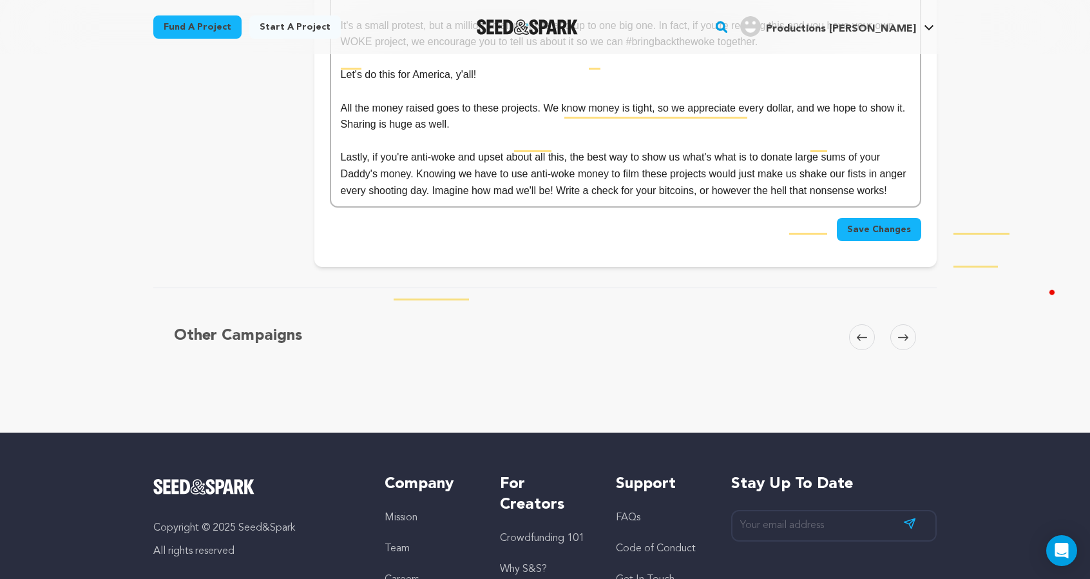
click at [776, 198] on p "Lastly, if you're anti-woke and upset about all this, the best way to show us w…" at bounding box center [626, 174] width 570 height 50
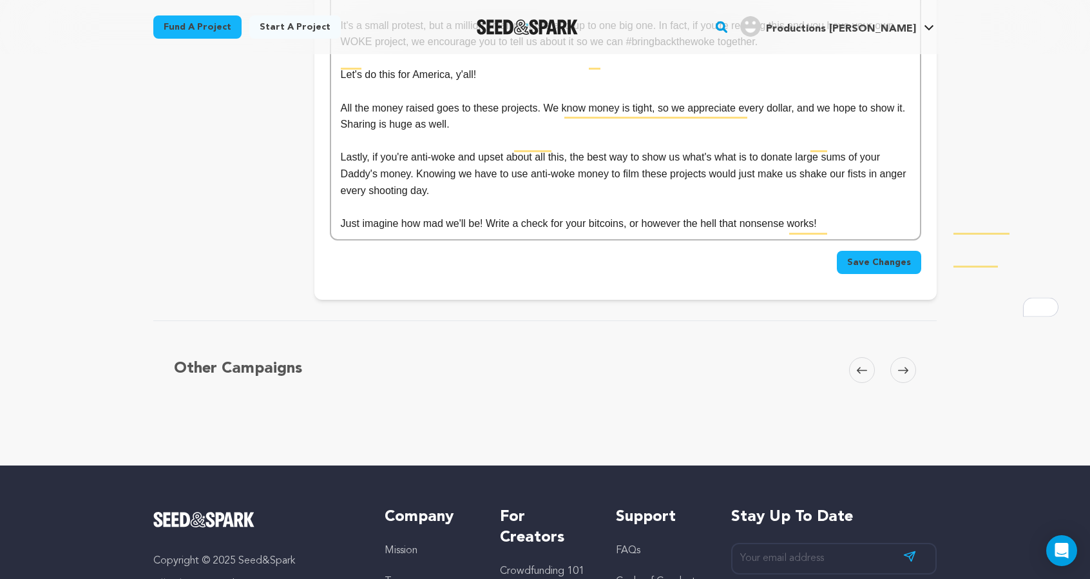
click at [783, 232] on p "Just imagine how mad we'll be! Write a check for your bitcoins, or however the …" at bounding box center [626, 223] width 570 height 17
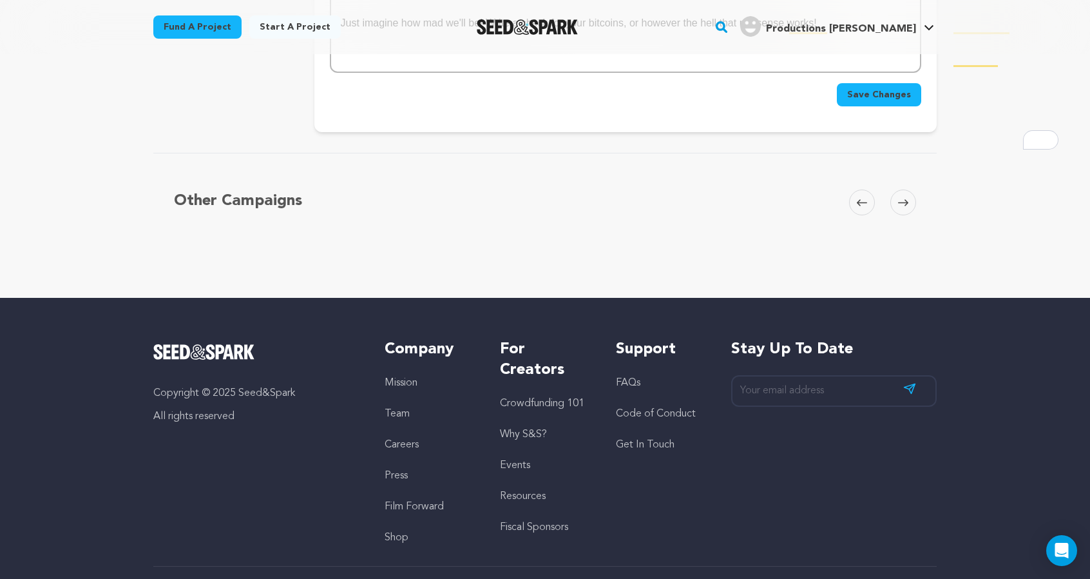
scroll to position [4556, 0]
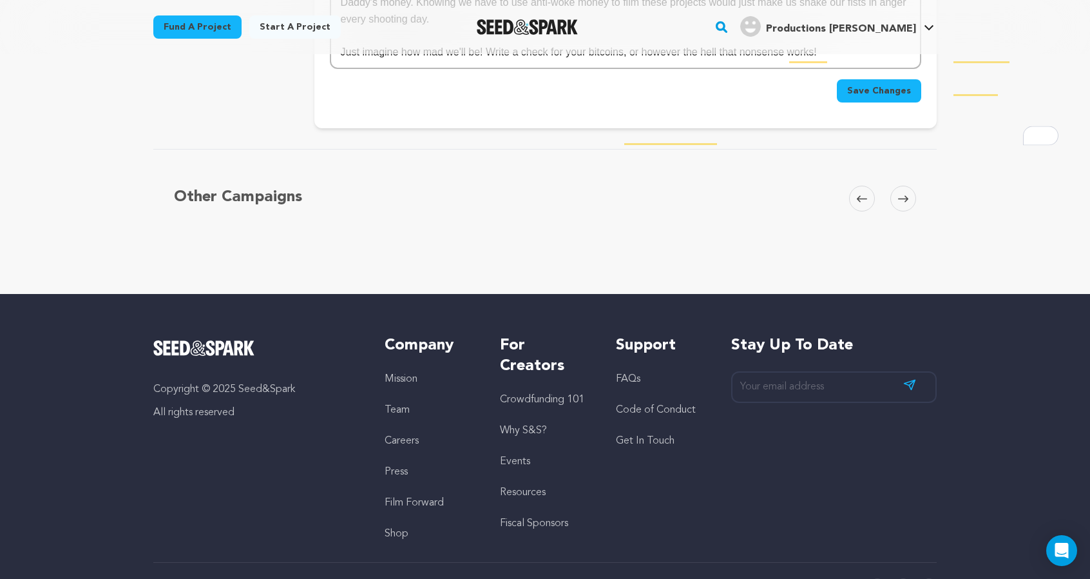
click at [796, 27] on p "Lastly, if you're anti-woke and upset about all this, the best way to show us w…" at bounding box center [626, 2] width 570 height 50
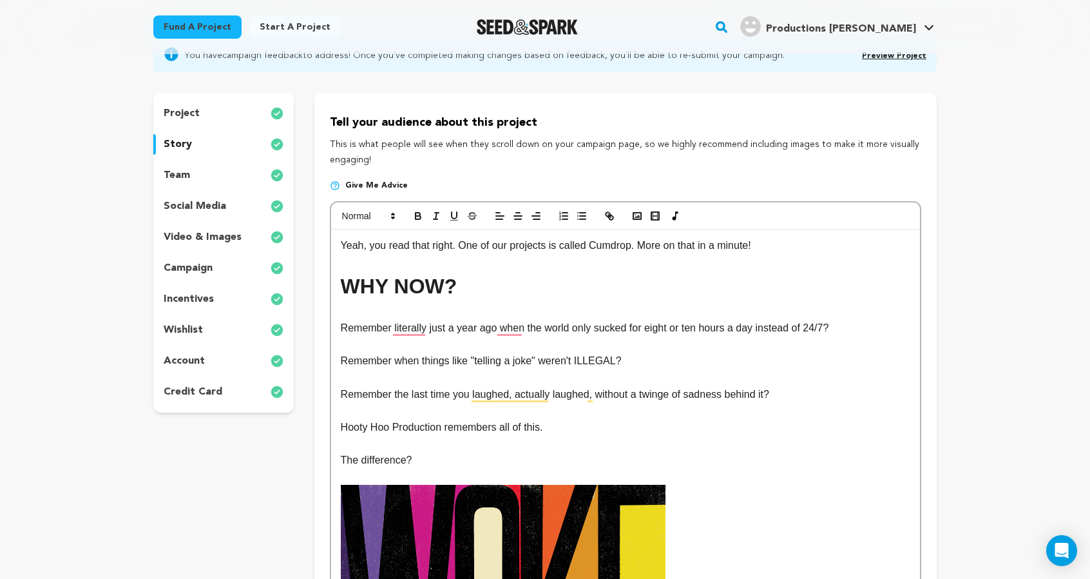
scroll to position [117, 0]
click at [576, 229] on div at bounding box center [625, 215] width 589 height 27
click at [635, 217] on polyline "button" at bounding box center [637, 215] width 5 height 3
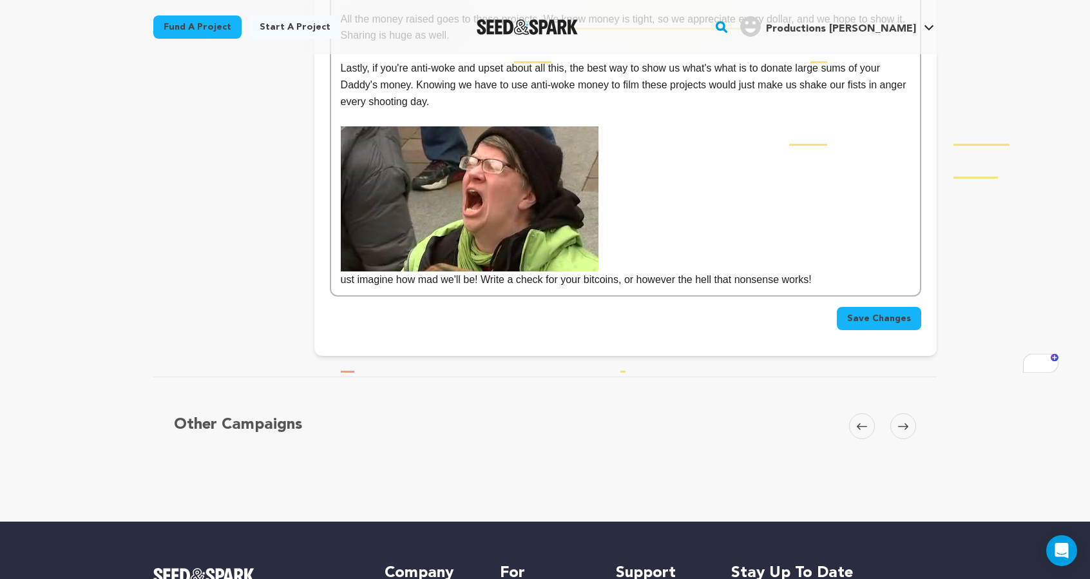
scroll to position [4436, 0]
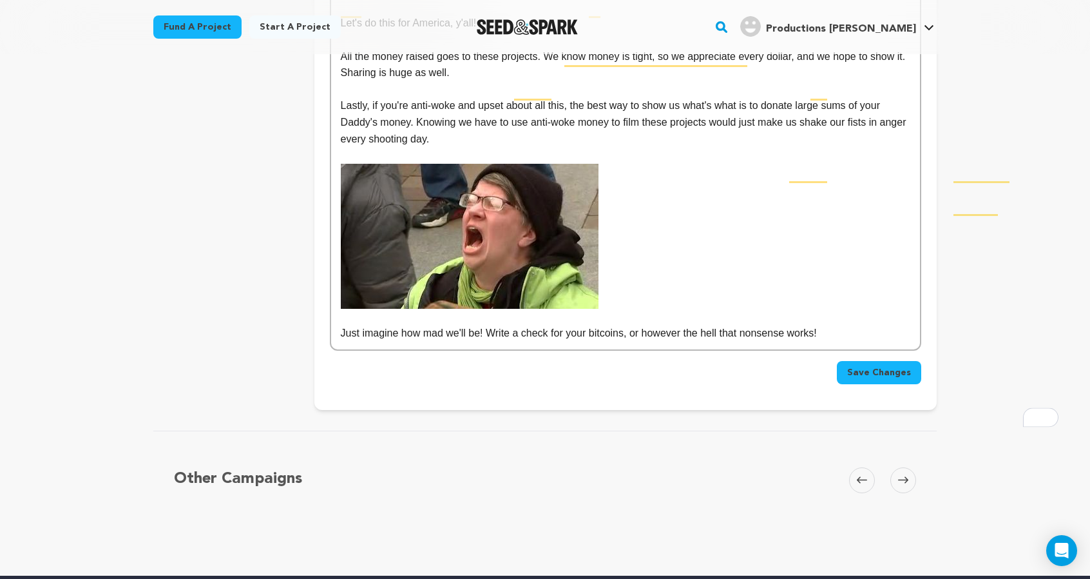
click at [794, 147] on p "Lastly, if you're anti-woke and upset about all this, the best way to show us w…" at bounding box center [626, 122] width 570 height 50
click at [921, 384] on button "Save Changes" at bounding box center [879, 372] width 84 height 23
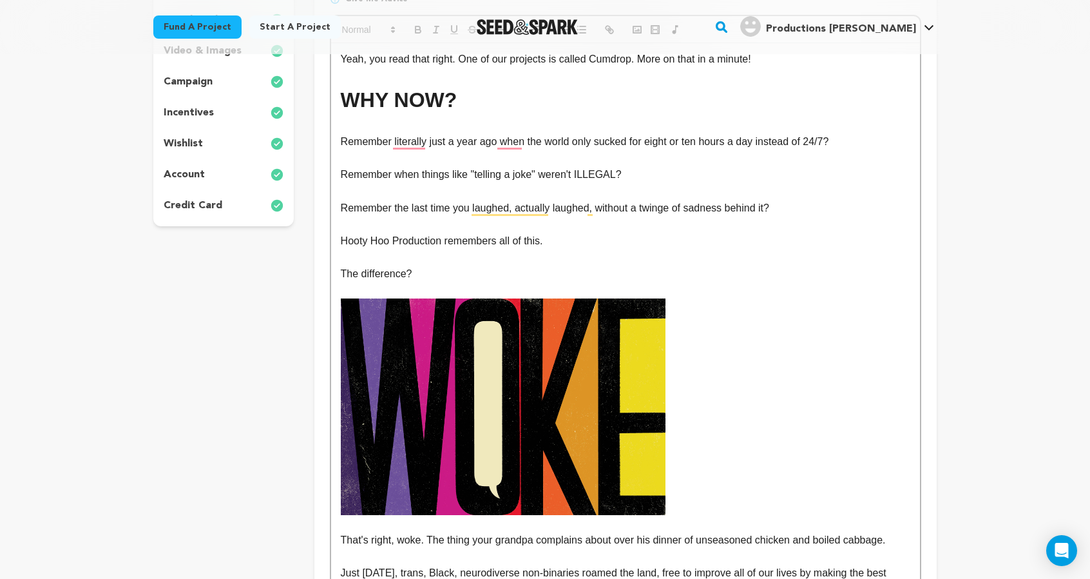
scroll to position [303, 0]
click at [562, 67] on p "Yeah, you read that right. One of our projects is called Cumdrop. More on that …" at bounding box center [626, 58] width 570 height 17
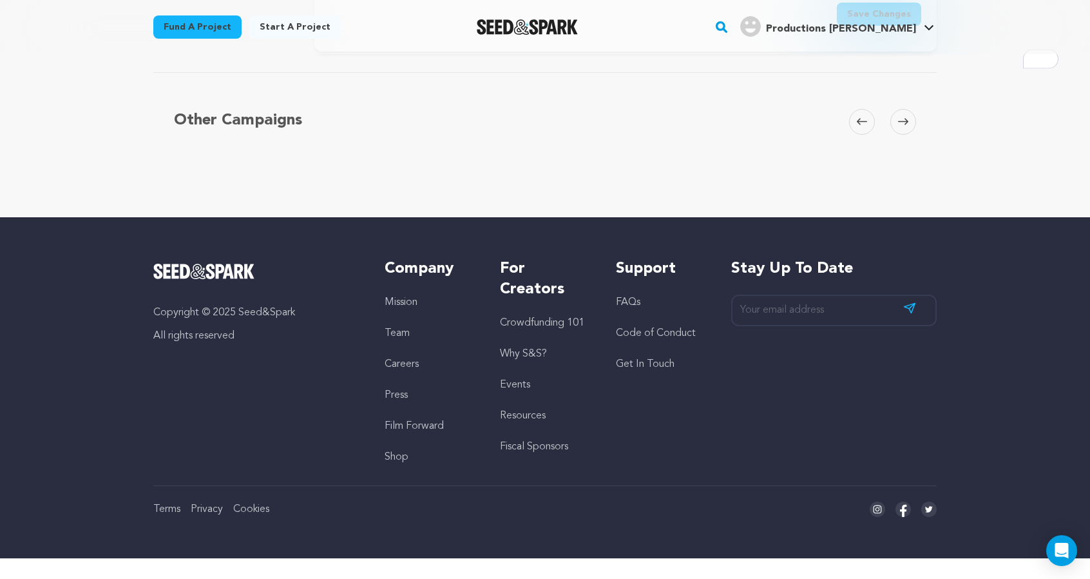
scroll to position [4800, 0]
click at [911, 21] on span "Save Changes" at bounding box center [879, 14] width 64 height 13
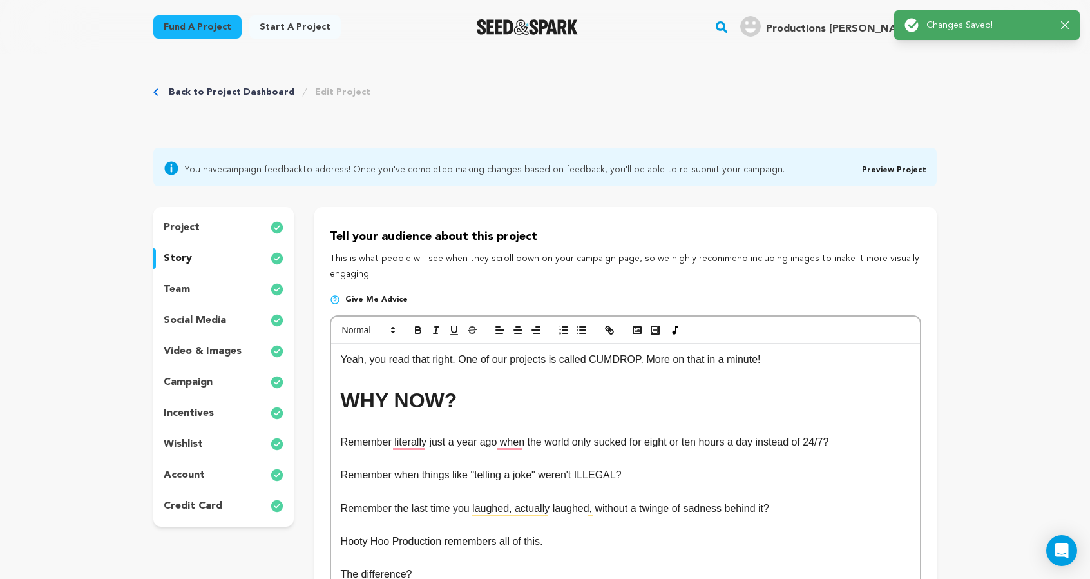
scroll to position [0, 0]
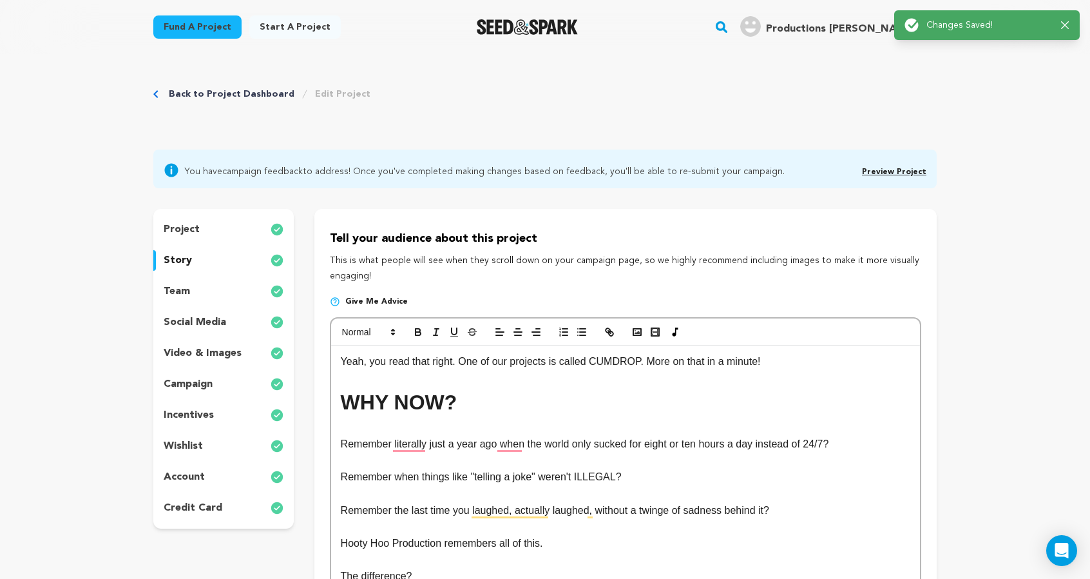
click at [262, 149] on div "Back to Project Dashboard Edit Project" at bounding box center [544, 106] width 783 height 85
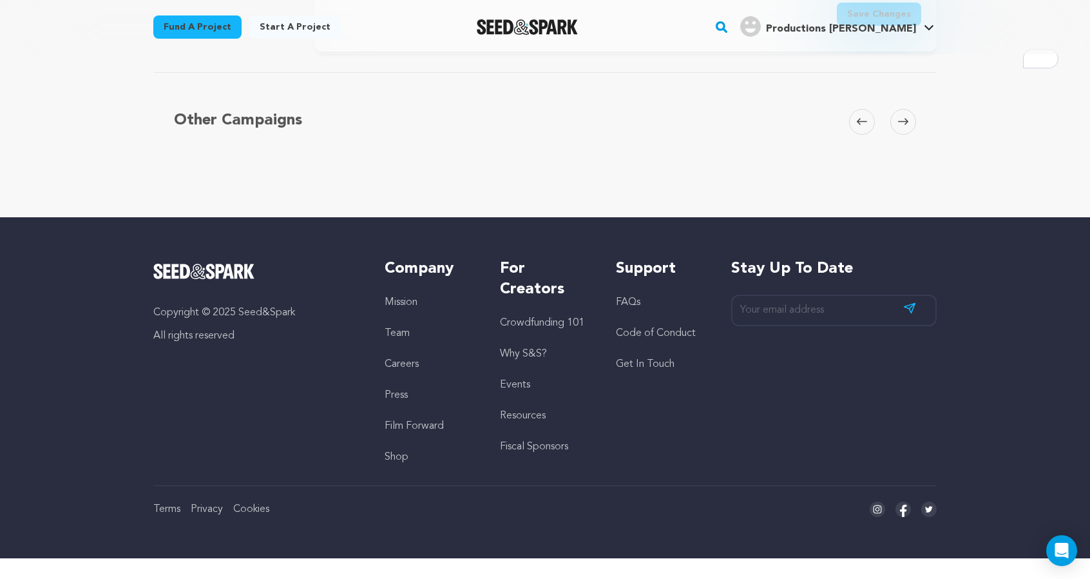
scroll to position [4703, 0]
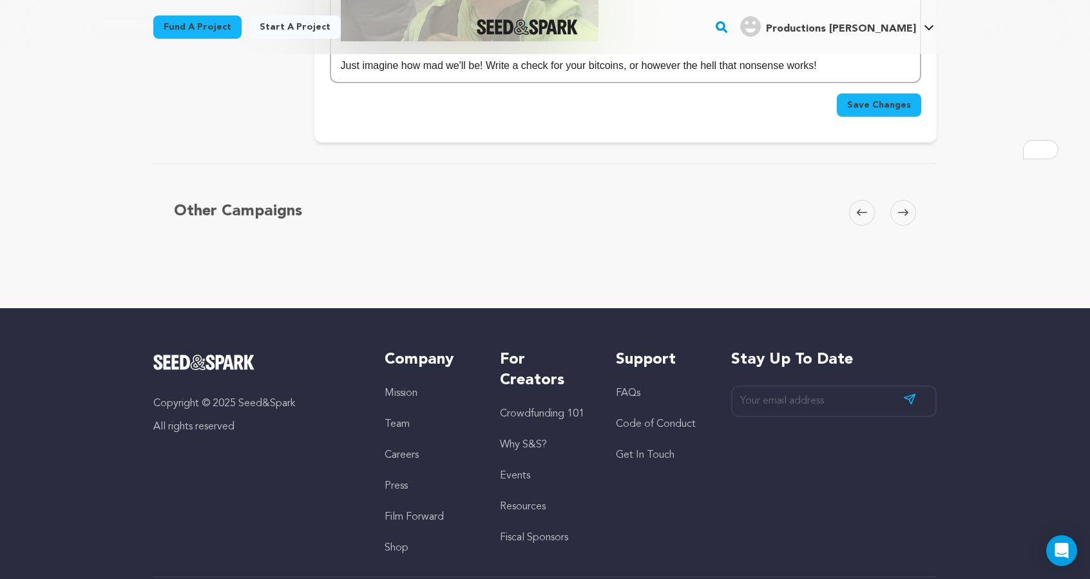
click at [921, 117] on button "Save Changes" at bounding box center [879, 104] width 84 height 23
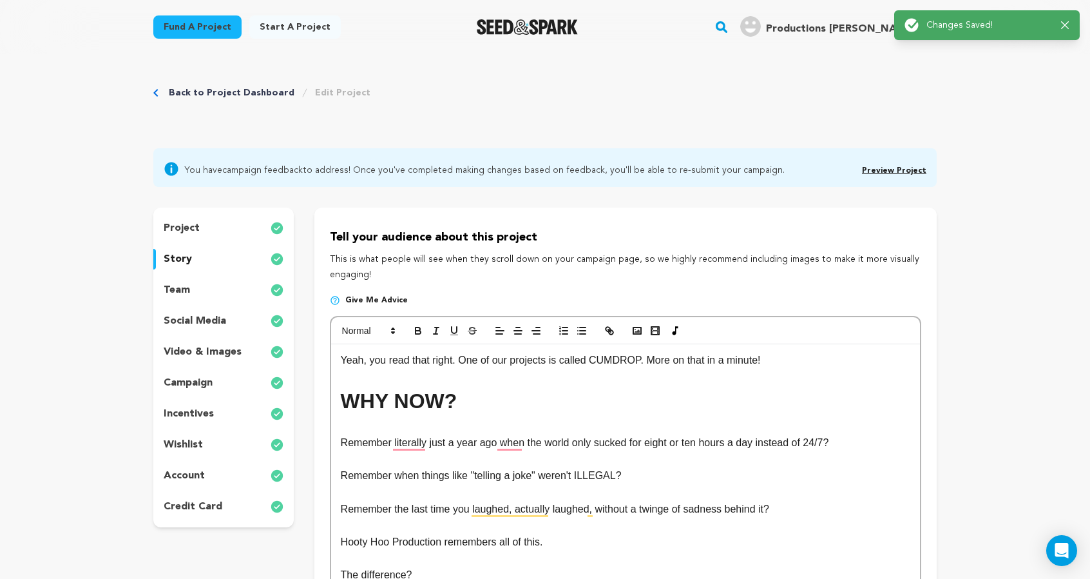
scroll to position [0, 0]
